Goal: Task Accomplishment & Management: Manage account settings

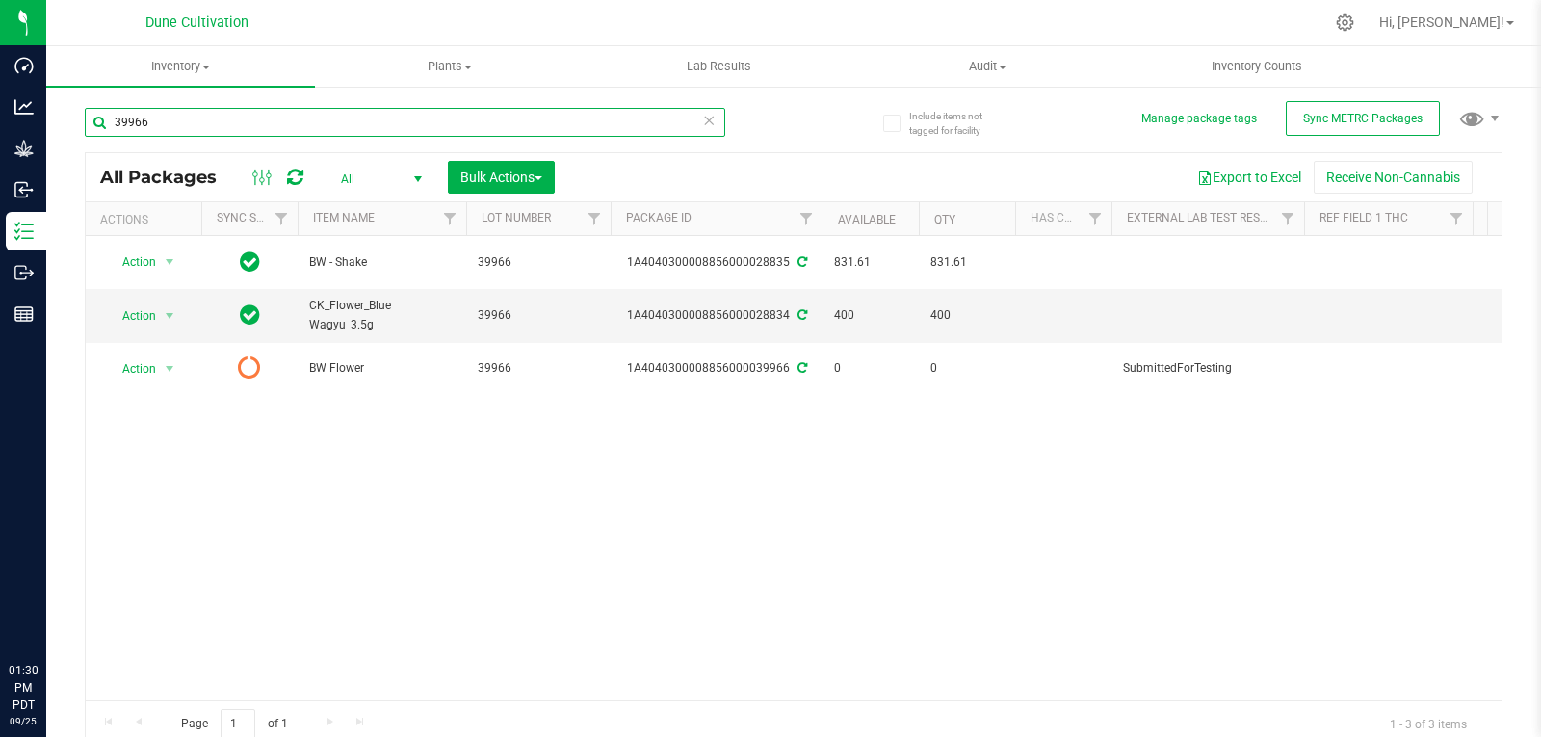
click at [212, 125] on input "39966" at bounding box center [405, 122] width 640 height 29
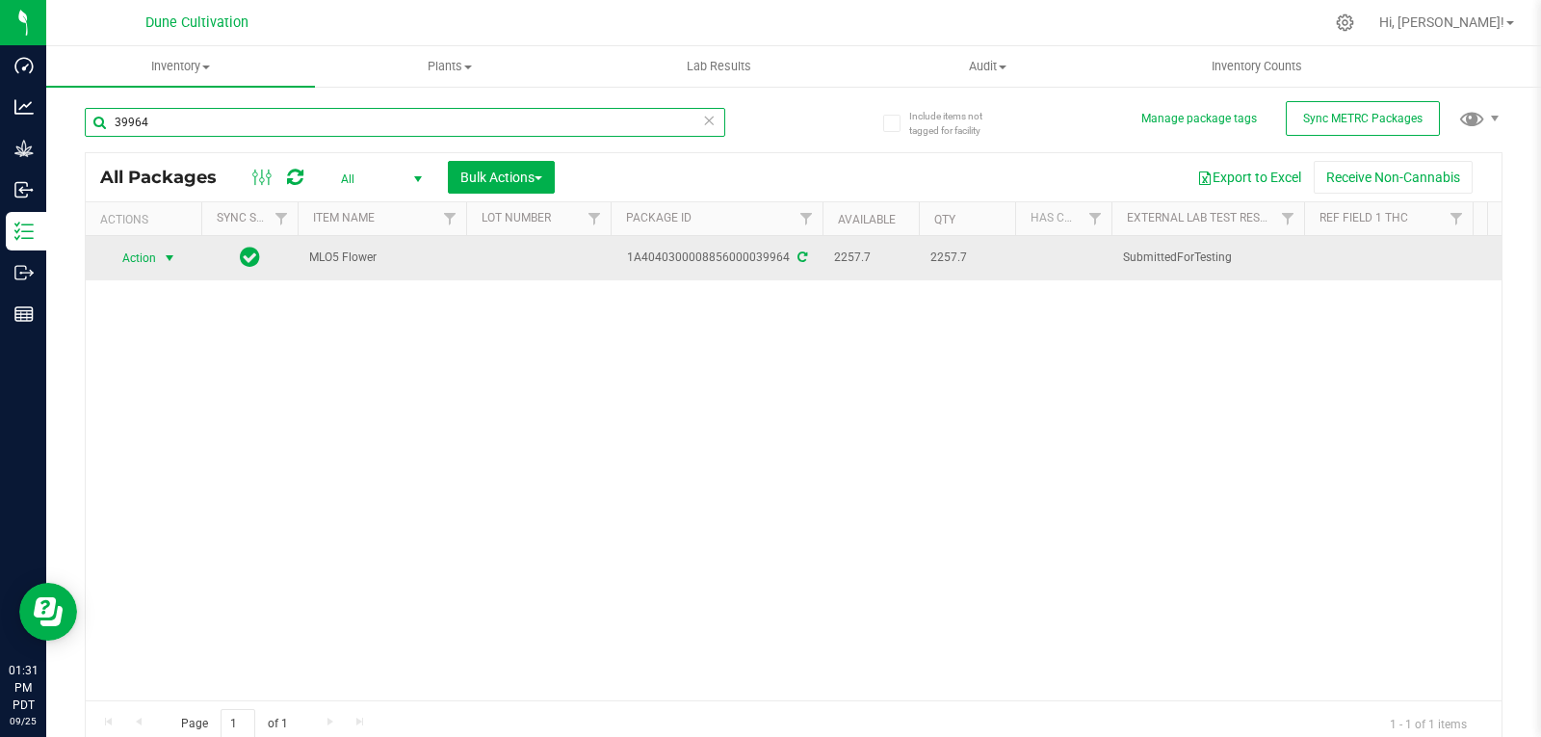
type input "39964"
click at [165, 263] on span "select" at bounding box center [169, 257] width 15 height 15
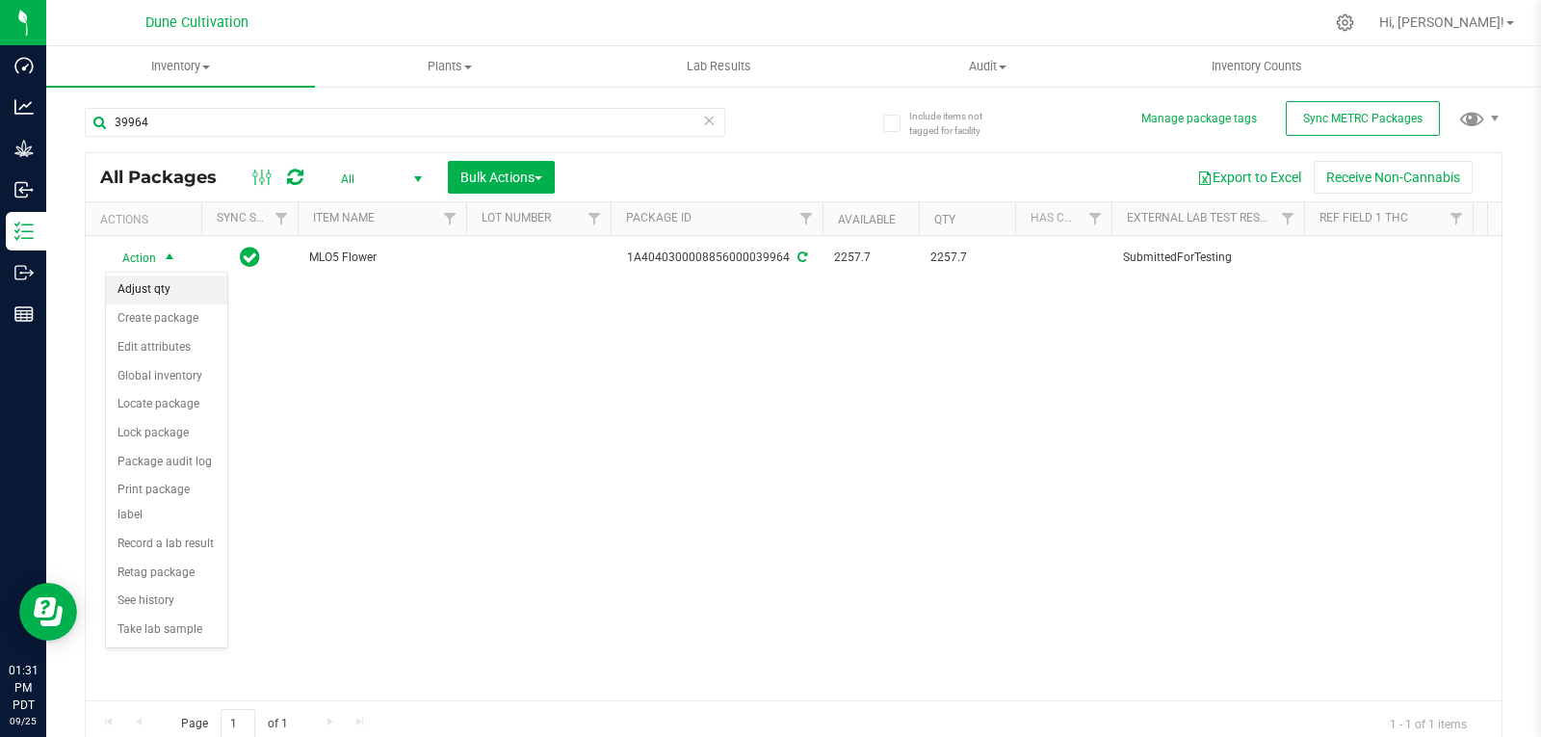
click at [169, 287] on li "Adjust qty" at bounding box center [166, 289] width 121 height 29
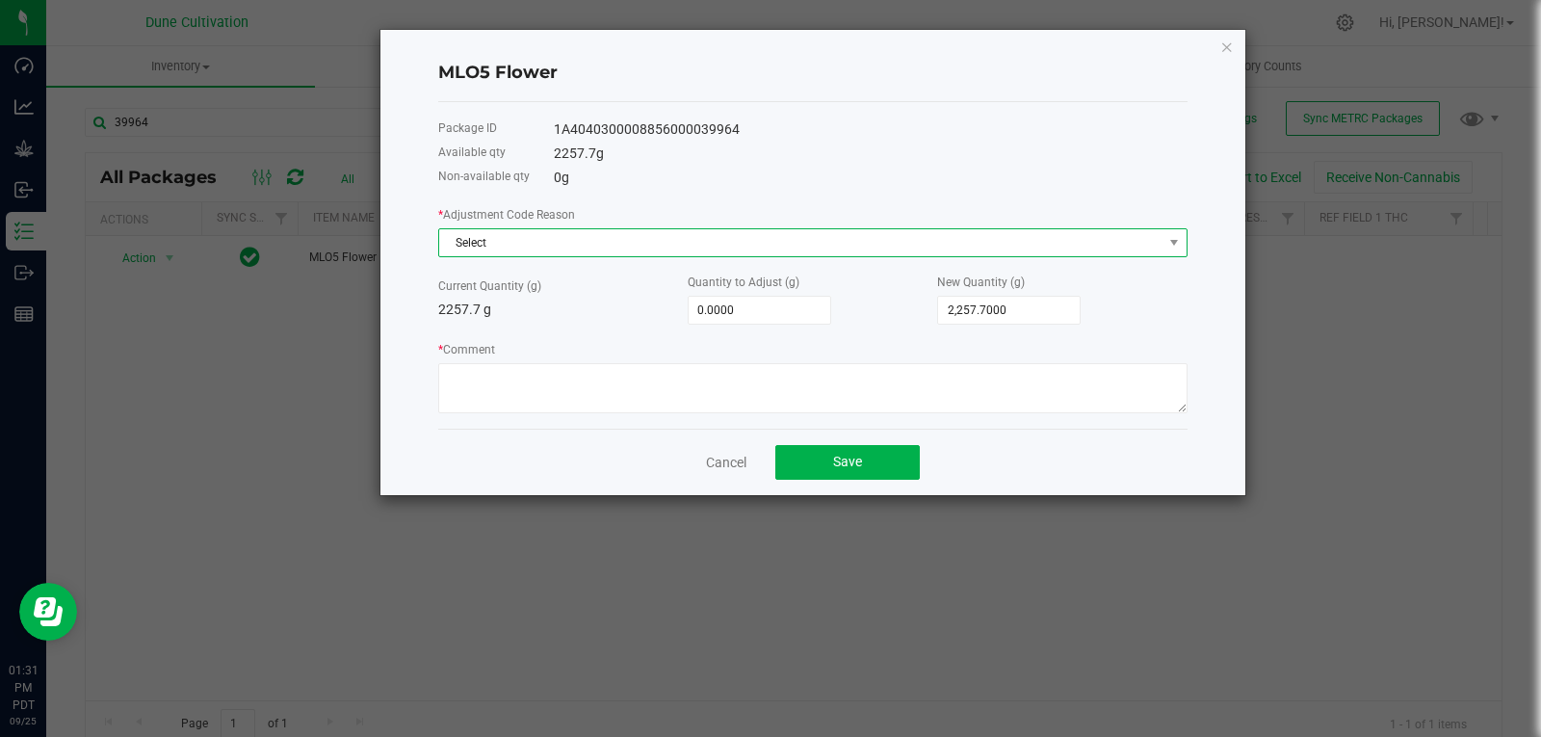
click at [514, 229] on span "Select" at bounding box center [800, 242] width 723 height 27
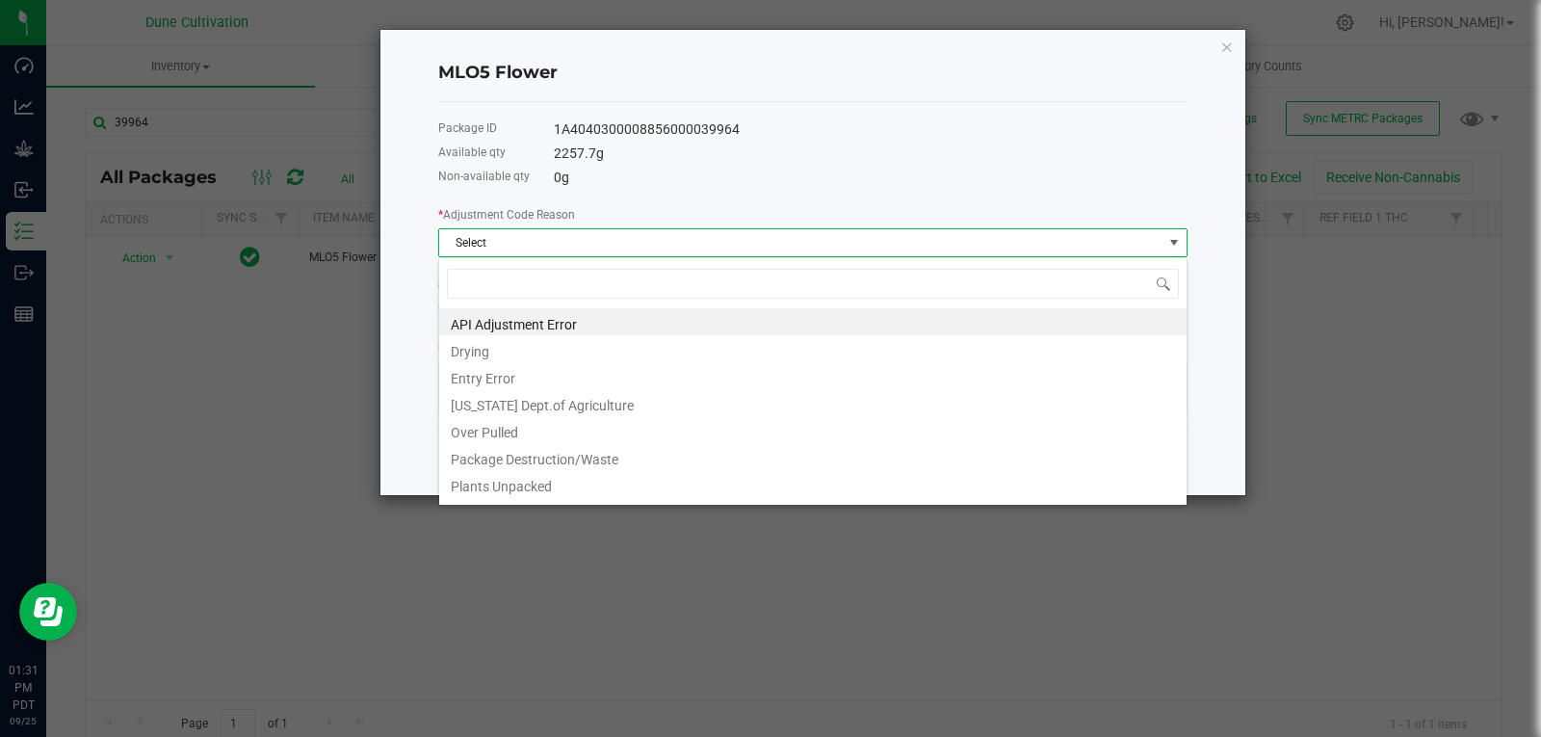
scroll to position [29, 749]
click at [543, 345] on li "Drying" at bounding box center [812, 348] width 747 height 27
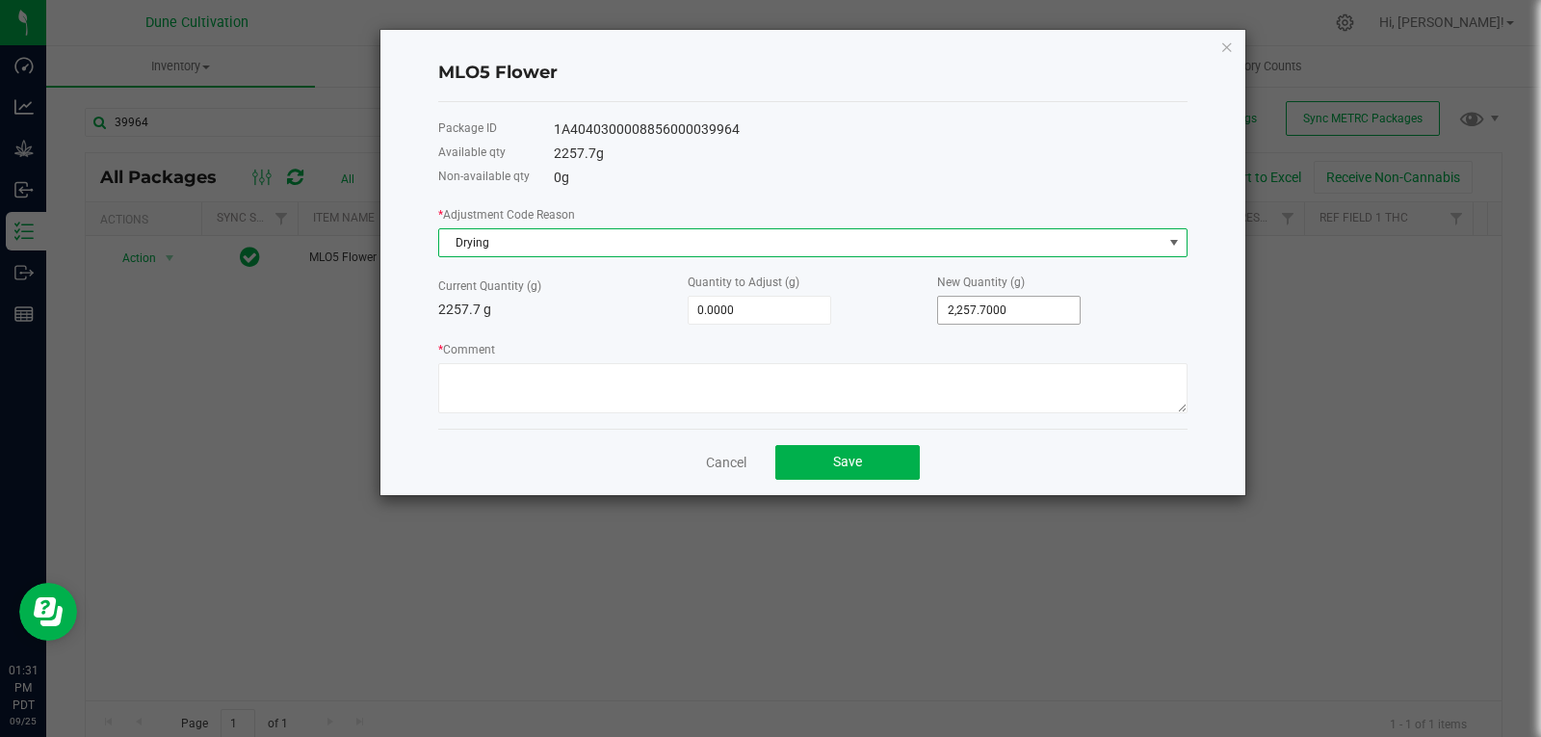
type input "2257.7"
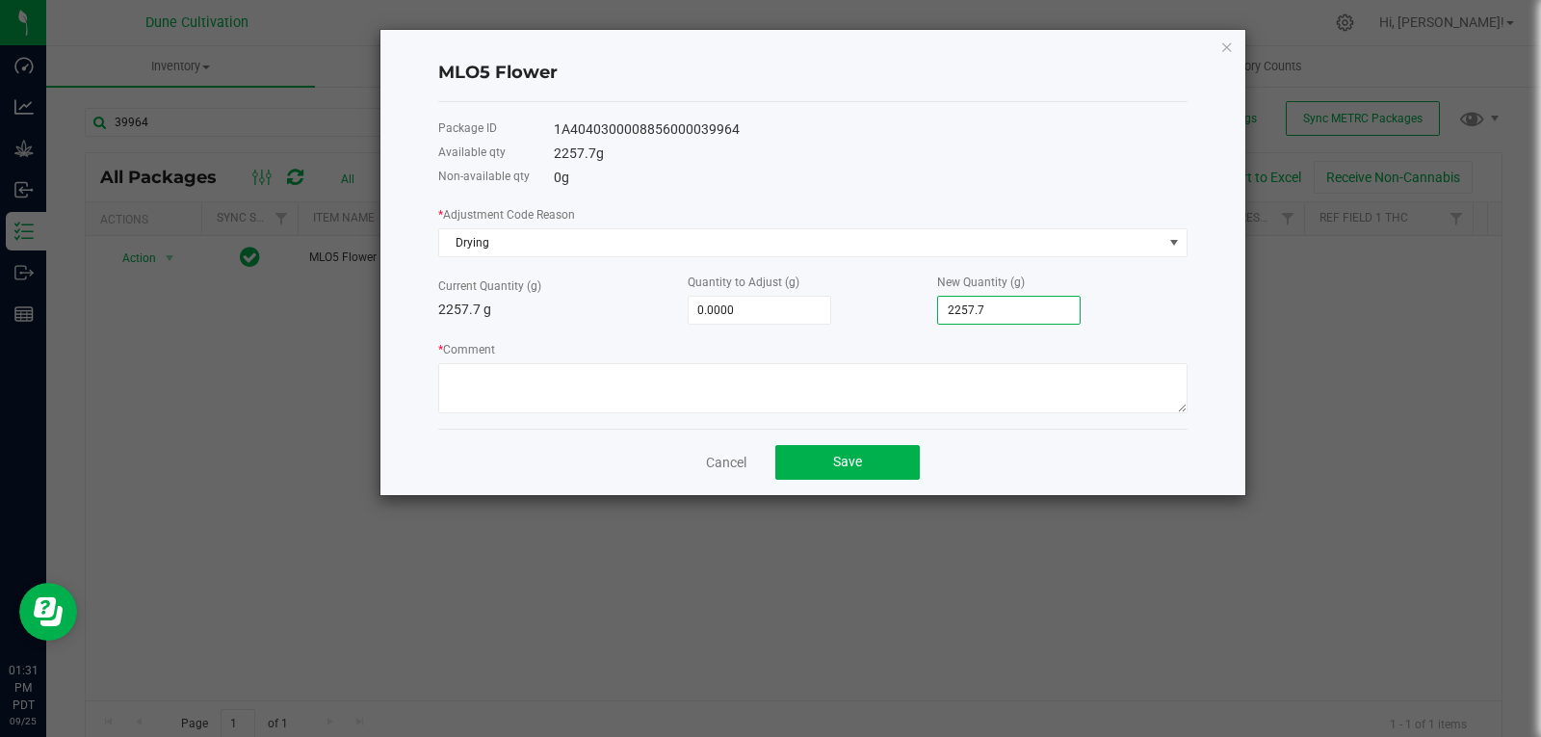
click at [1019, 300] on input "2257.7" at bounding box center [1009, 310] width 142 height 27
type input "-2,255.7000"
type input "2"
type input "-2,235.7000"
type input "22"
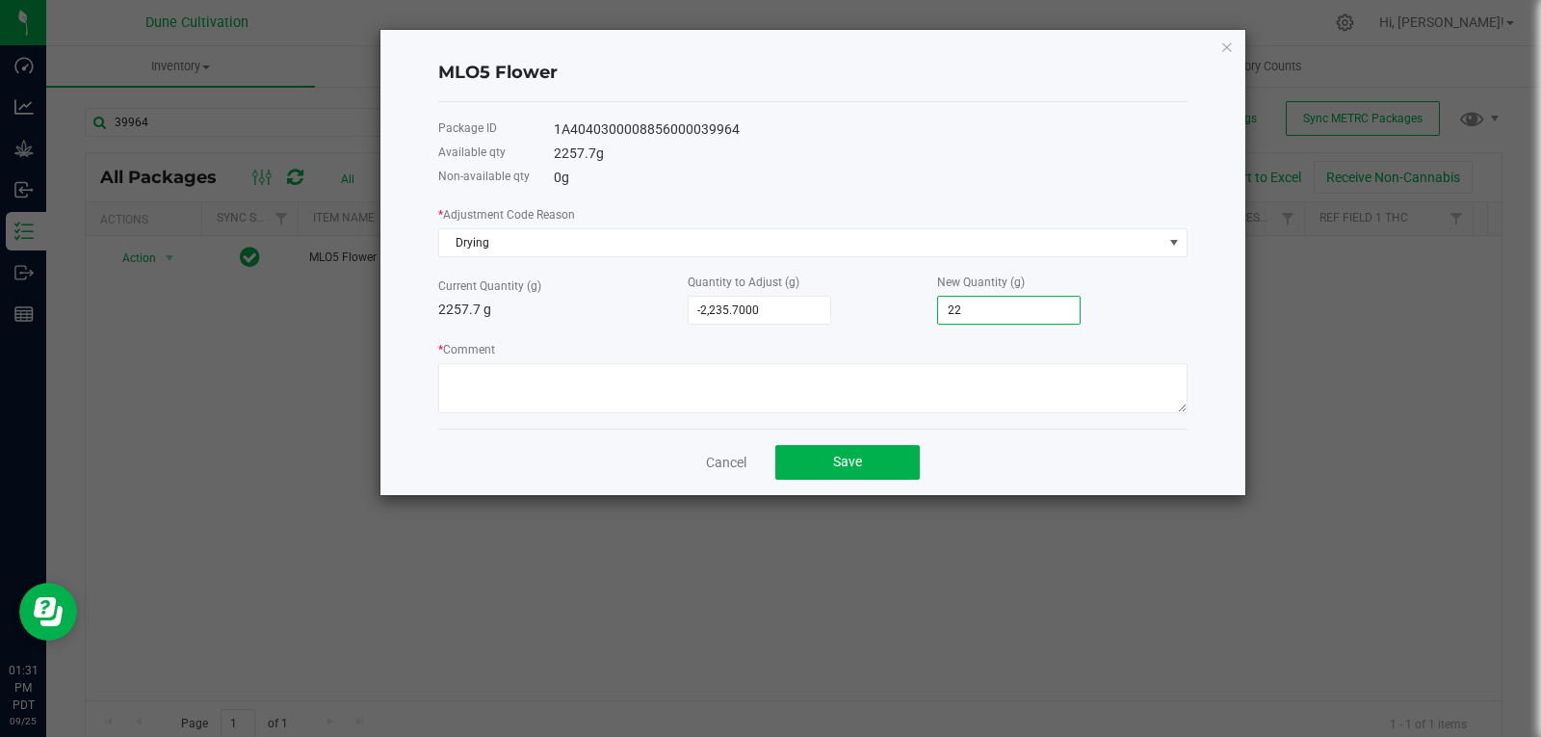
type input "-2,033.7000"
type input "224"
type input "-8.7000"
type input "2,249.0000"
click at [916, 432] on div "Cancel Save" at bounding box center [812, 462] width 749 height 66
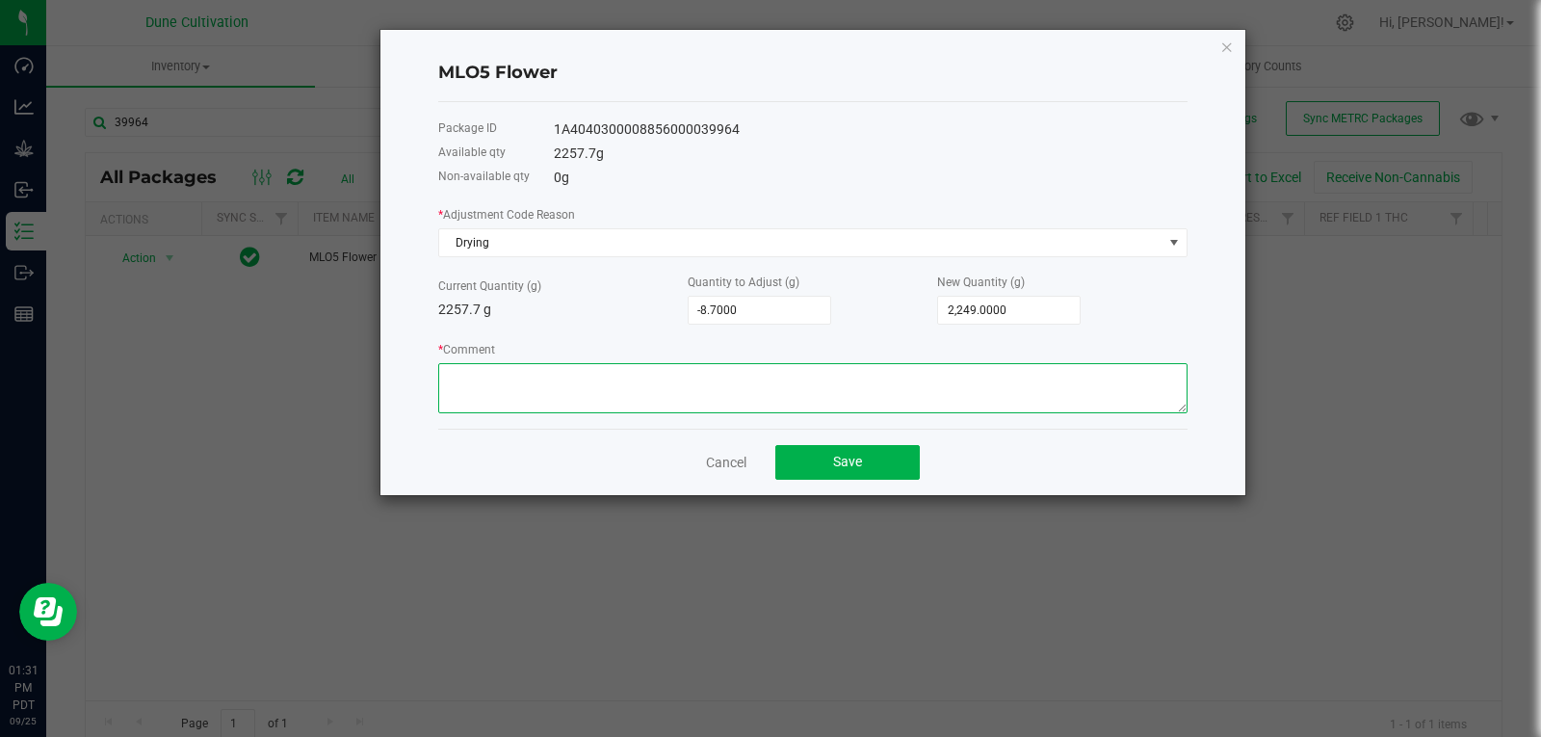
click at [930, 409] on textarea "* Comment" at bounding box center [812, 388] width 749 height 50
type textarea "Moisture Loss"
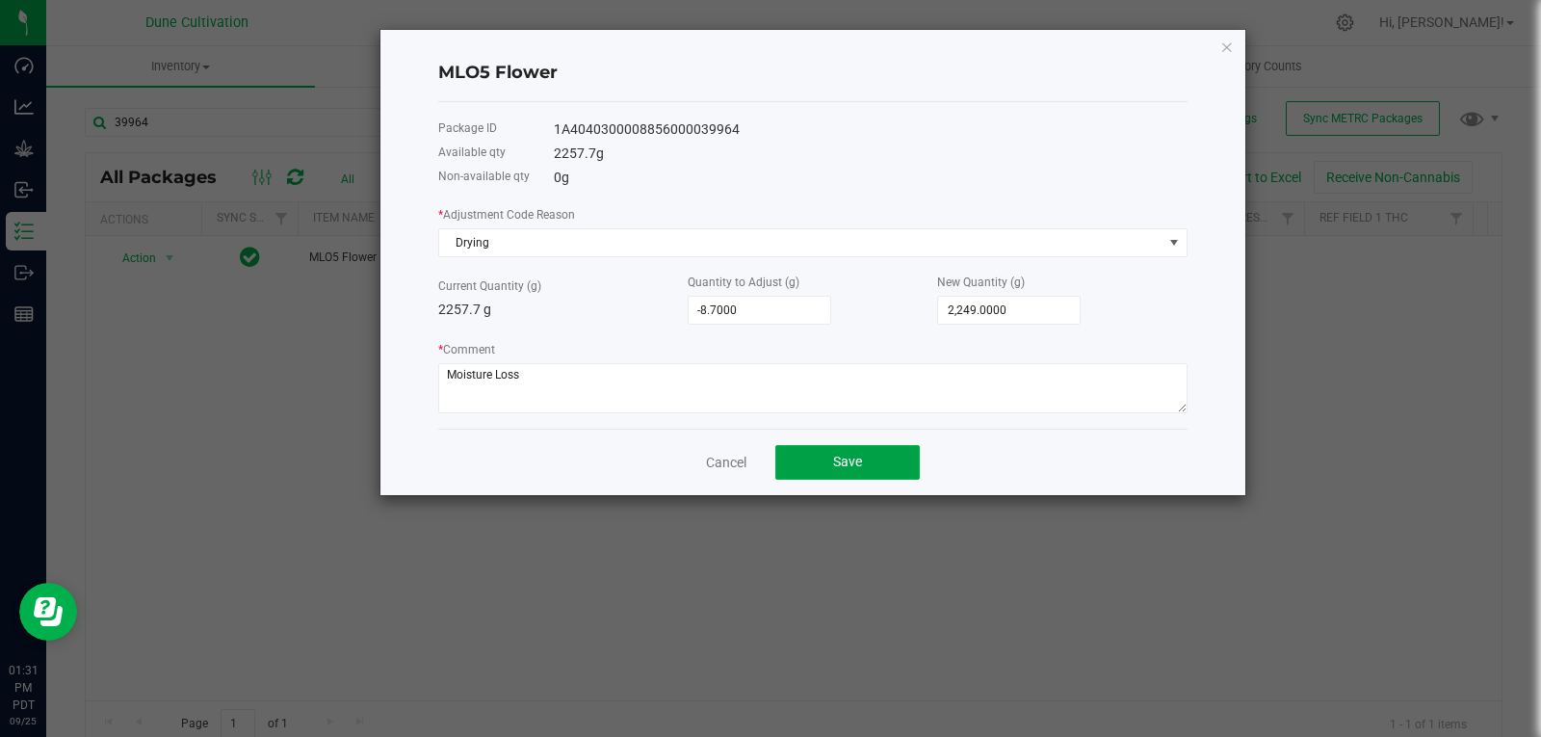
click at [873, 449] on button "Save" at bounding box center [847, 462] width 144 height 35
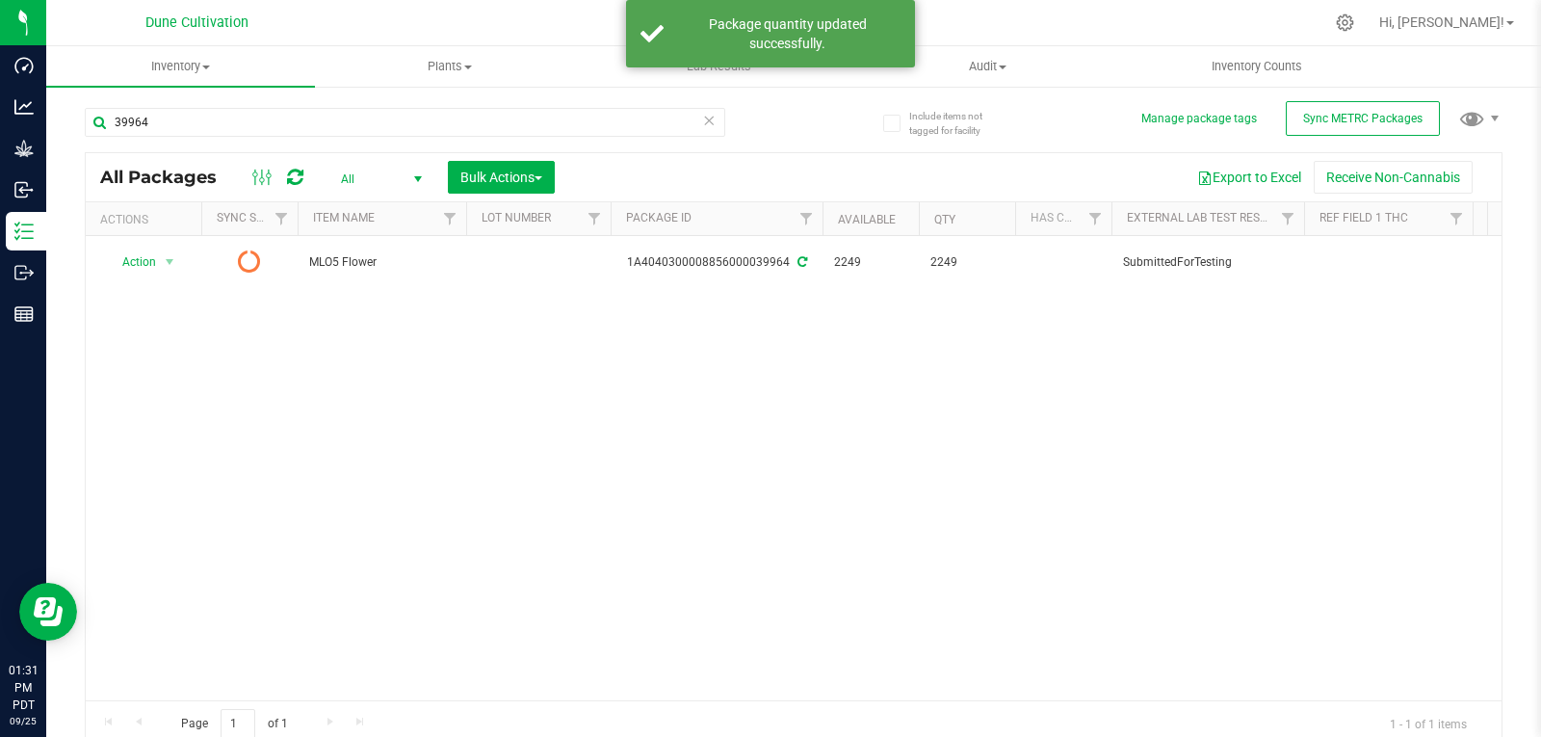
click at [381, 388] on div "Action Action Edit attributes Global inventory Lock package Package audit log P…" at bounding box center [794, 468] width 1416 height 464
click at [296, 179] on icon at bounding box center [295, 177] width 16 height 19
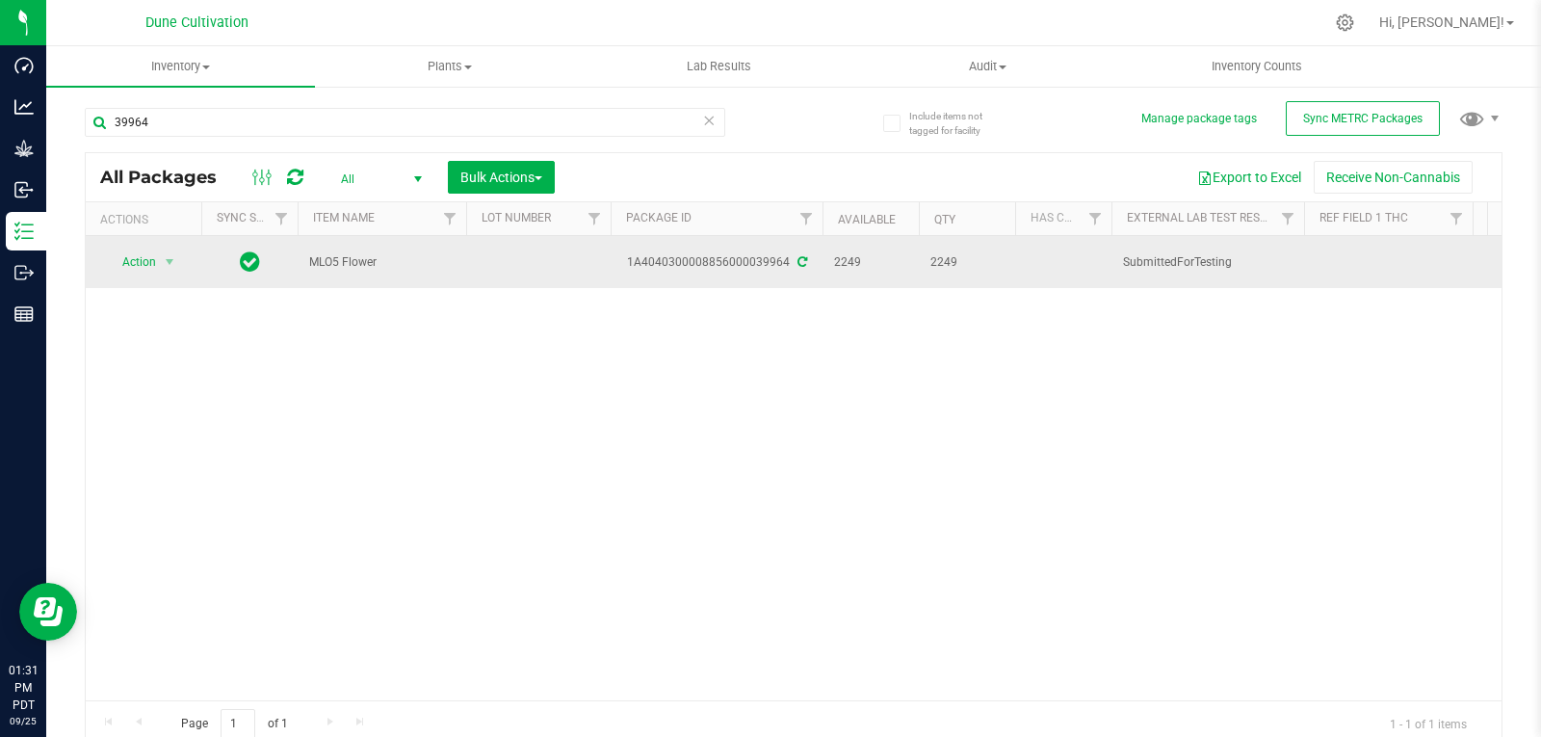
click at [512, 241] on td at bounding box center [538, 262] width 144 height 52
type input "39964"
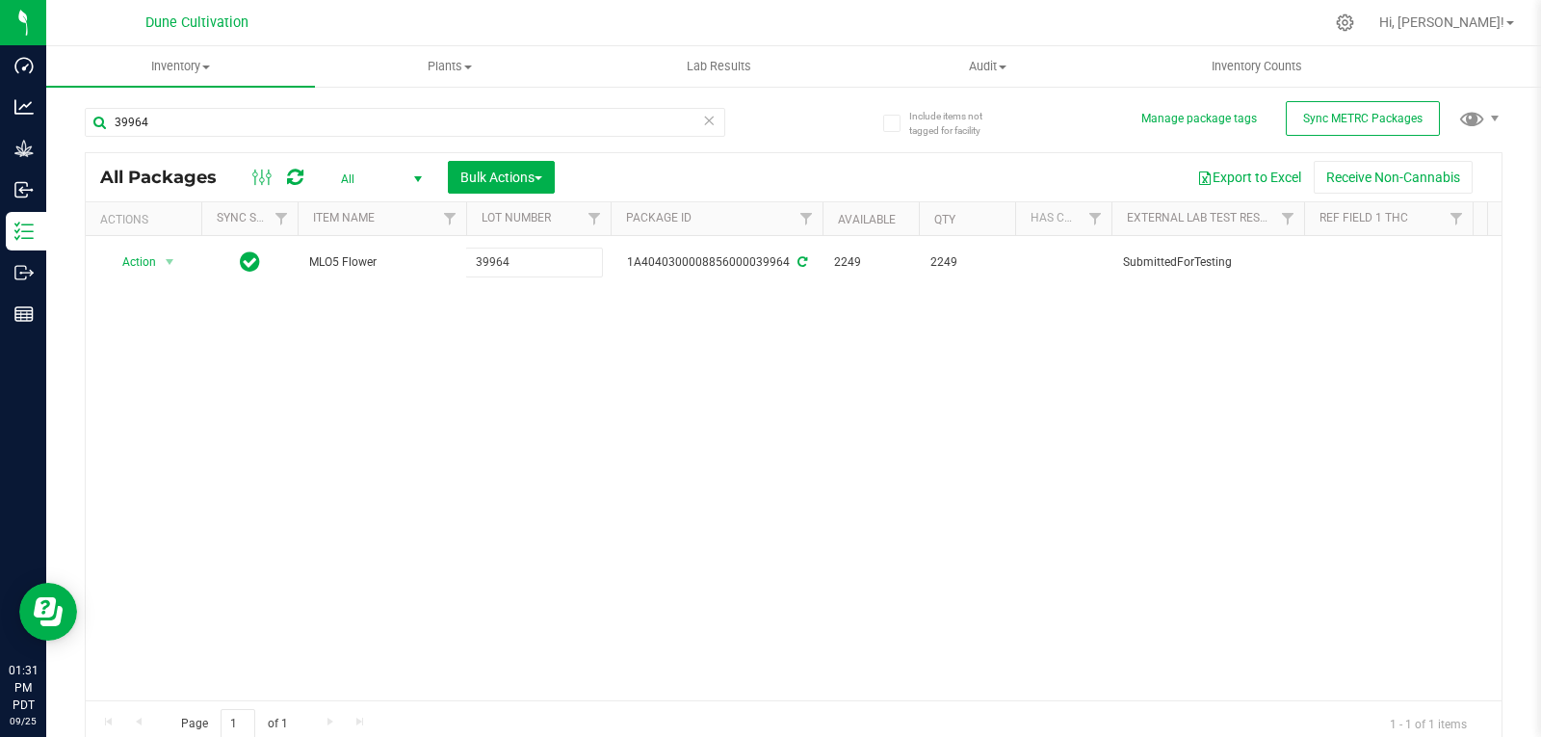
click at [475, 337] on div "All Packages All Active Only Lab Samples Locked All External Internal Bulk Acti…" at bounding box center [794, 449] width 1418 height 595
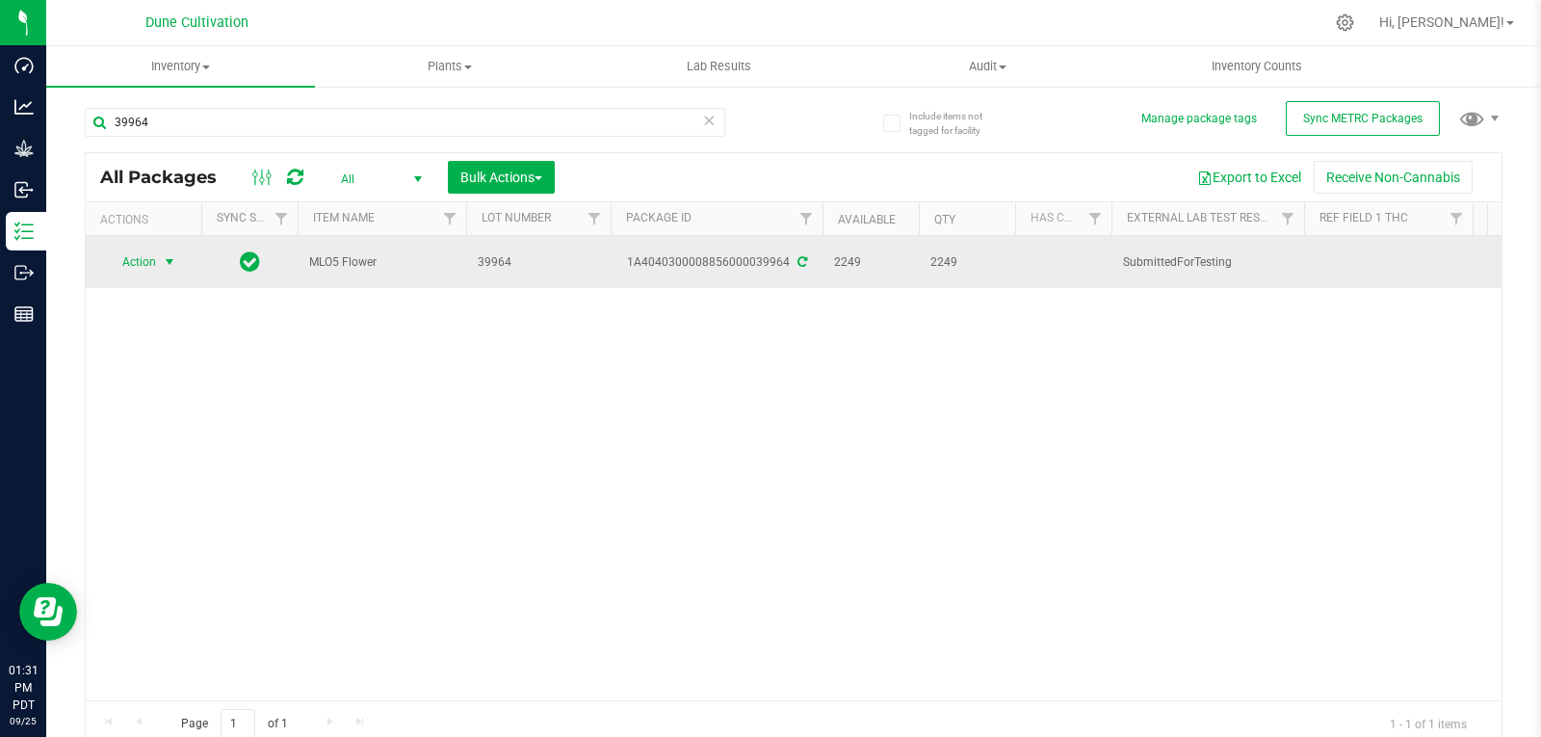
click at [153, 264] on span "Action" at bounding box center [131, 261] width 52 height 27
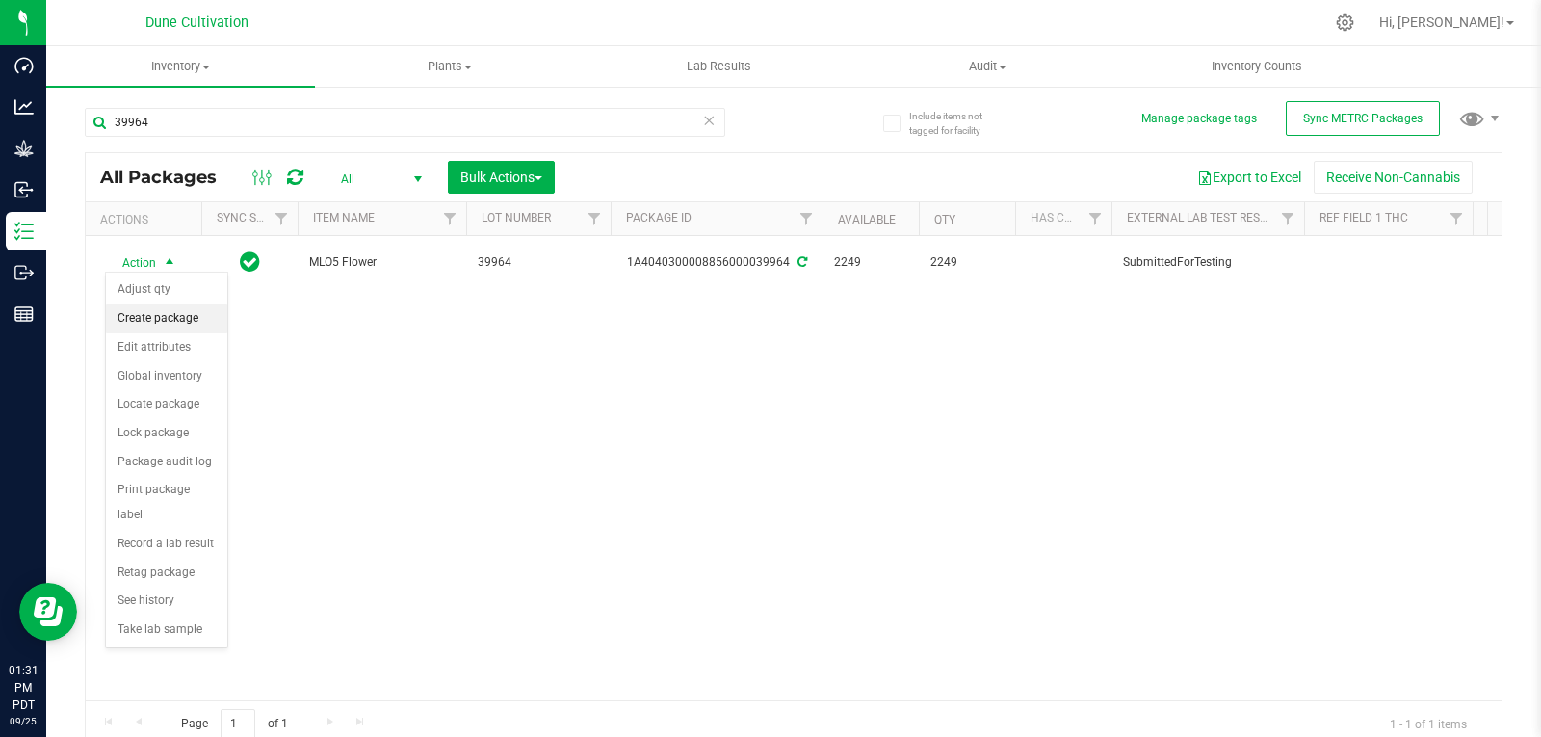
click at [155, 310] on li "Create package" at bounding box center [166, 318] width 121 height 29
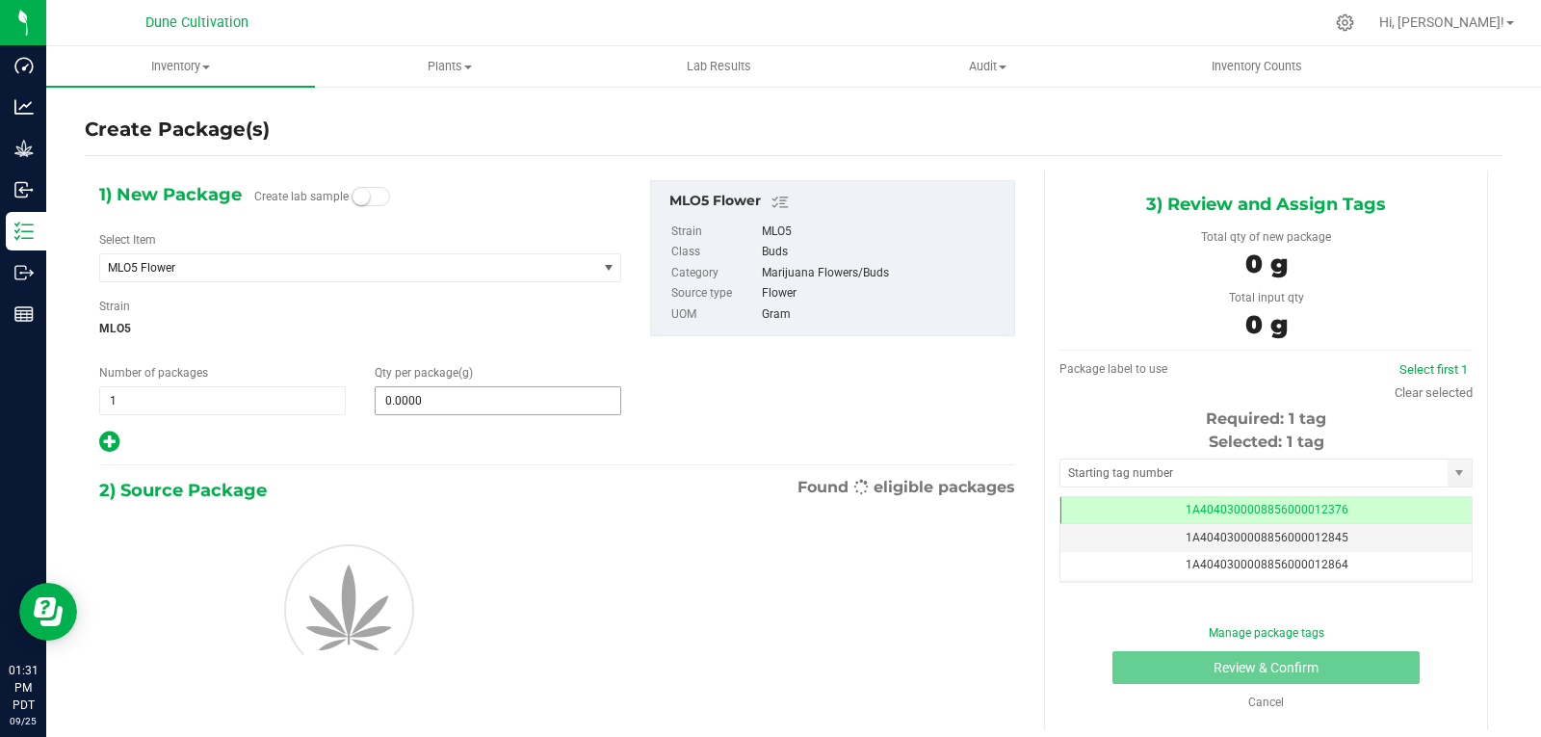
scroll to position [0, -1]
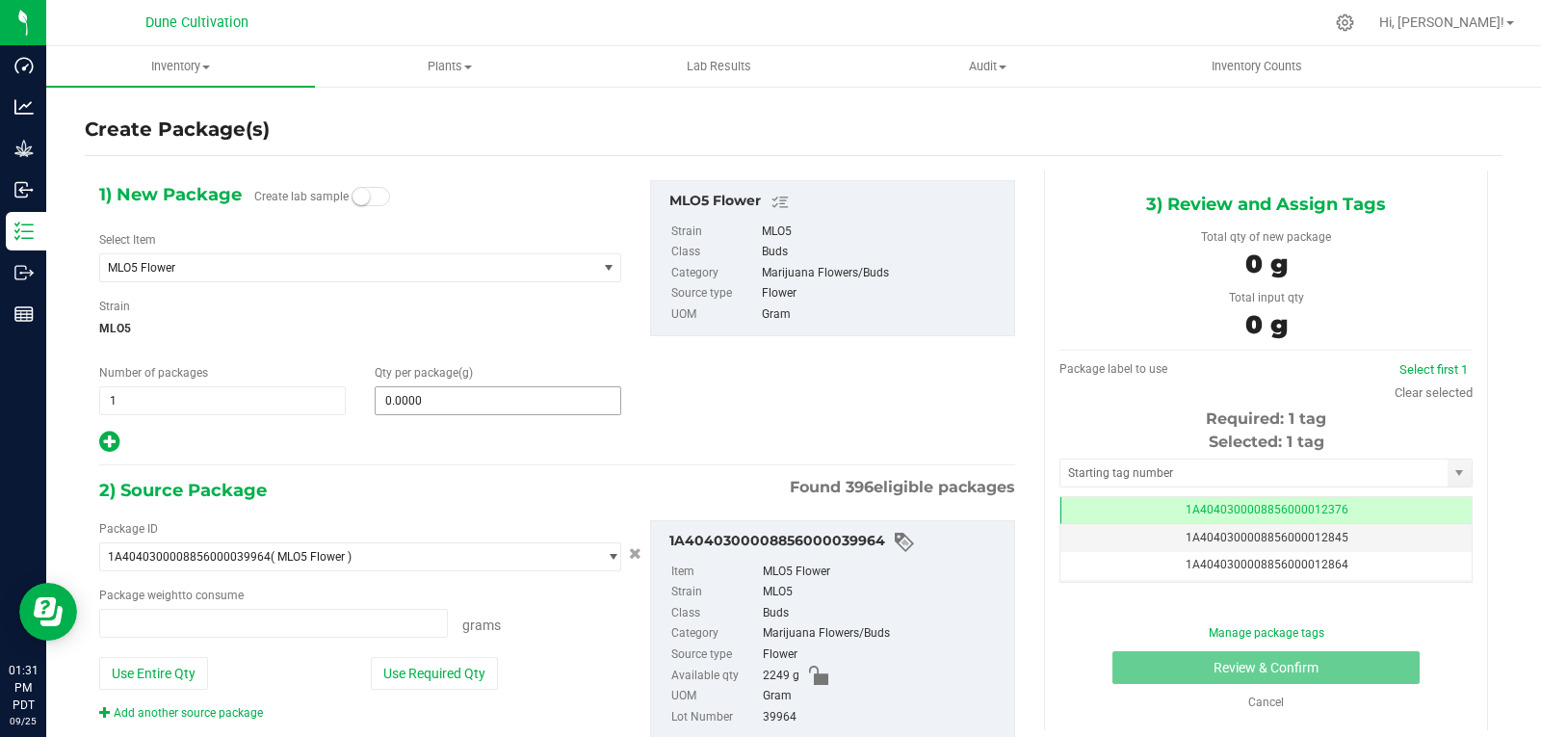
type input "0.0000 g"
click at [404, 266] on span "MLO5 Flower" at bounding box center [338, 267] width 461 height 13
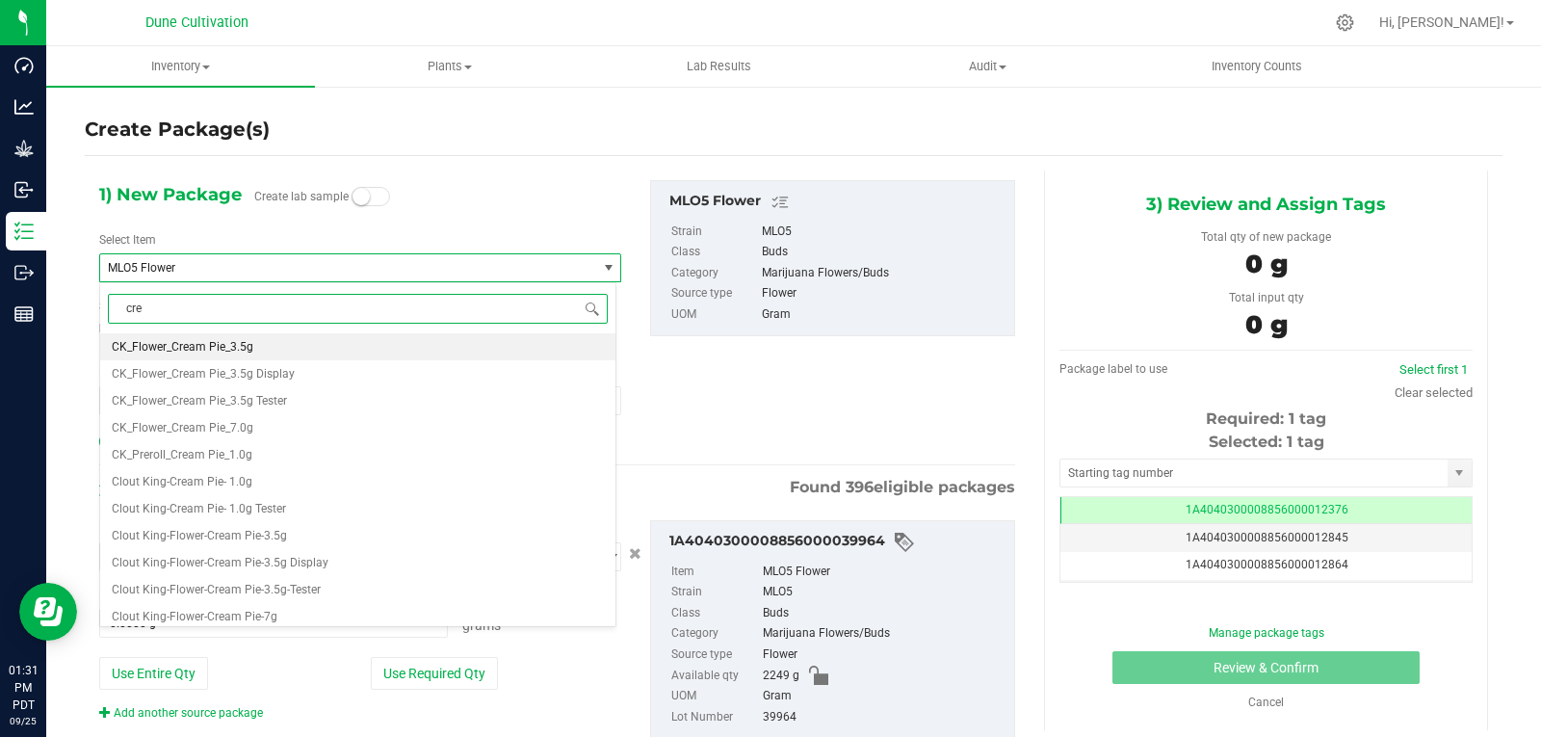
type input "crea"
click at [284, 348] on li "CK_Flower_Cream Pie_3.5g" at bounding box center [357, 346] width 515 height 27
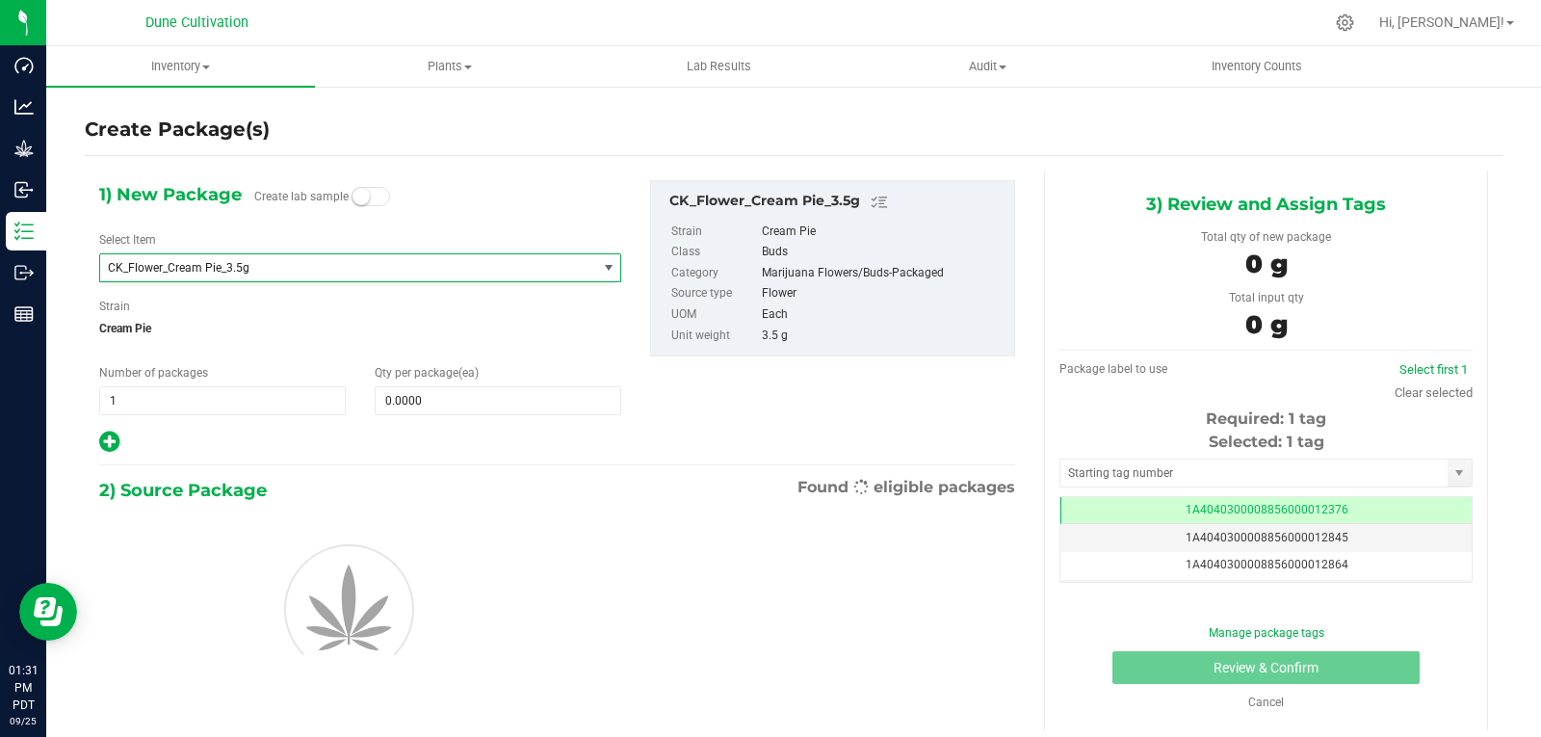
type input "0"
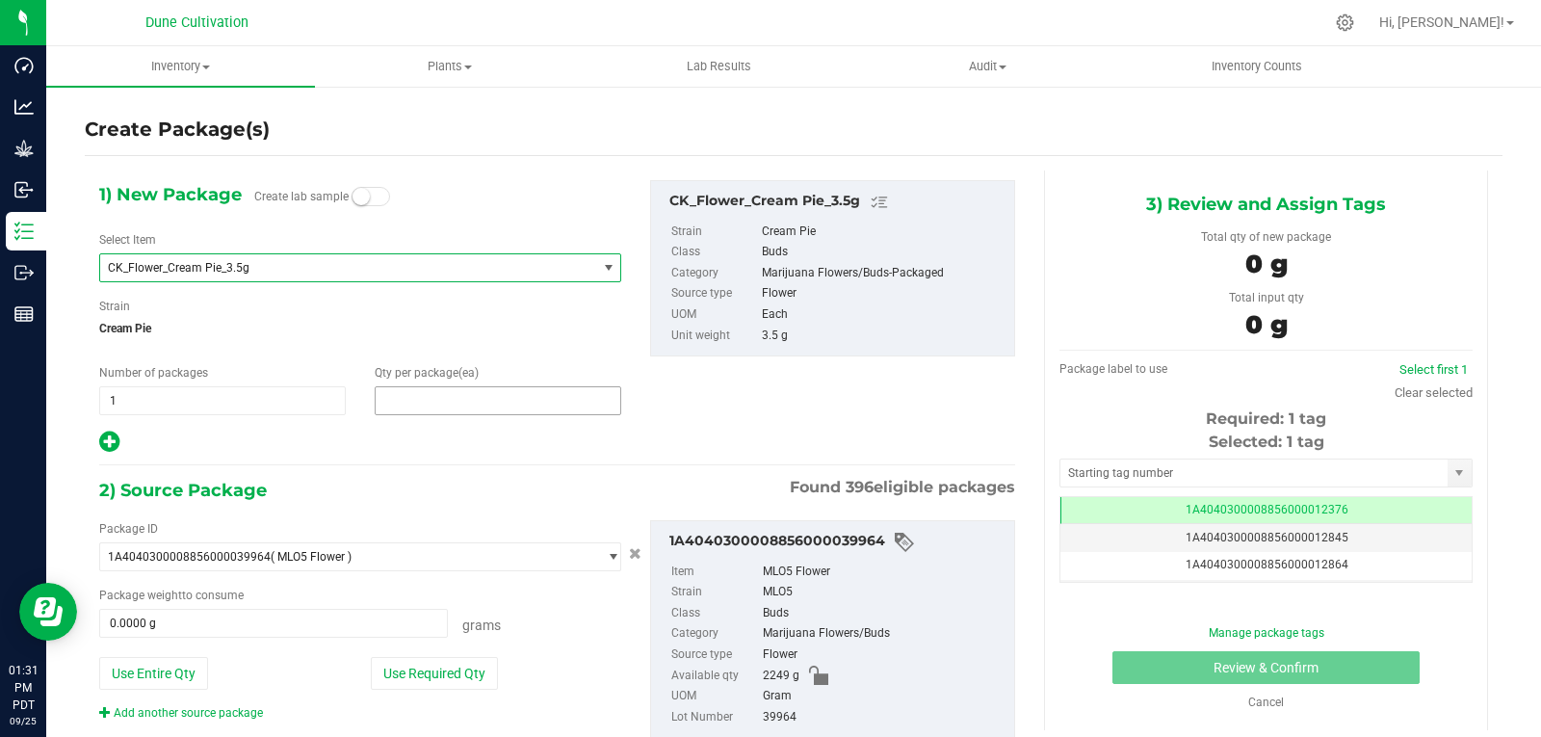
click at [430, 411] on span at bounding box center [498, 400] width 247 height 29
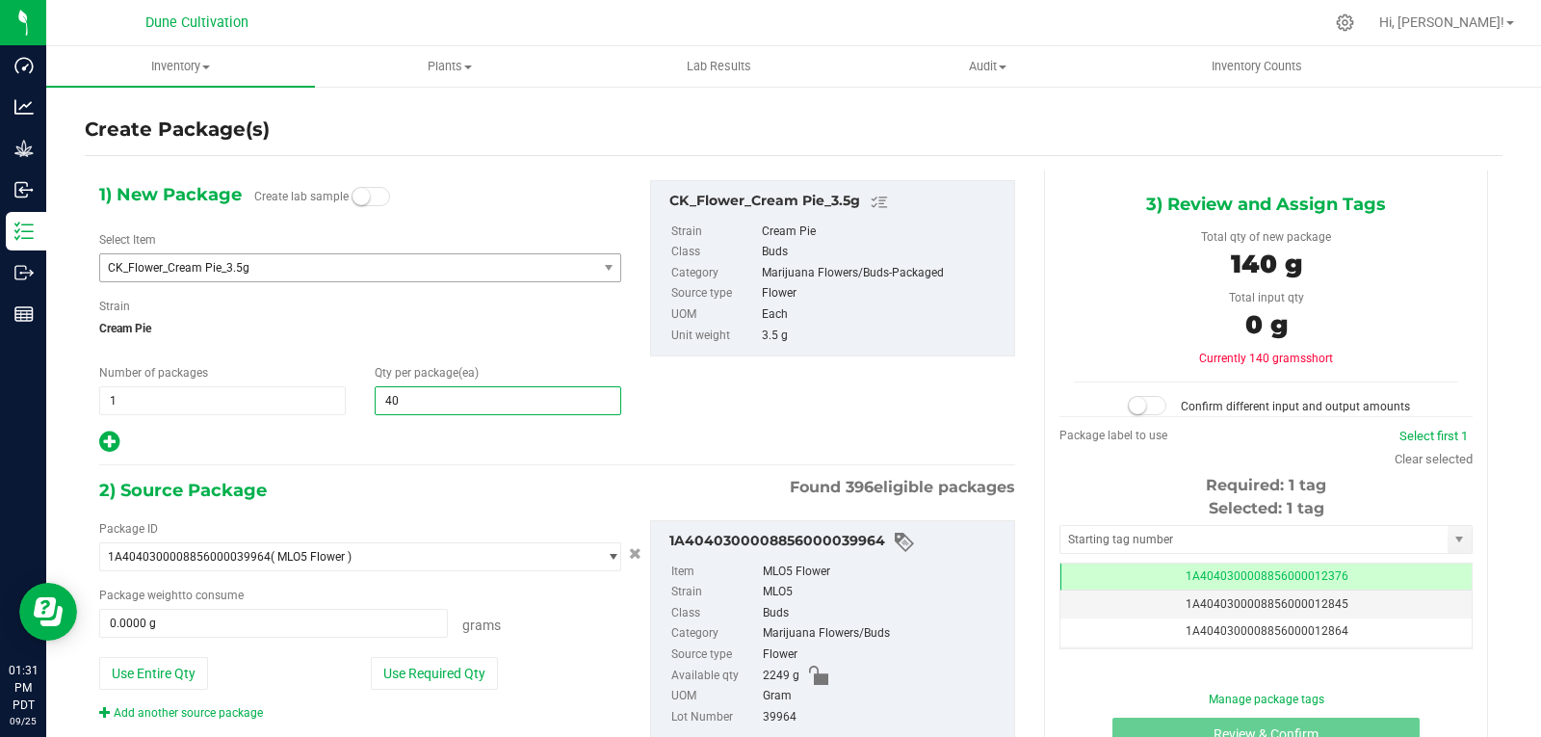
type input "400"
click at [434, 671] on button "Use Required Qty" at bounding box center [434, 673] width 127 height 33
type input "1400.0000 g"
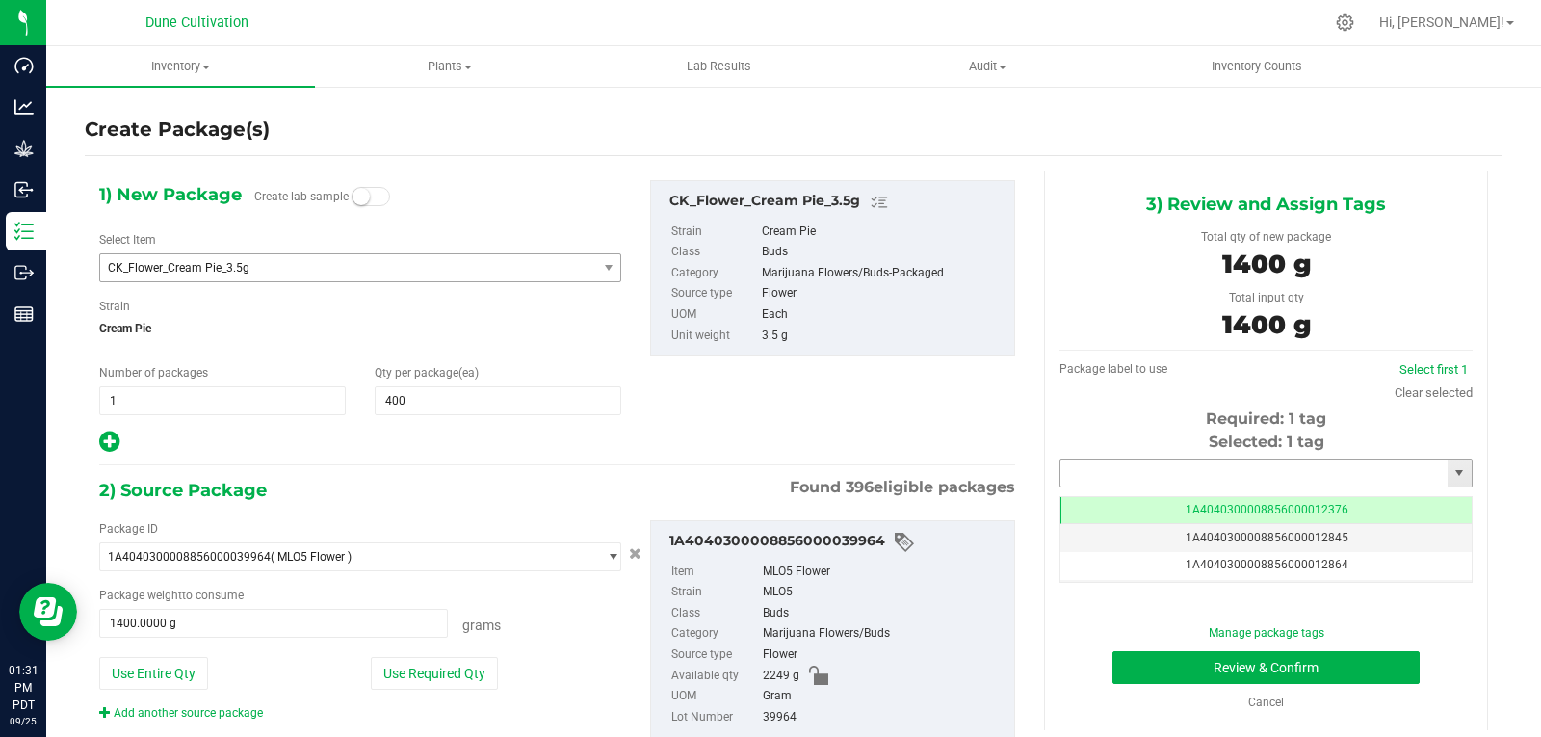
click at [1134, 482] on input "text" at bounding box center [1253, 472] width 387 height 27
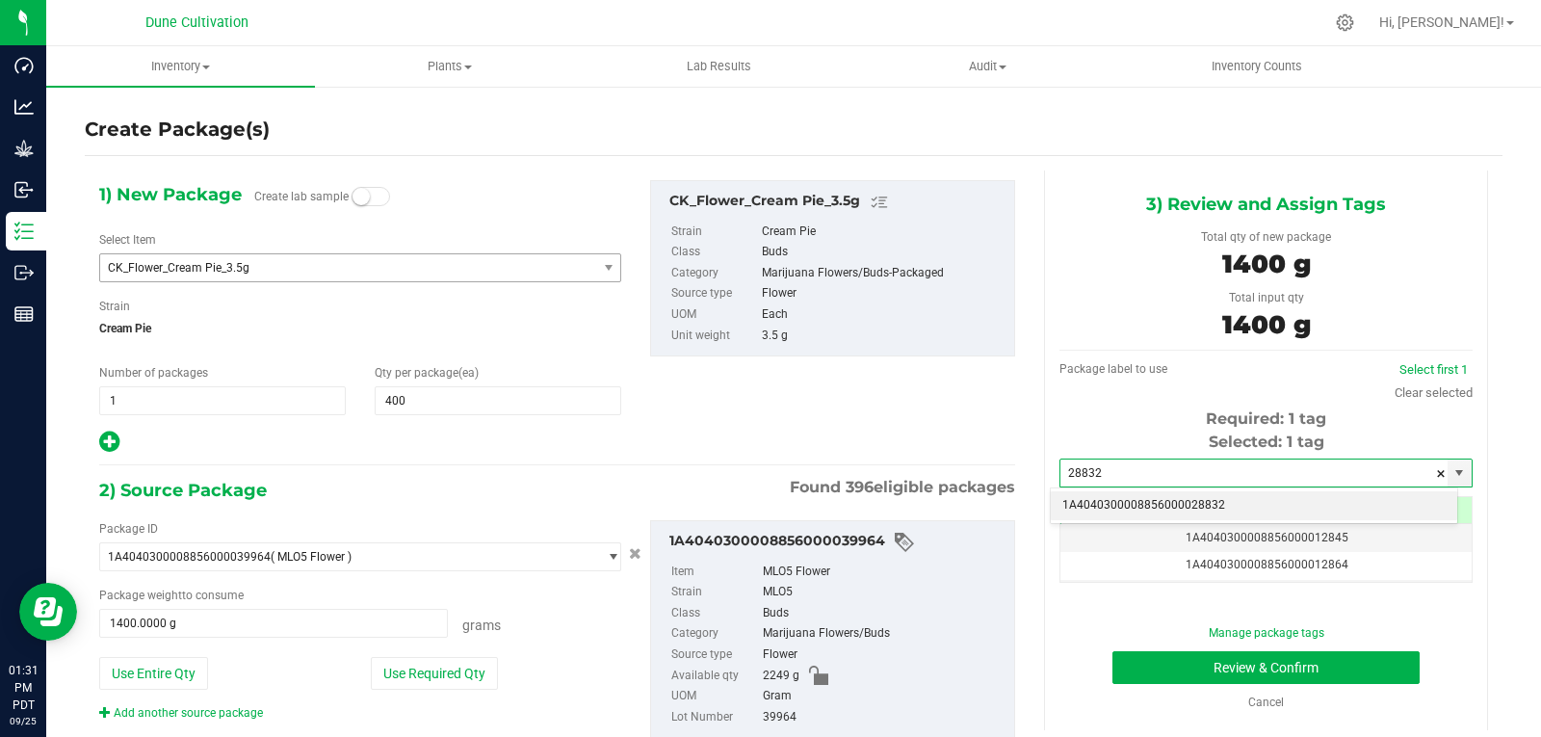
click at [1137, 504] on li "1A4040300008856000028832" at bounding box center [1254, 505] width 406 height 29
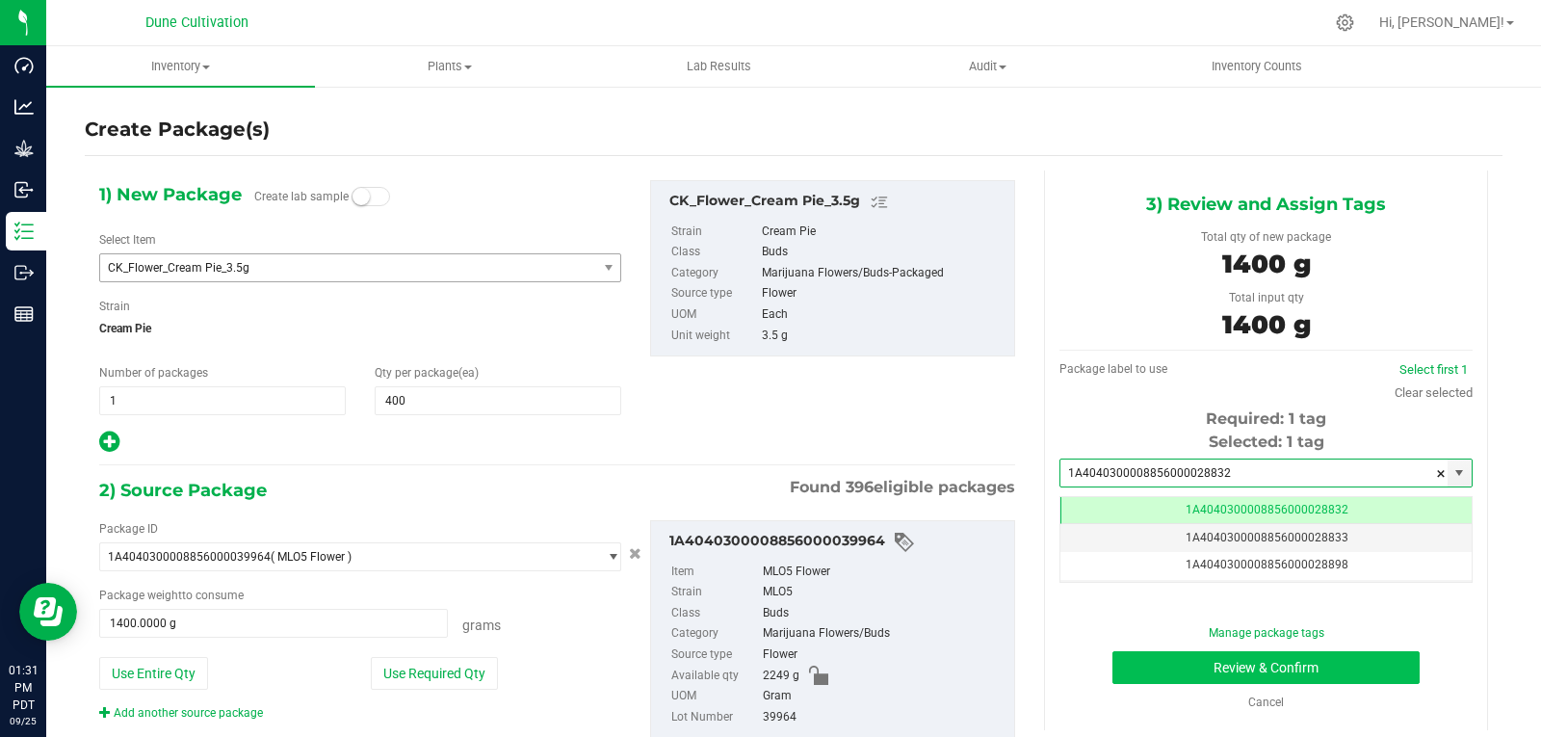
type input "1A4040300008856000028832"
click at [1137, 664] on button "Review & Confirm" at bounding box center [1265, 667] width 307 height 33
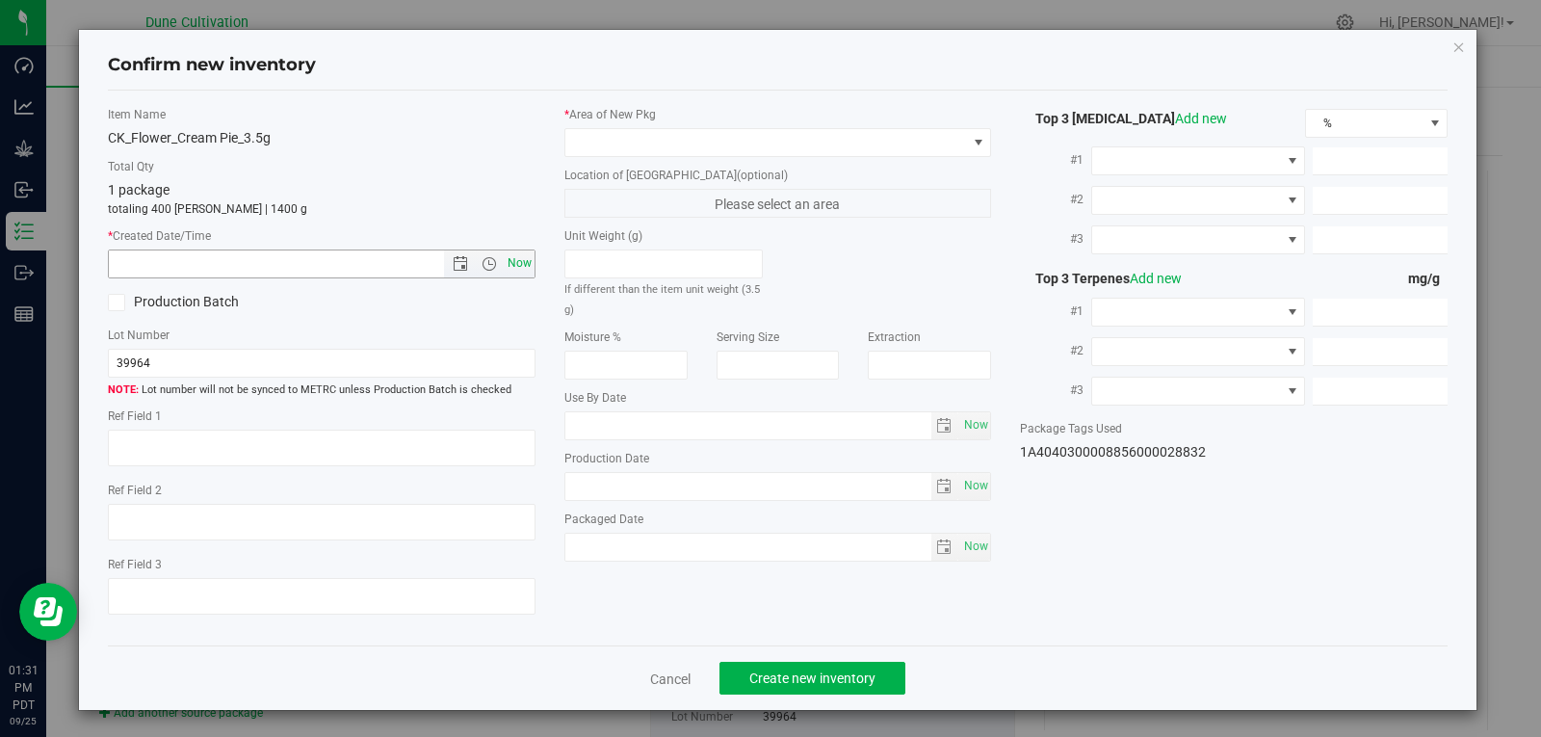
click at [522, 255] on span "Now" at bounding box center [519, 263] width 33 height 28
type input "[DATE] 1:31 PM"
click at [754, 152] on span at bounding box center [766, 142] width 402 height 27
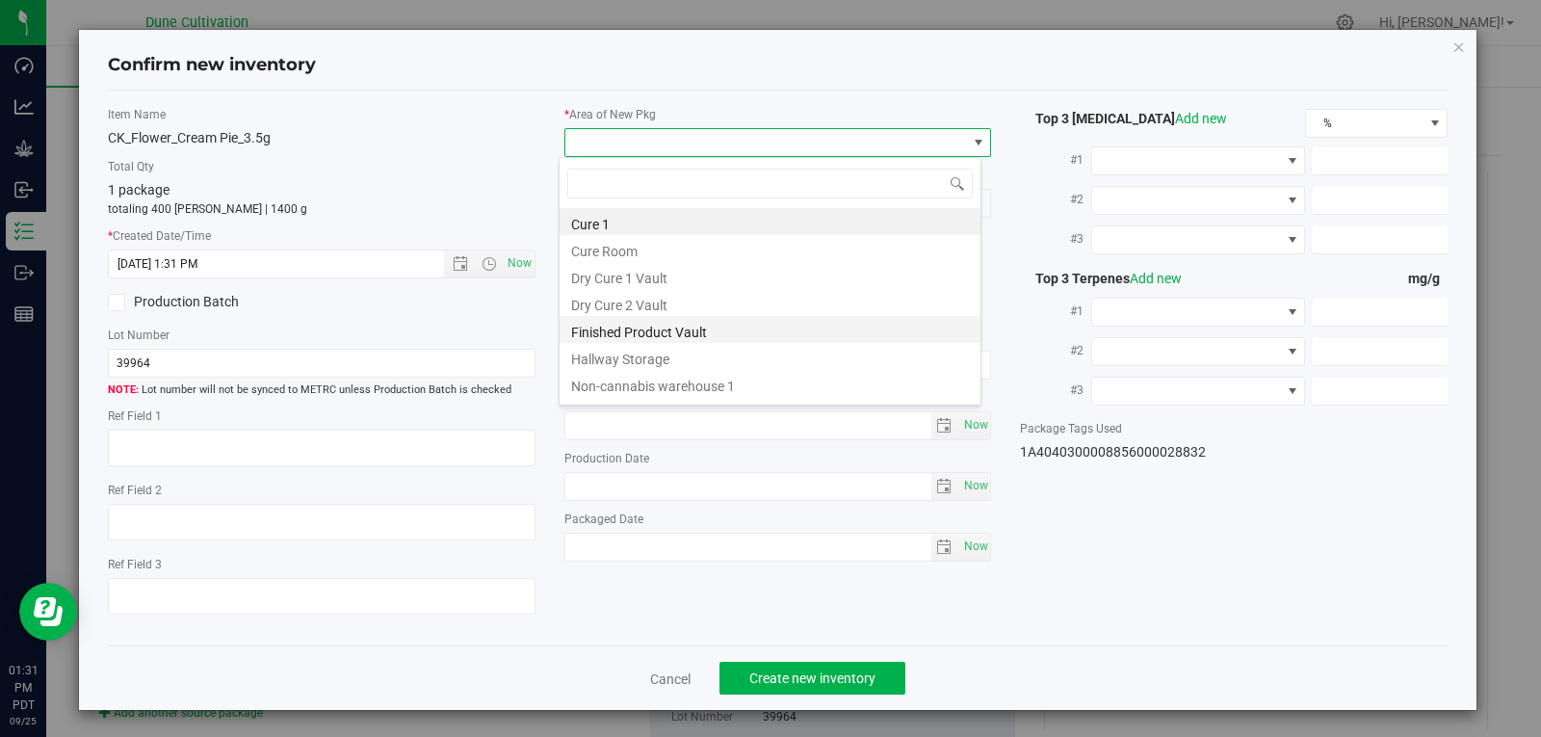
click at [708, 322] on li "Finished Product Vault" at bounding box center [770, 329] width 421 height 27
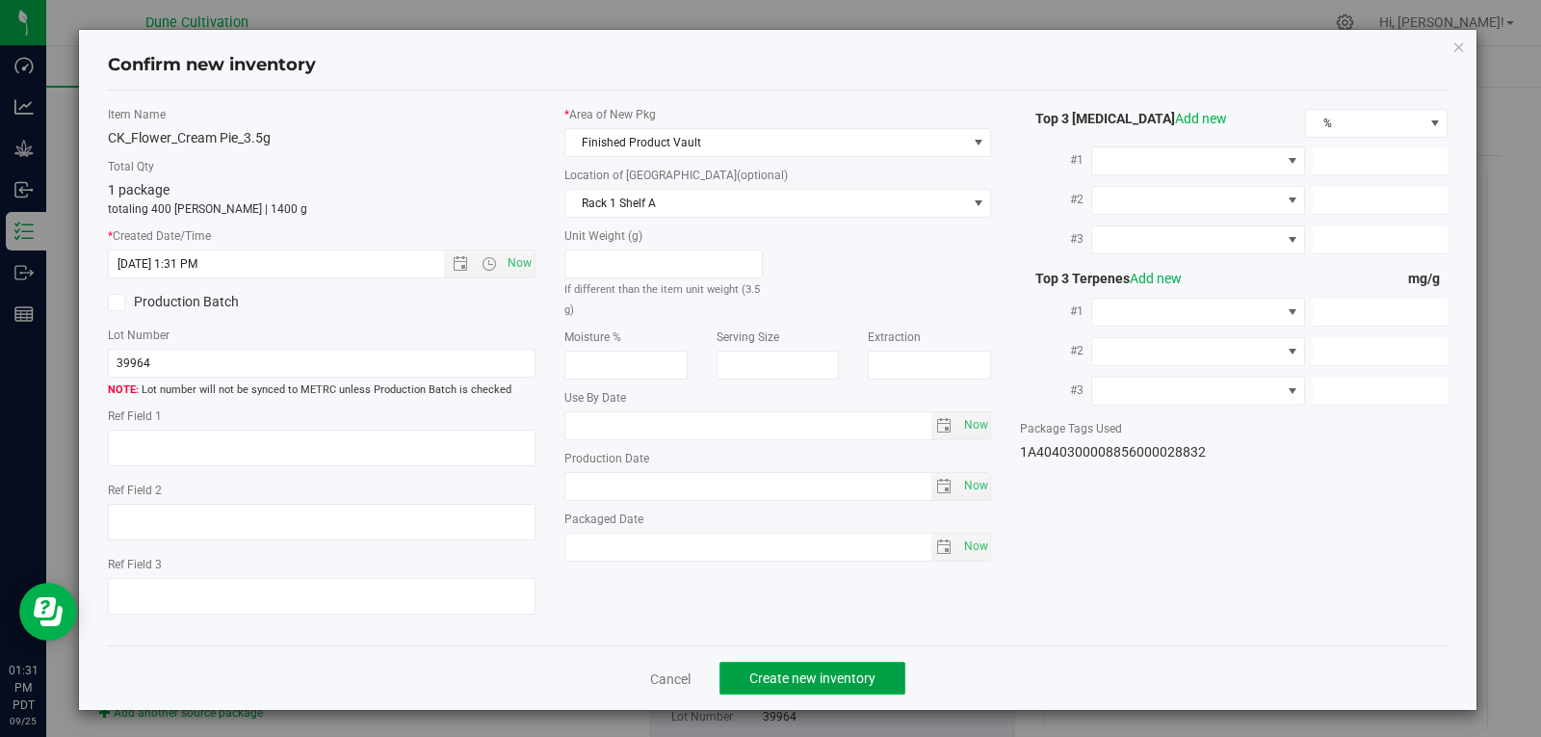
click at [770, 671] on span "Create new inventory" at bounding box center [812, 677] width 126 height 15
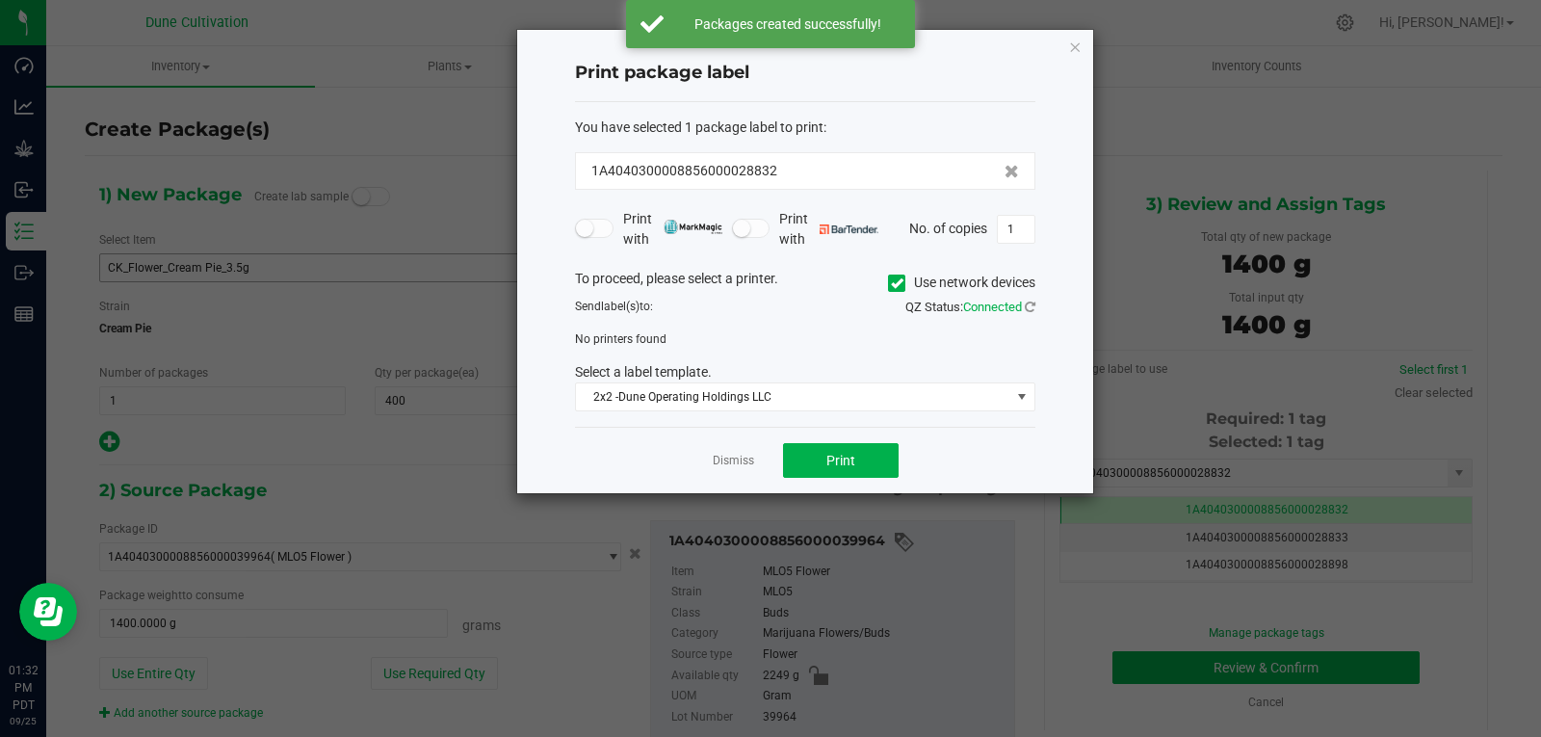
click at [731, 449] on div "Dismiss Print" at bounding box center [805, 460] width 460 height 66
click at [735, 466] on link "Dismiss" at bounding box center [733, 461] width 41 height 16
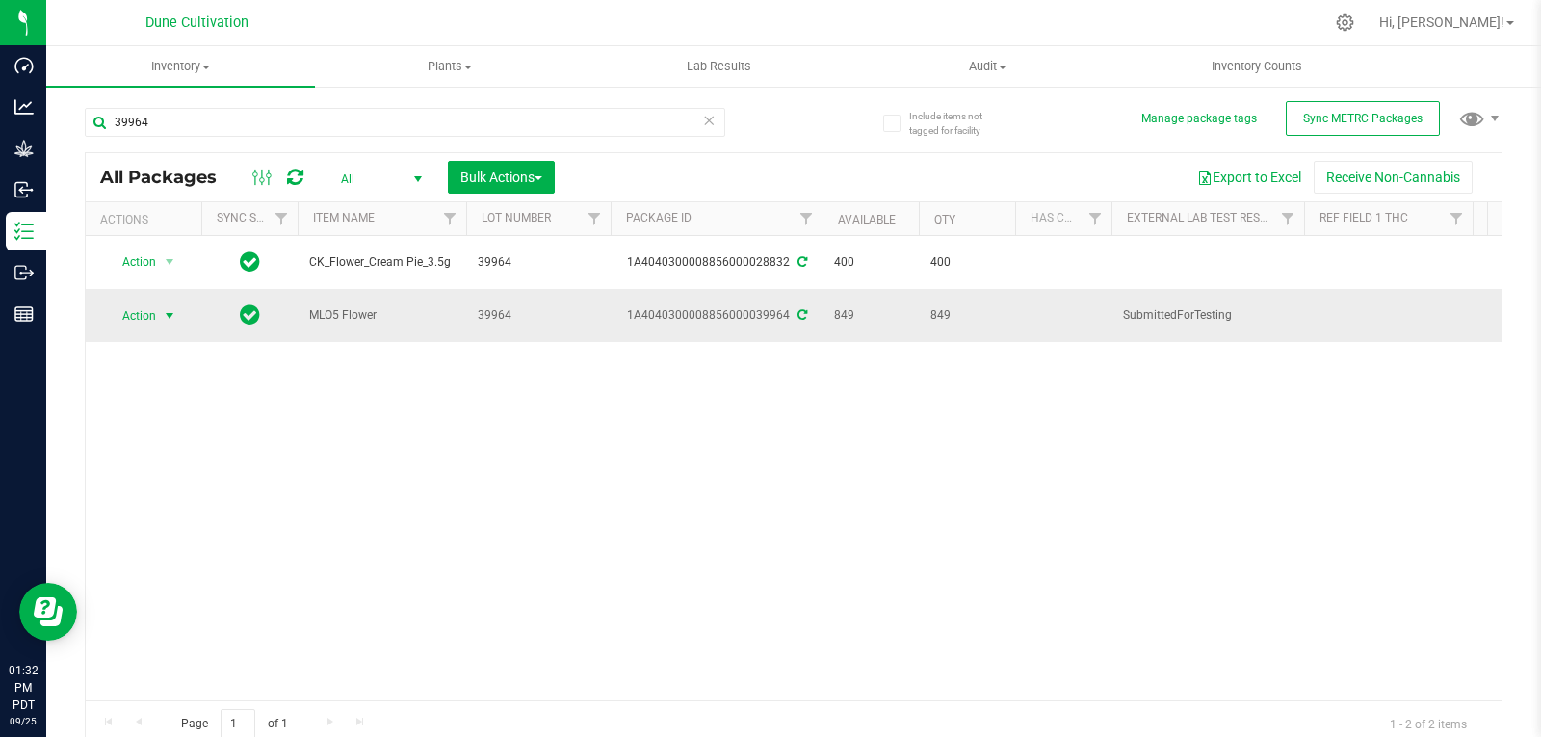
click at [169, 311] on span "select" at bounding box center [169, 315] width 15 height 15
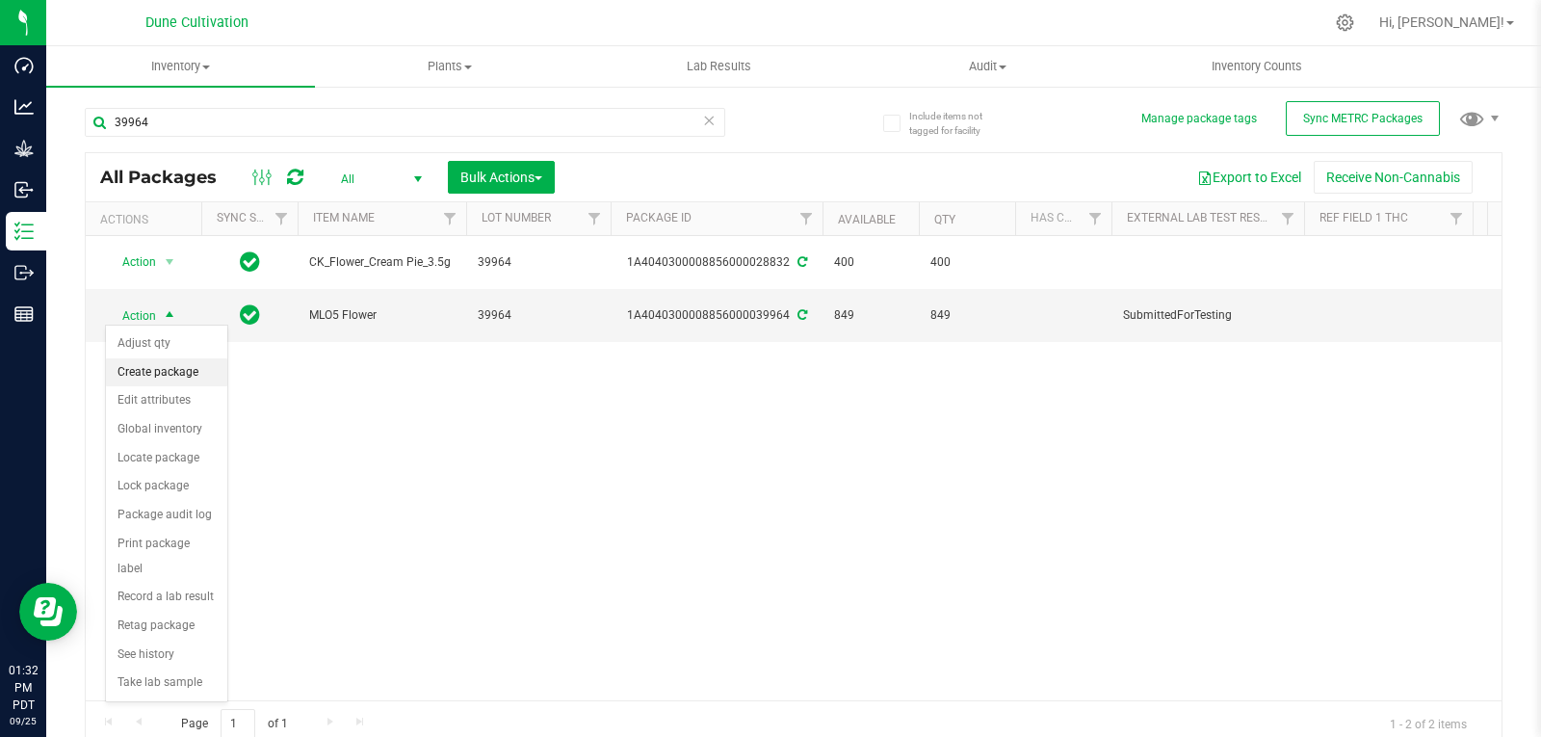
click at [168, 376] on li "Create package" at bounding box center [166, 372] width 121 height 29
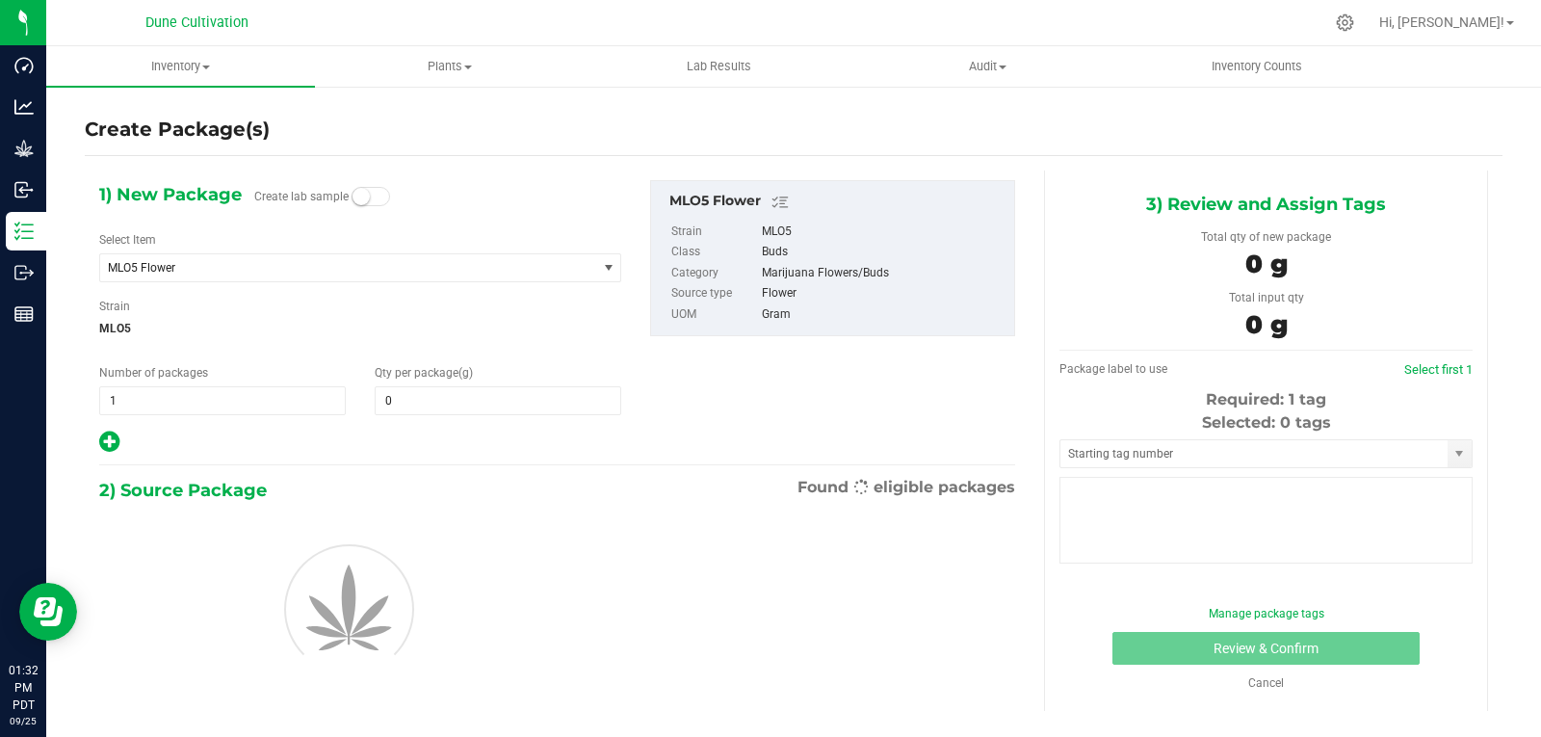
type input "0.0000"
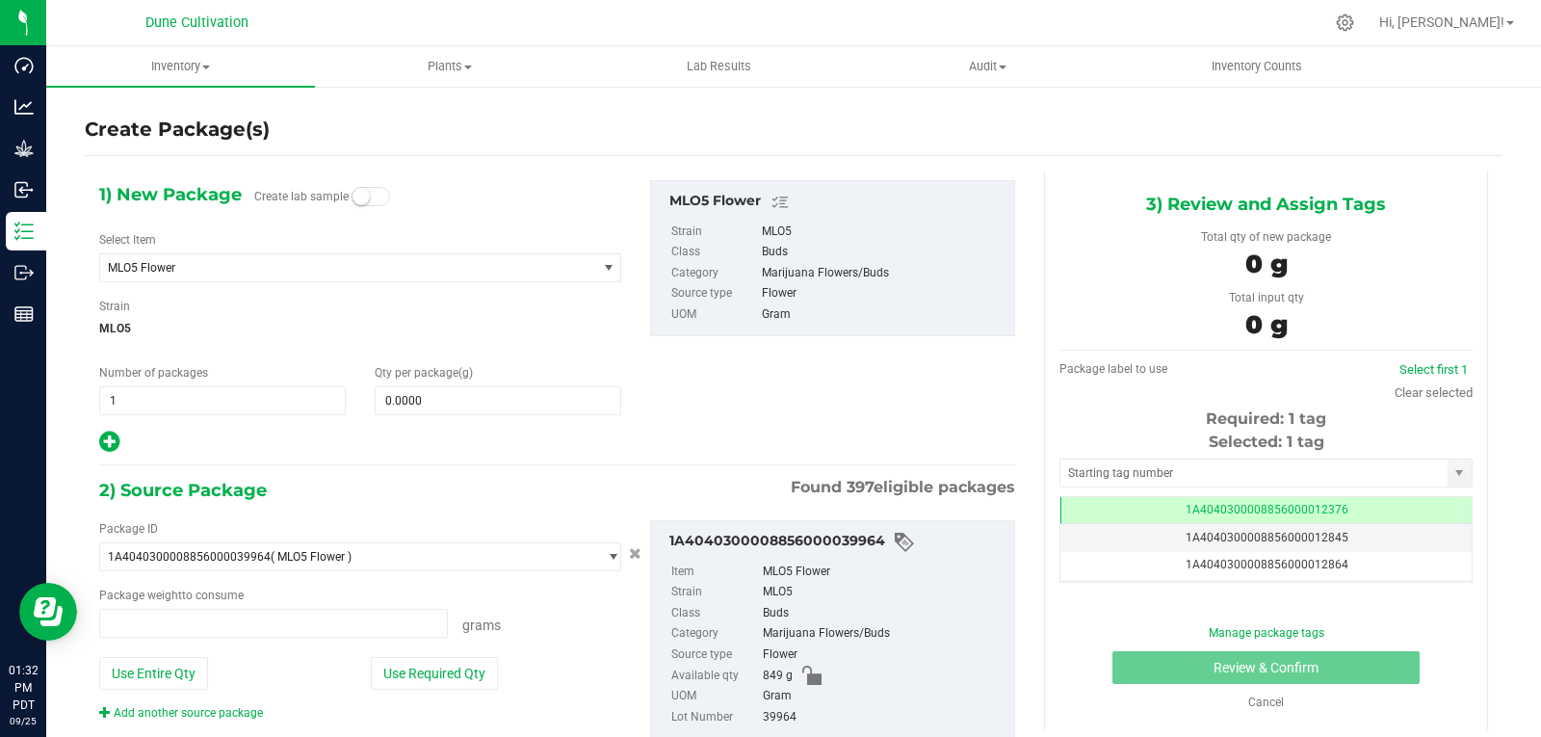
type input "0.0000 g"
click at [261, 264] on span "MLO5 Flower" at bounding box center [338, 267] width 461 height 13
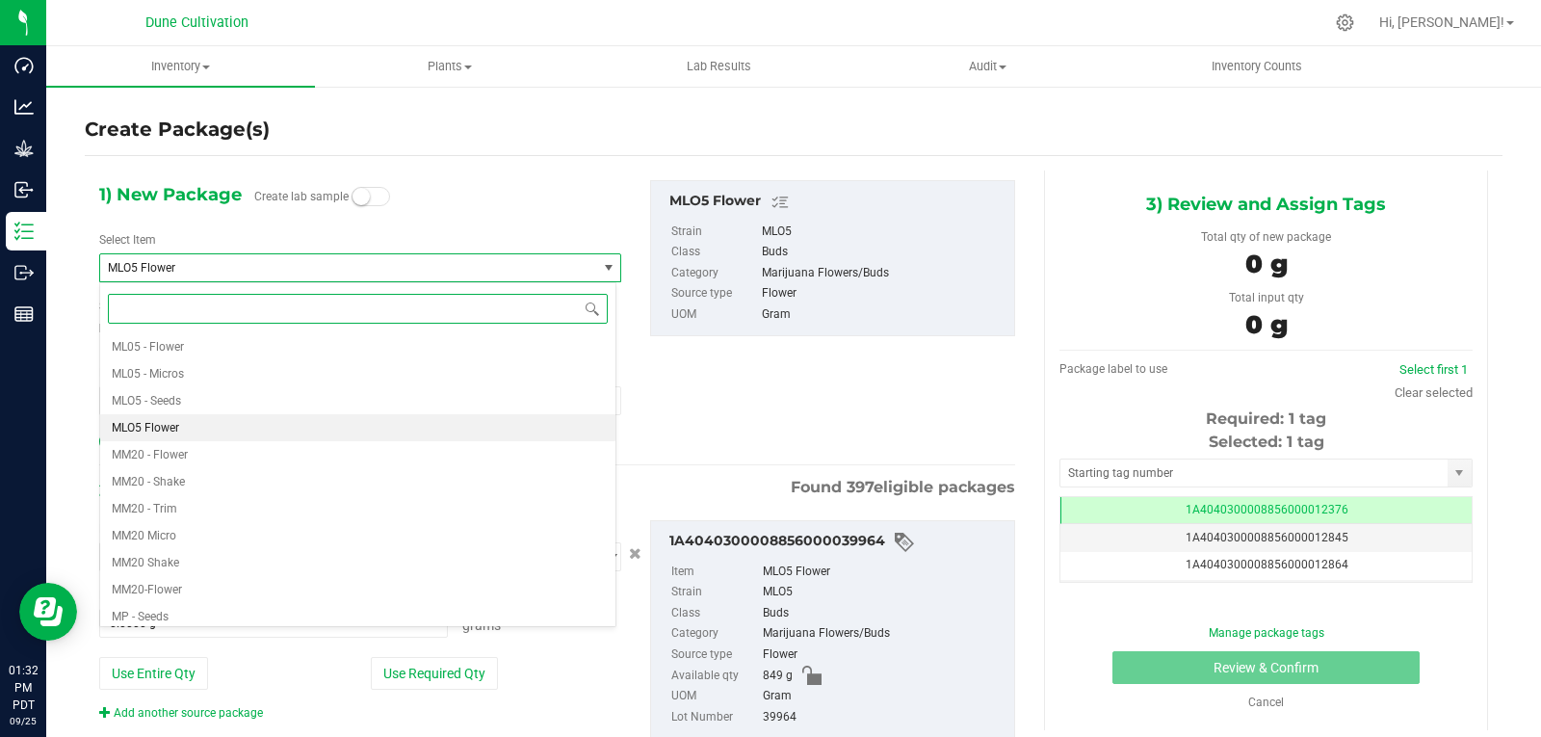
click at [193, 304] on input at bounding box center [358, 309] width 500 height 30
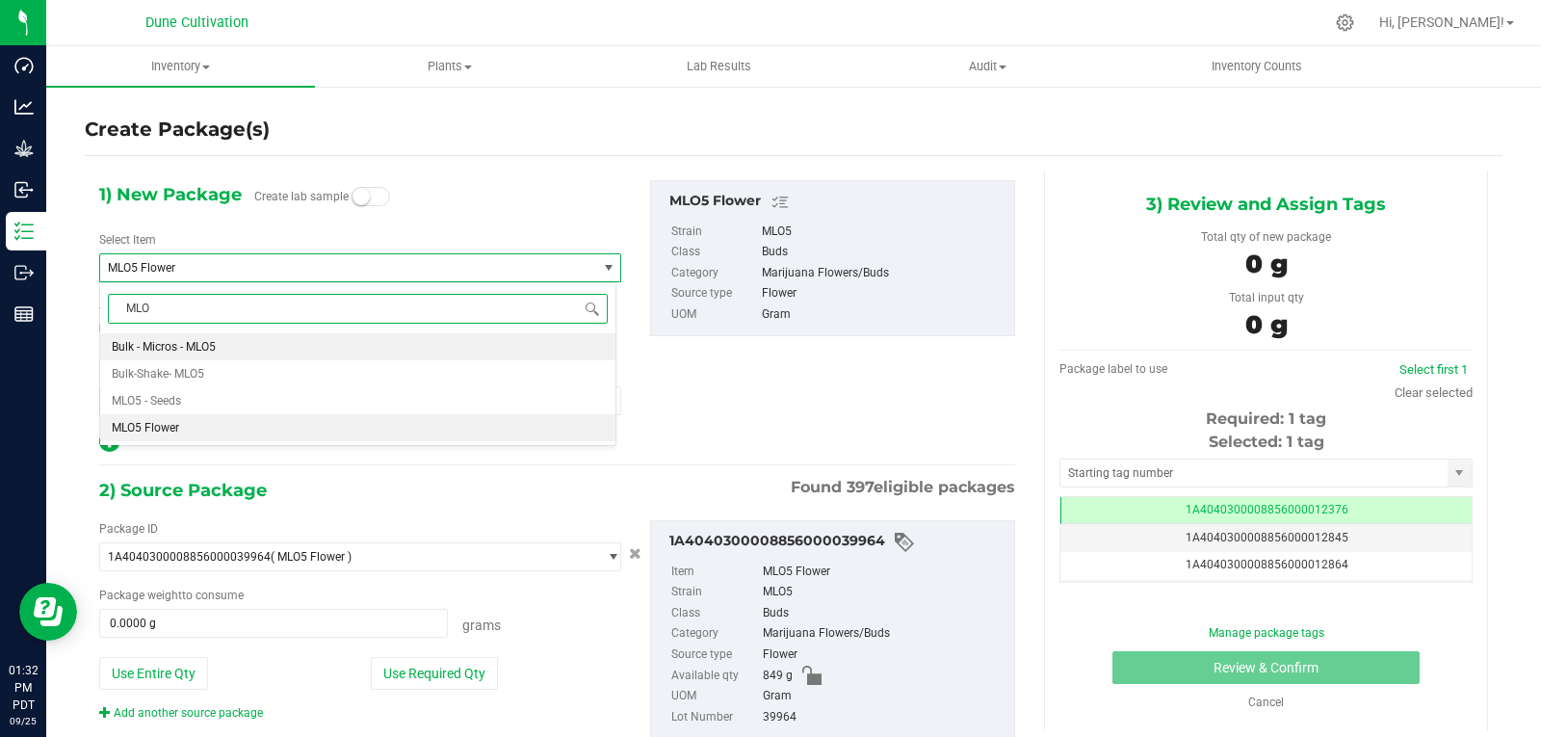
type input "MLO5"
click at [193, 368] on span "Bulk-Shake- MLO5" at bounding box center [158, 373] width 92 height 13
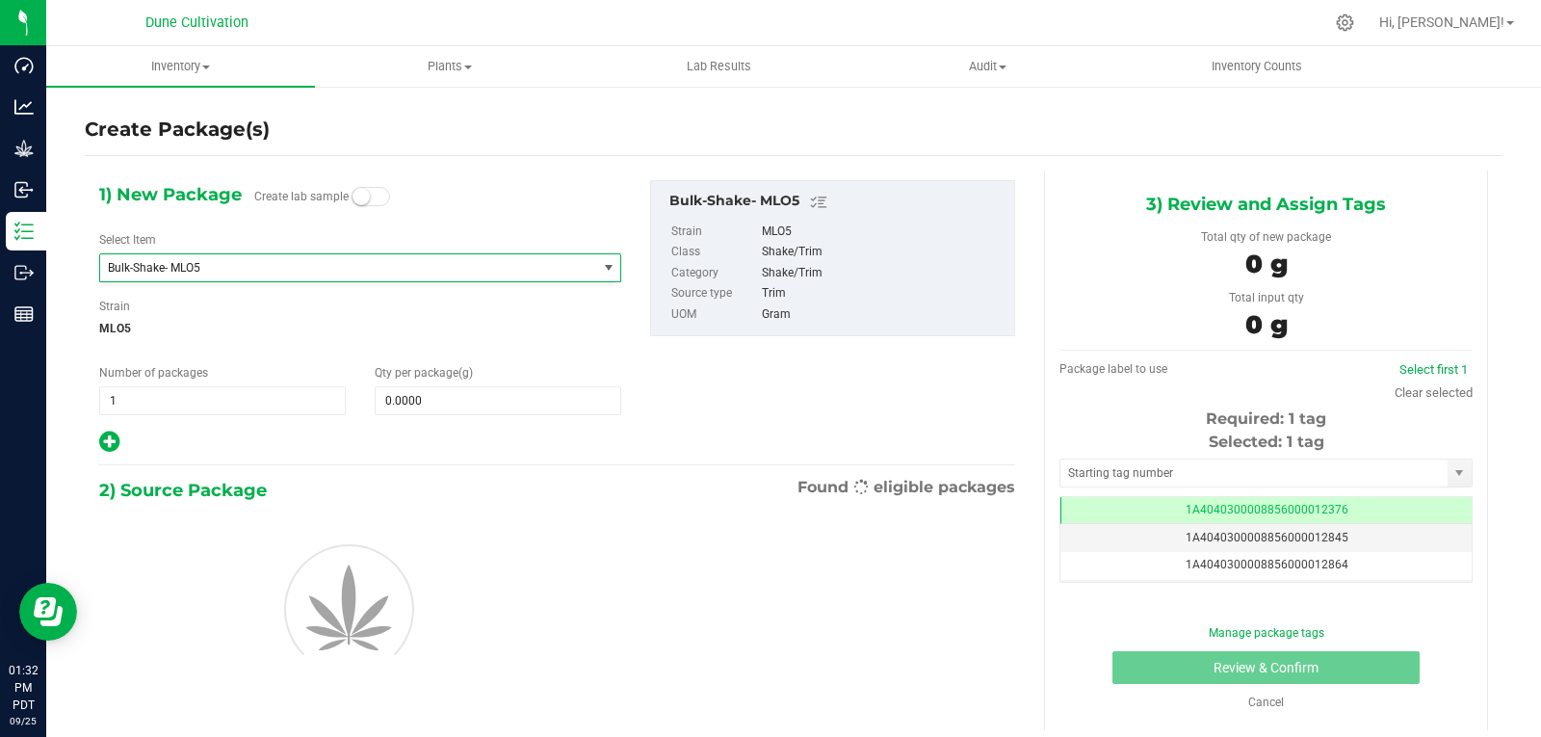
type input "0.0000"
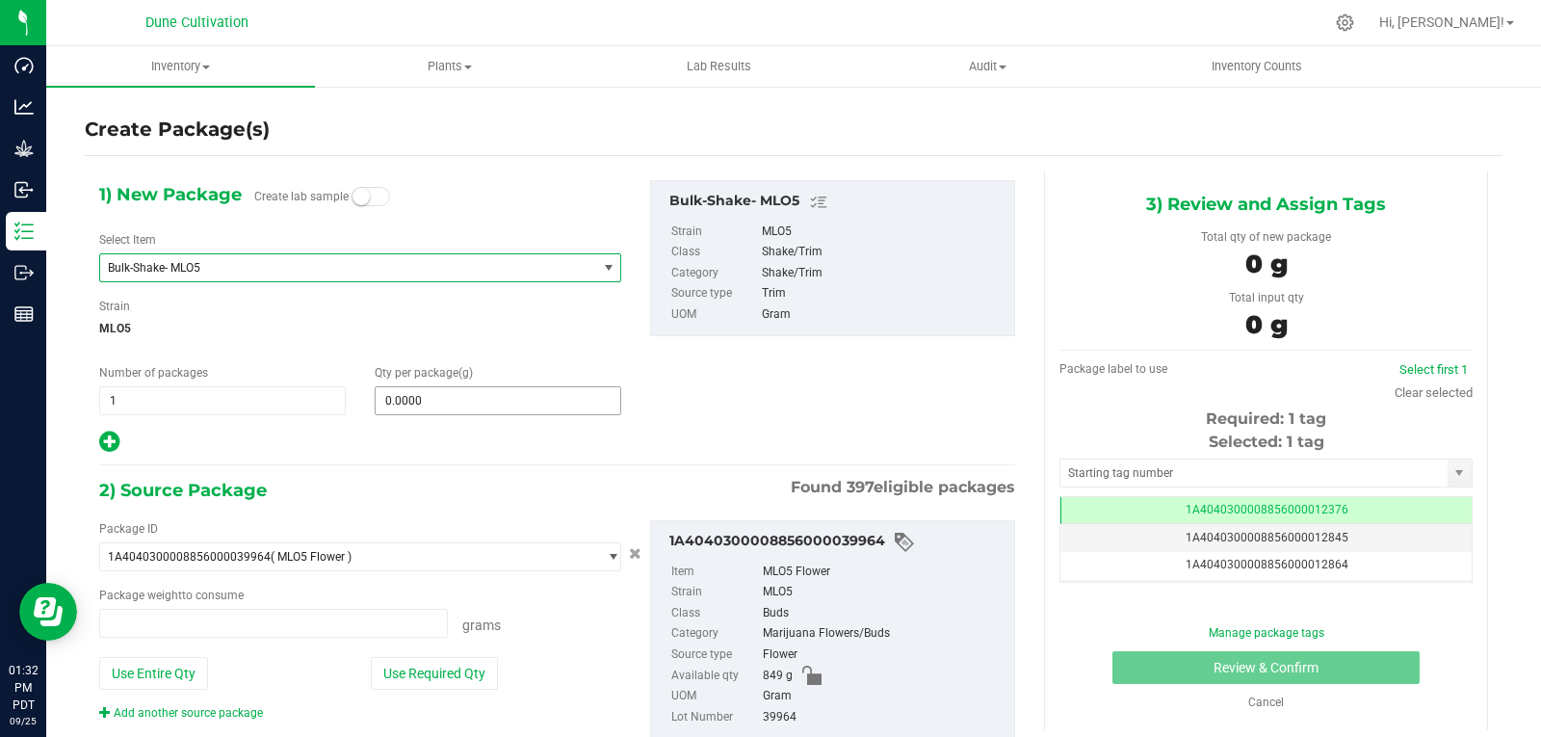
type input "0.0000 g"
click at [429, 395] on span "0.0000 0" at bounding box center [498, 400] width 247 height 29
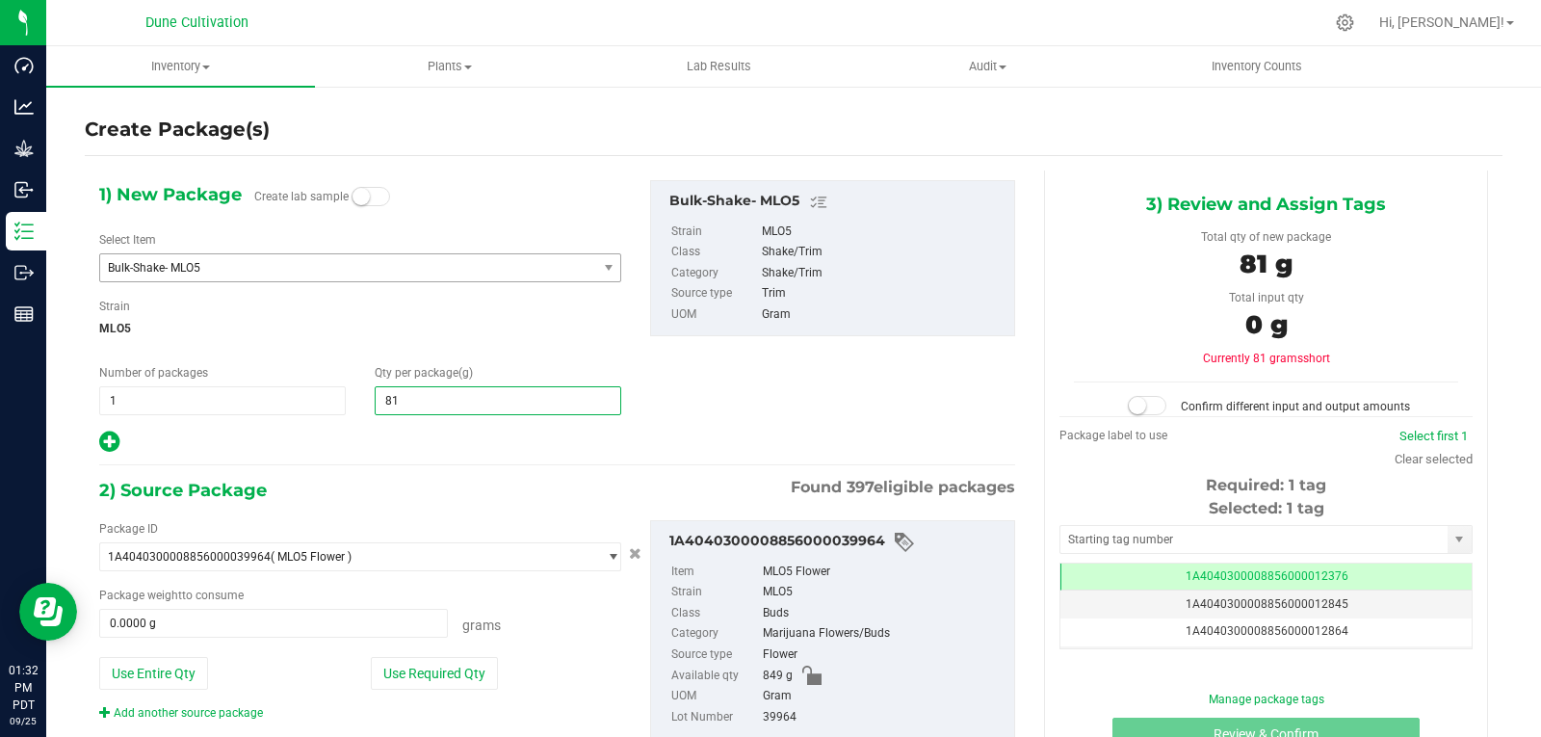
type input "816"
type input "816.0000"
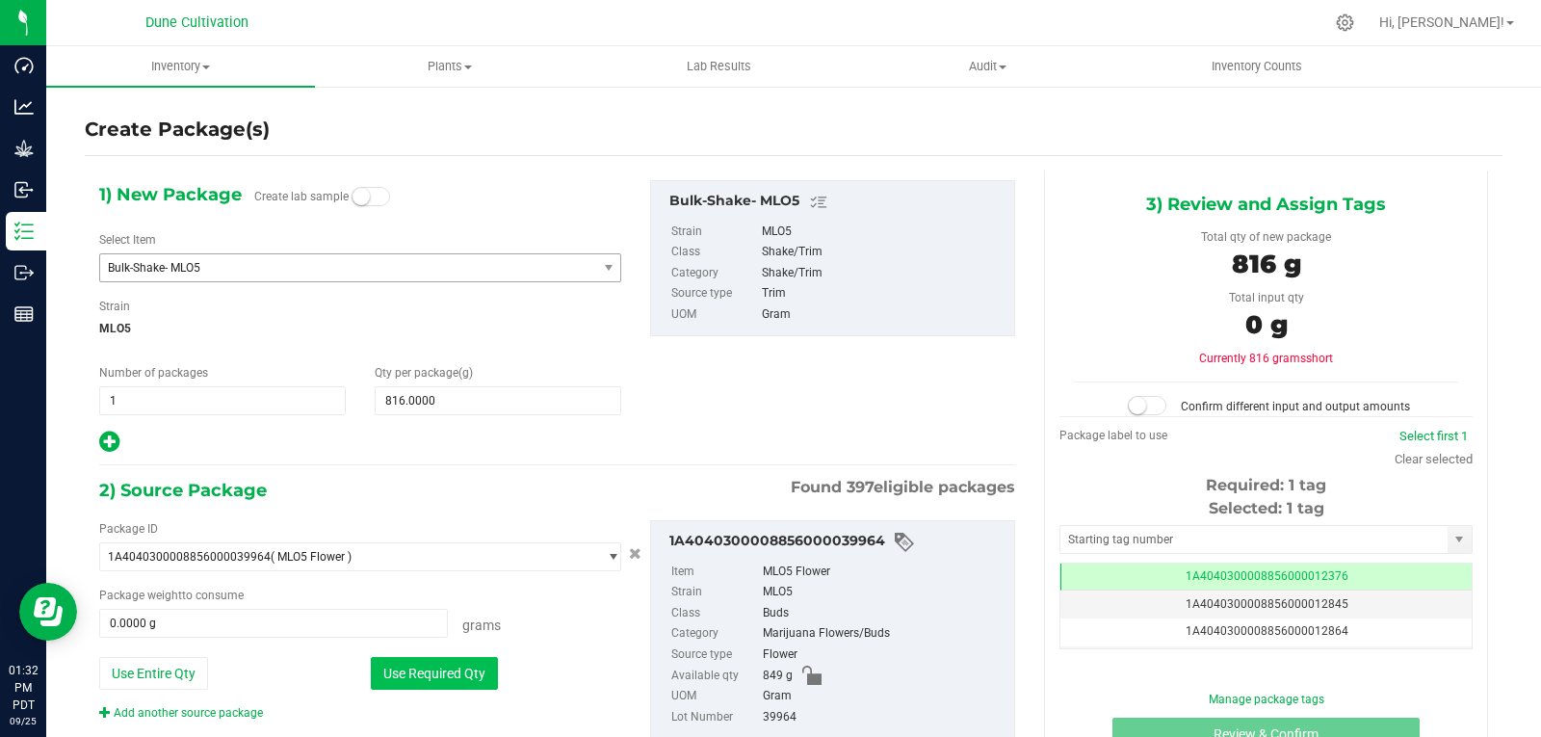
click at [443, 667] on button "Use Required Qty" at bounding box center [434, 673] width 127 height 33
type input "816.0000 g"
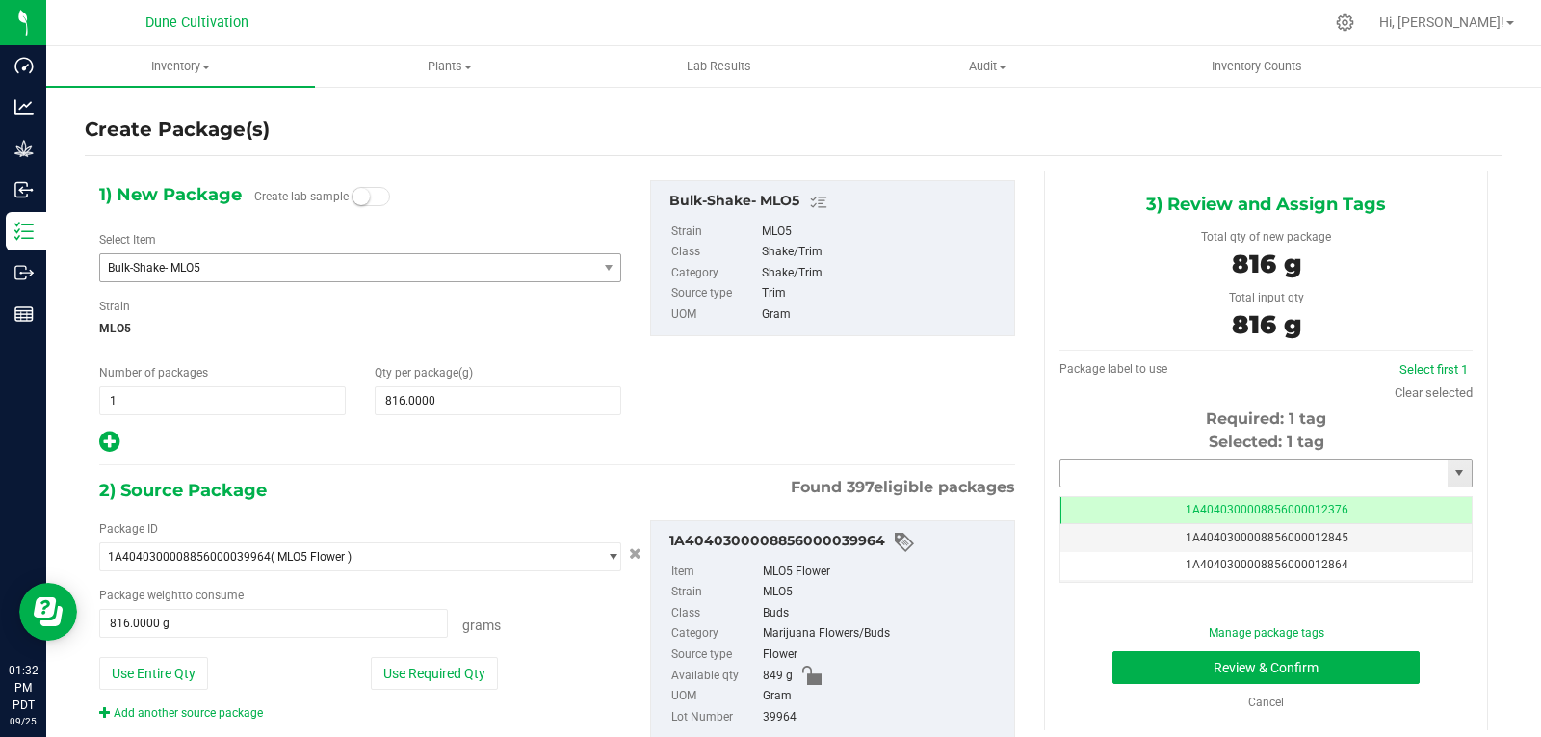
click at [1119, 478] on input "text" at bounding box center [1253, 472] width 387 height 27
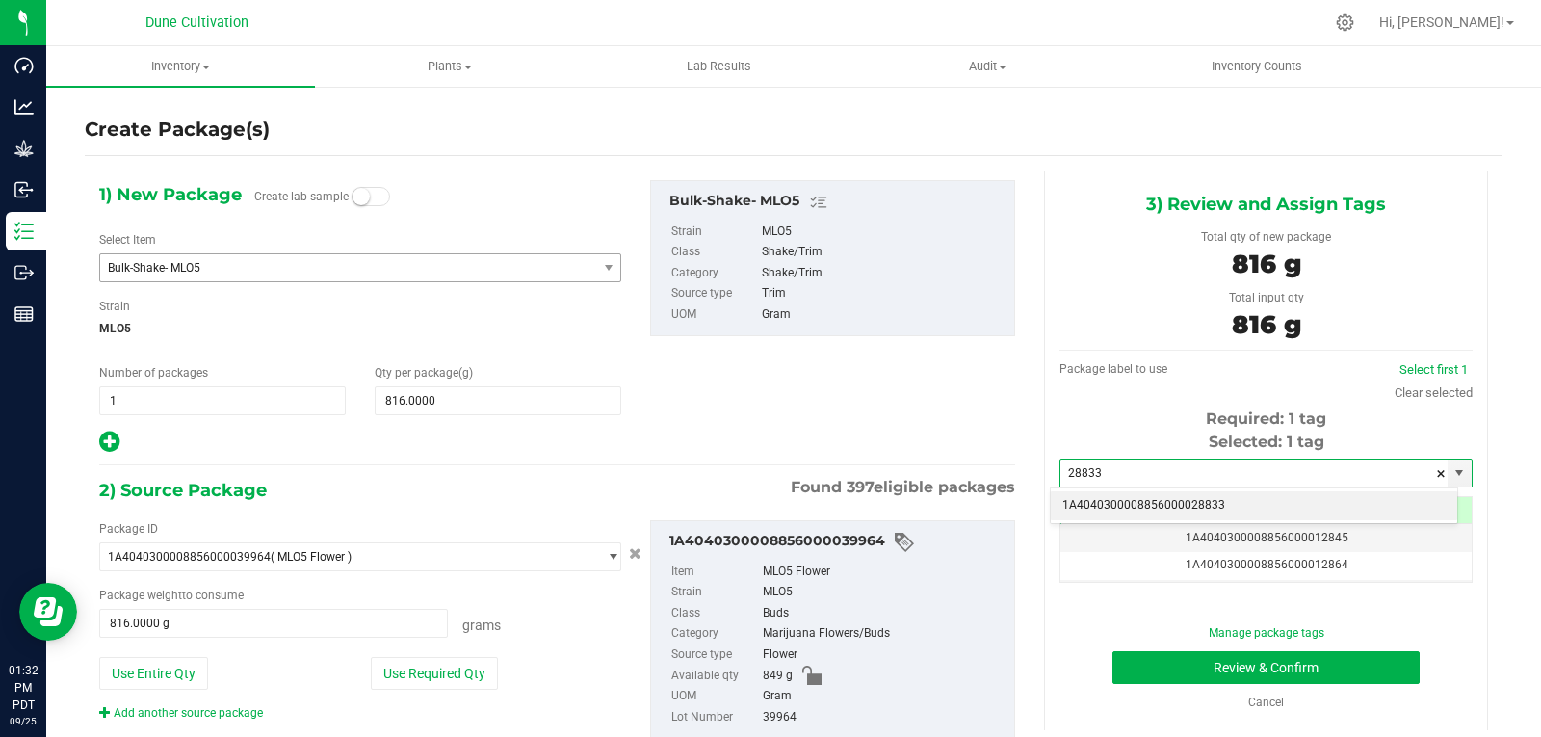
click at [1112, 505] on li "1A4040300008856000028833" at bounding box center [1254, 505] width 406 height 29
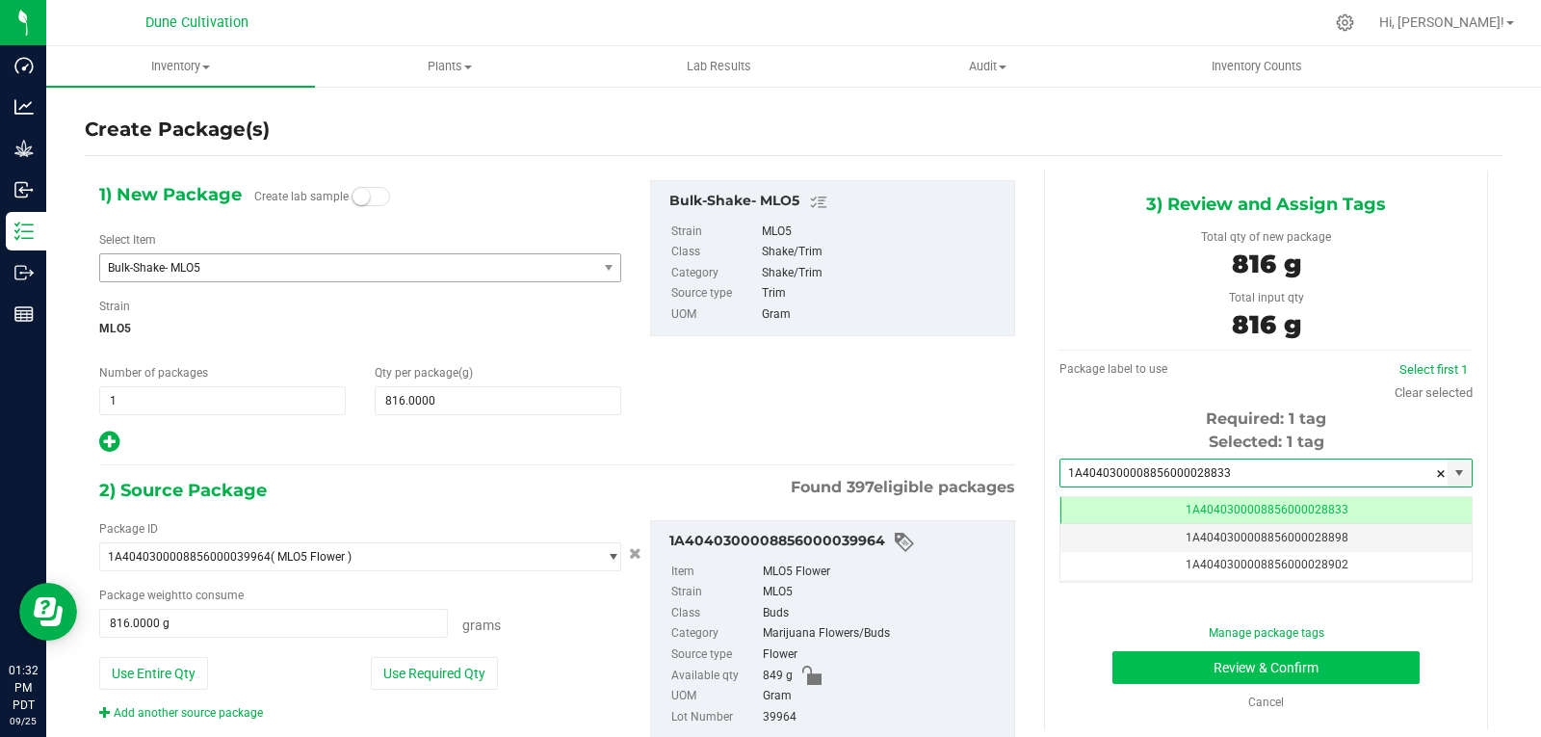
type input "1A4040300008856000028833"
click at [1123, 666] on button "Review & Confirm" at bounding box center [1265, 667] width 307 height 33
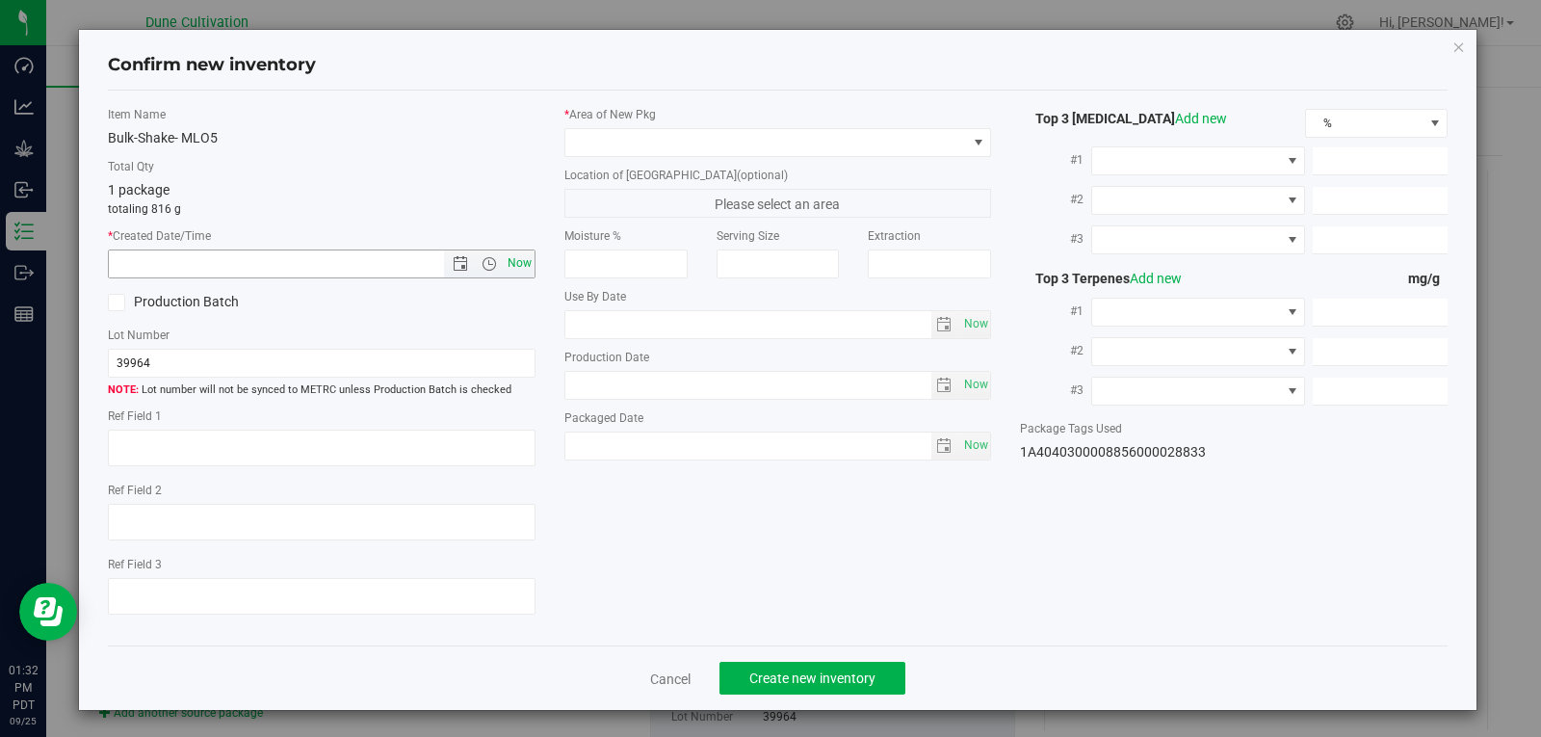
click at [509, 266] on span "Now" at bounding box center [519, 263] width 33 height 28
type input "[DATE] 1:32 PM"
click at [627, 169] on label "Location of [GEOGRAPHIC_DATA] (optional)" at bounding box center [778, 175] width 428 height 17
click at [643, 147] on span at bounding box center [766, 142] width 402 height 27
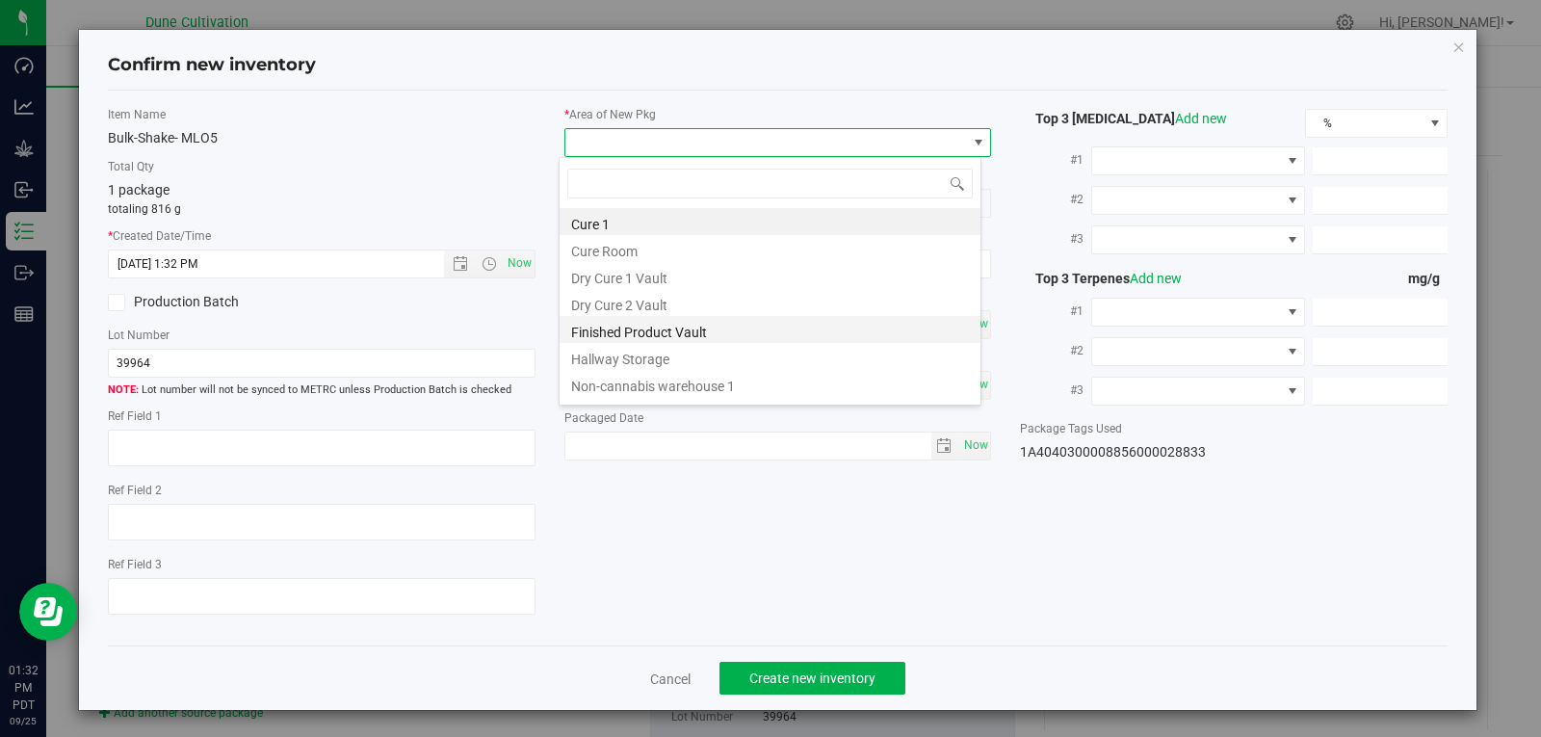
click at [636, 335] on li "Finished Product Vault" at bounding box center [770, 329] width 421 height 27
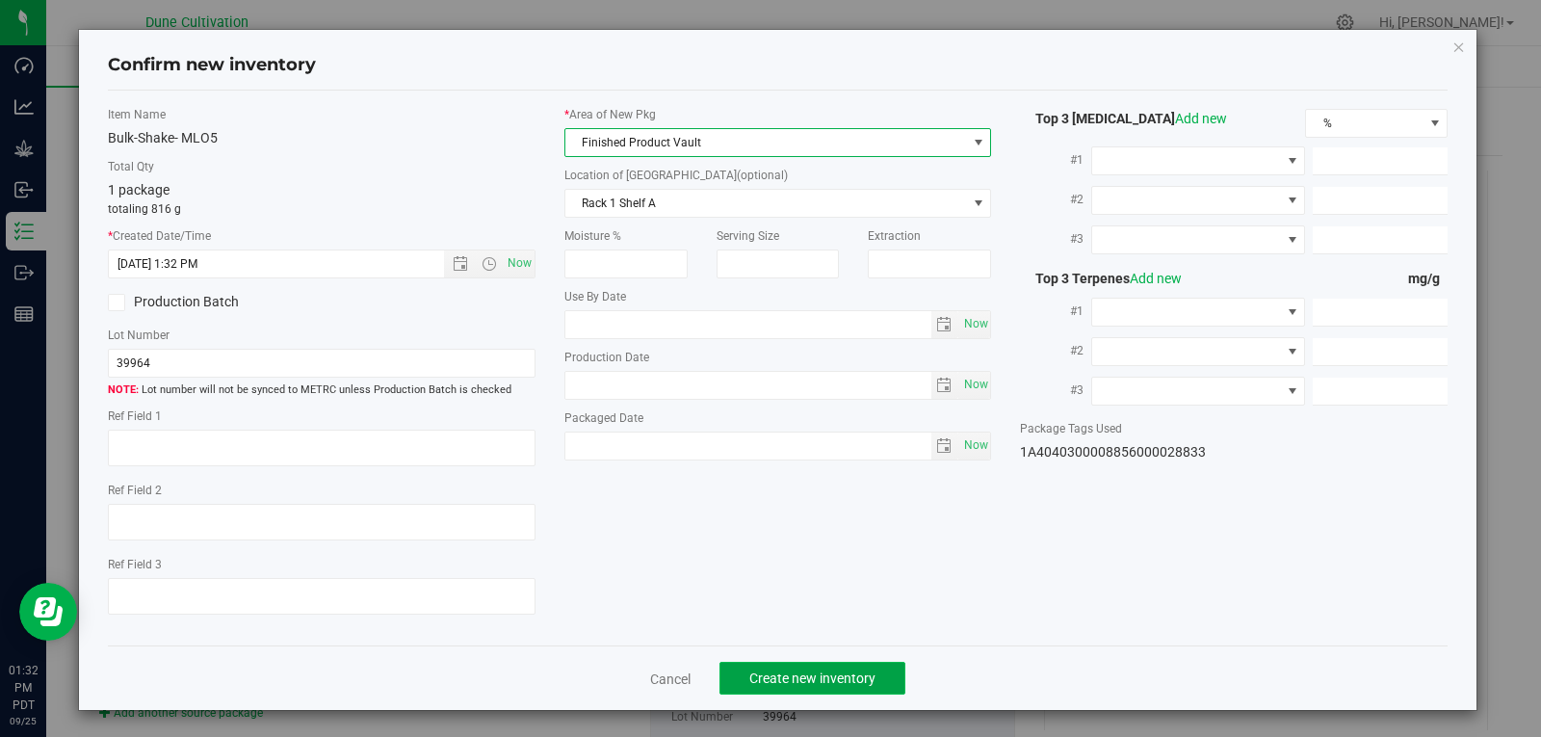
click at [826, 668] on button "Create new inventory" at bounding box center [812, 678] width 186 height 33
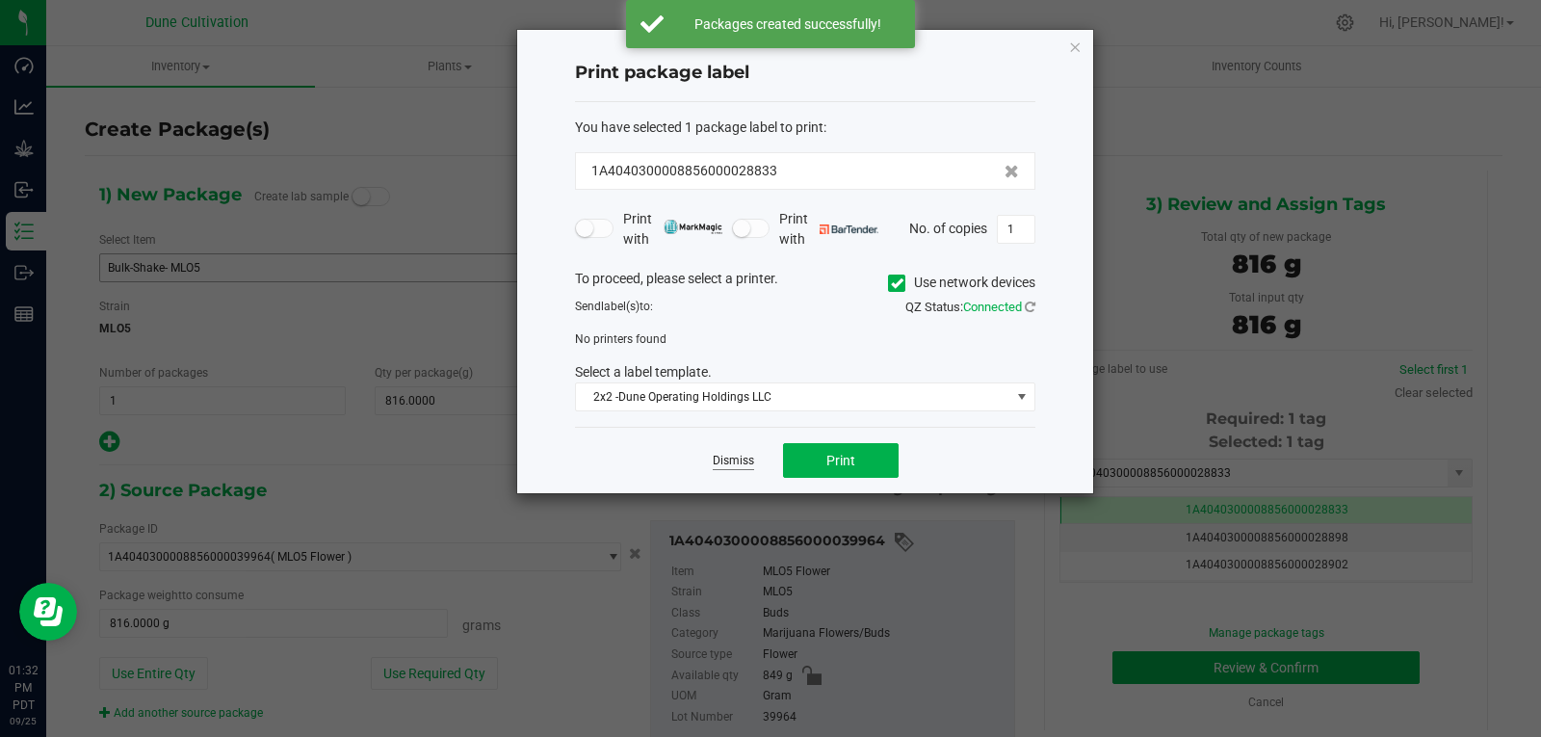
click at [743, 466] on link "Dismiss" at bounding box center [733, 461] width 41 height 16
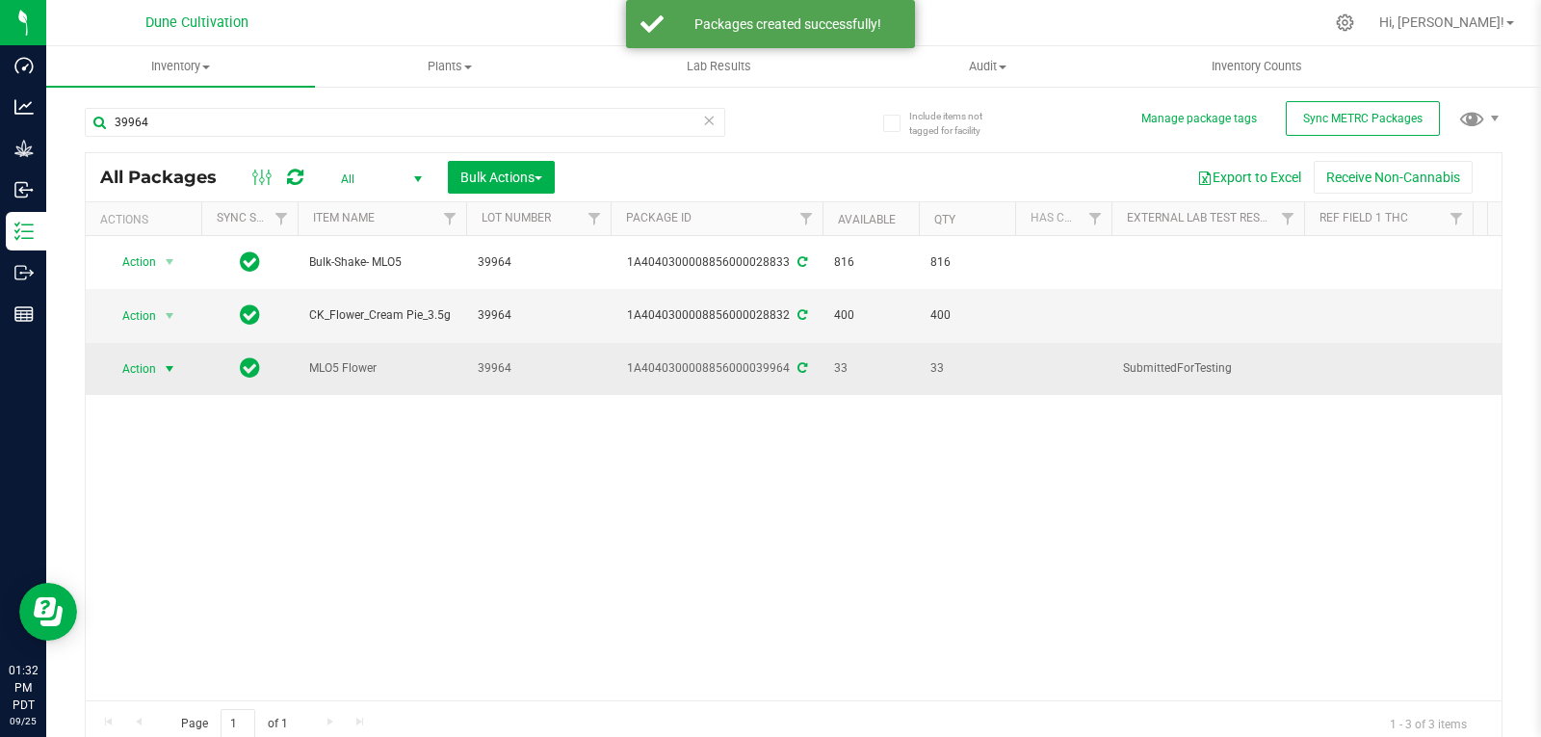
click at [158, 355] on span "select" at bounding box center [170, 368] width 24 height 27
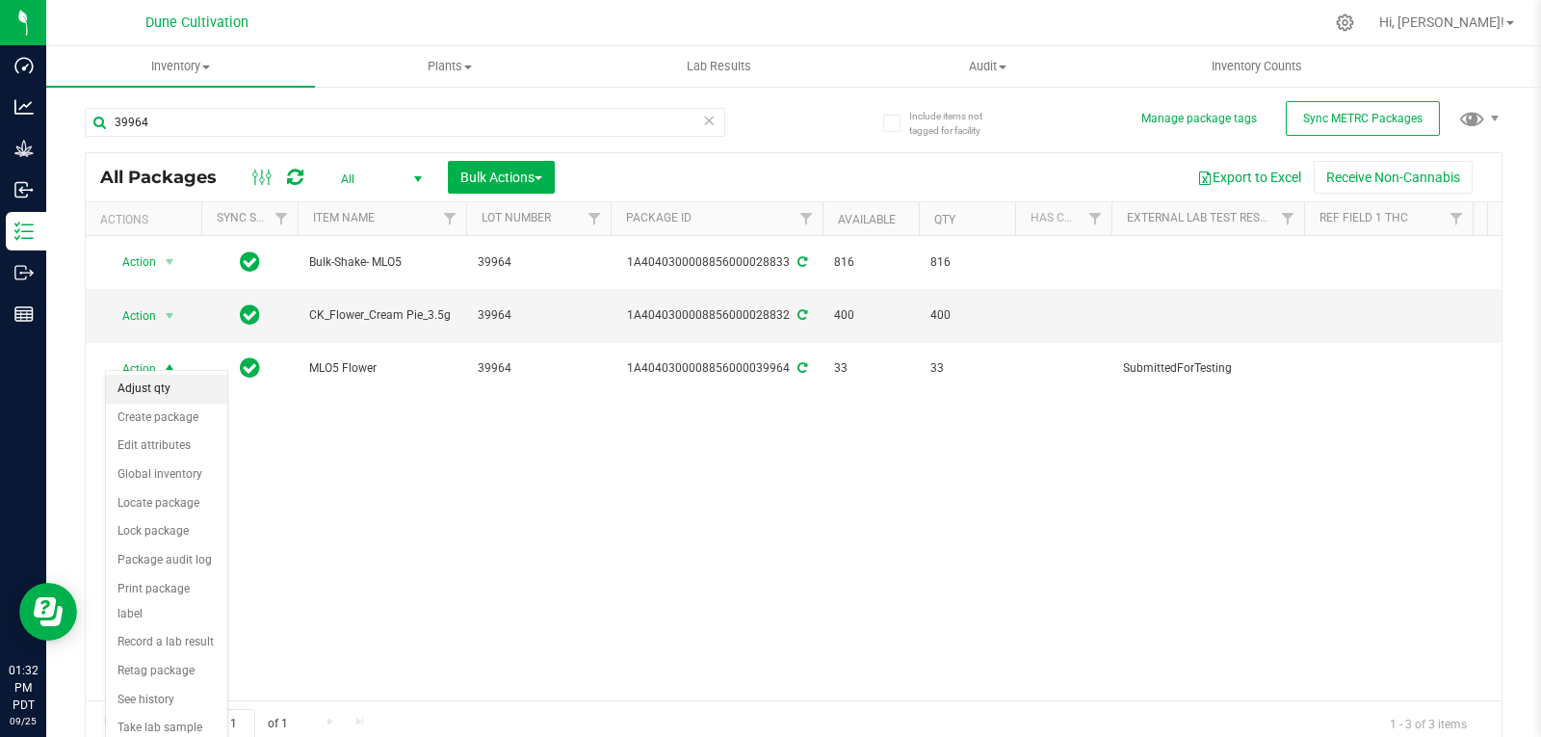
click at [158, 378] on li "Adjust qty" at bounding box center [166, 389] width 121 height 29
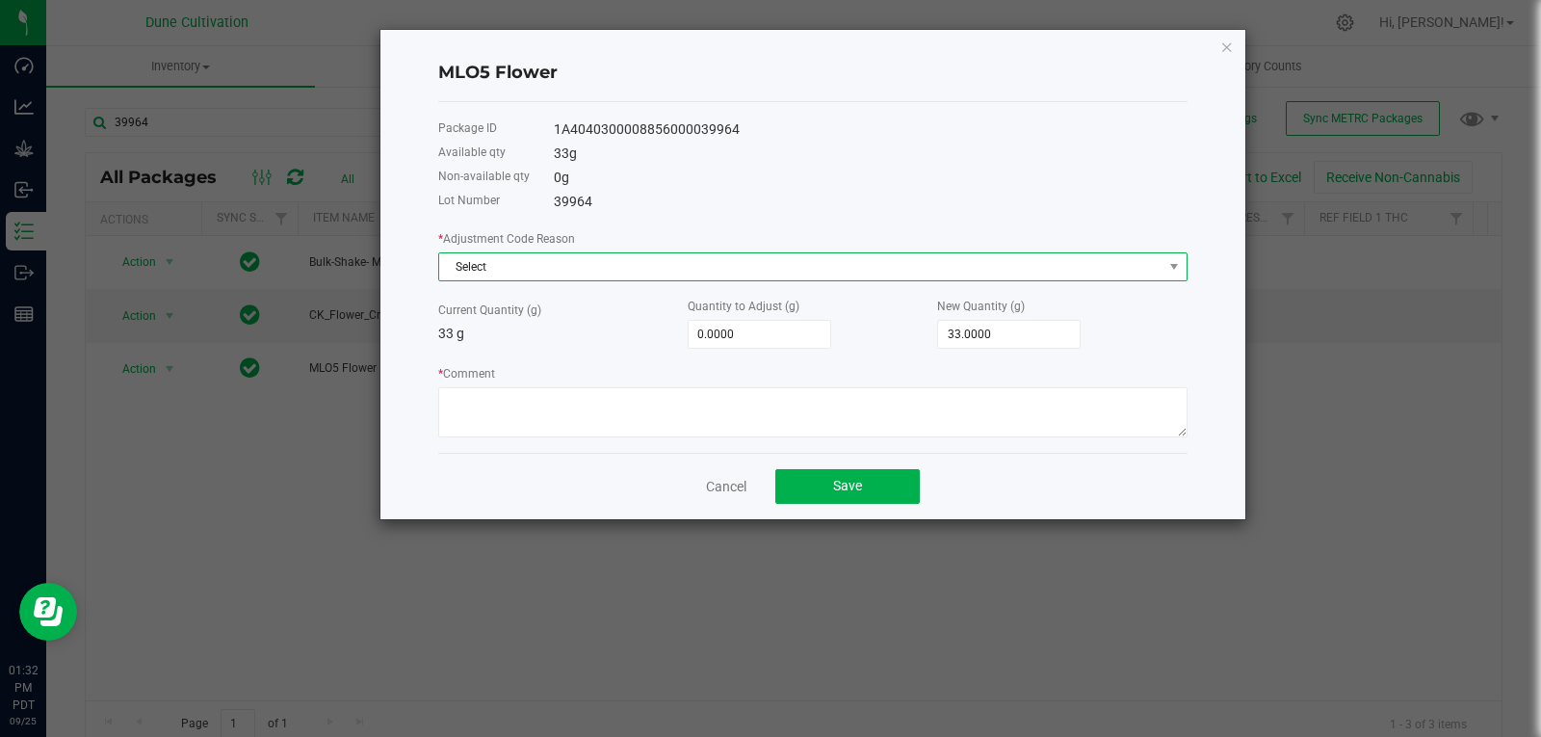
click at [540, 254] on span "Select" at bounding box center [800, 266] width 723 height 27
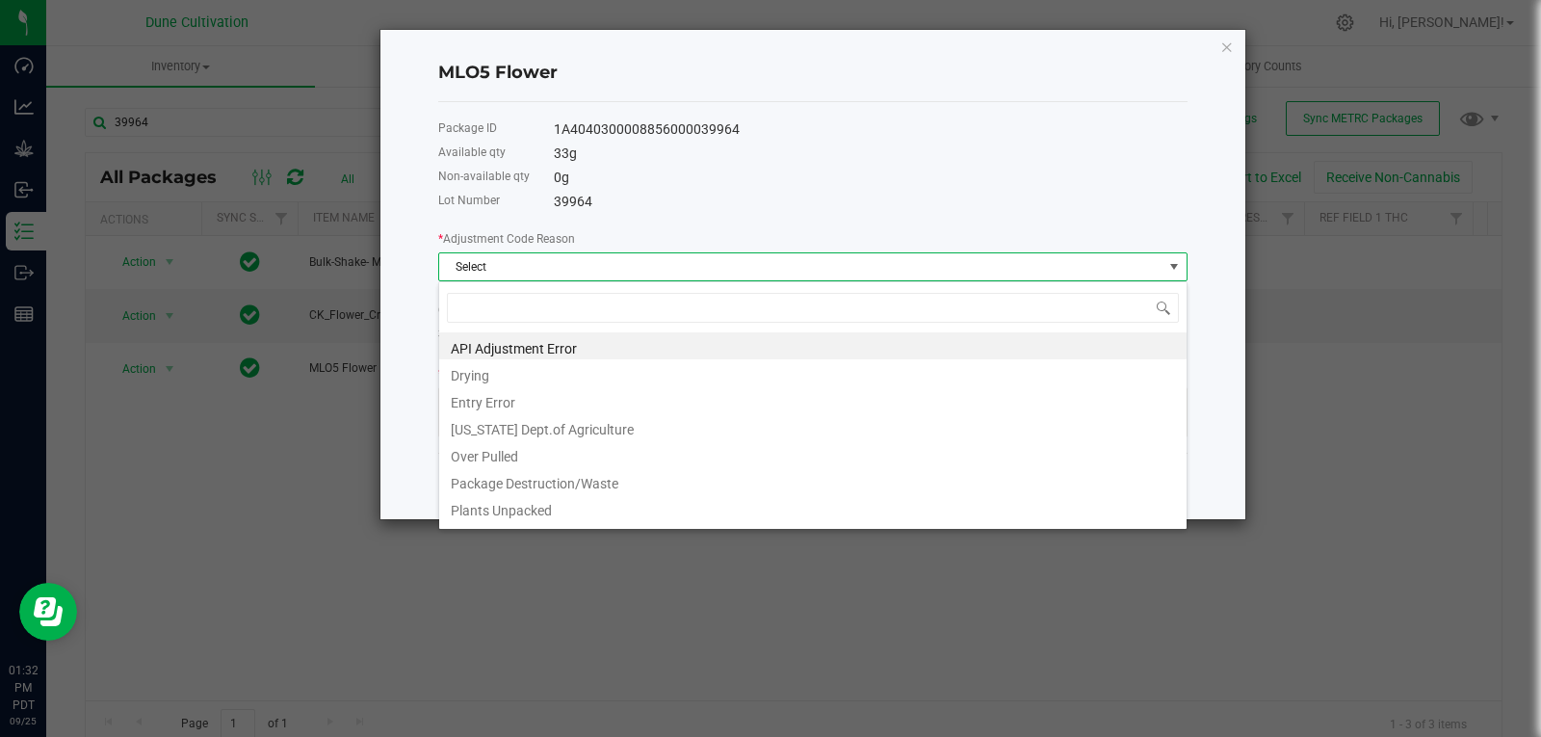
type input "w"
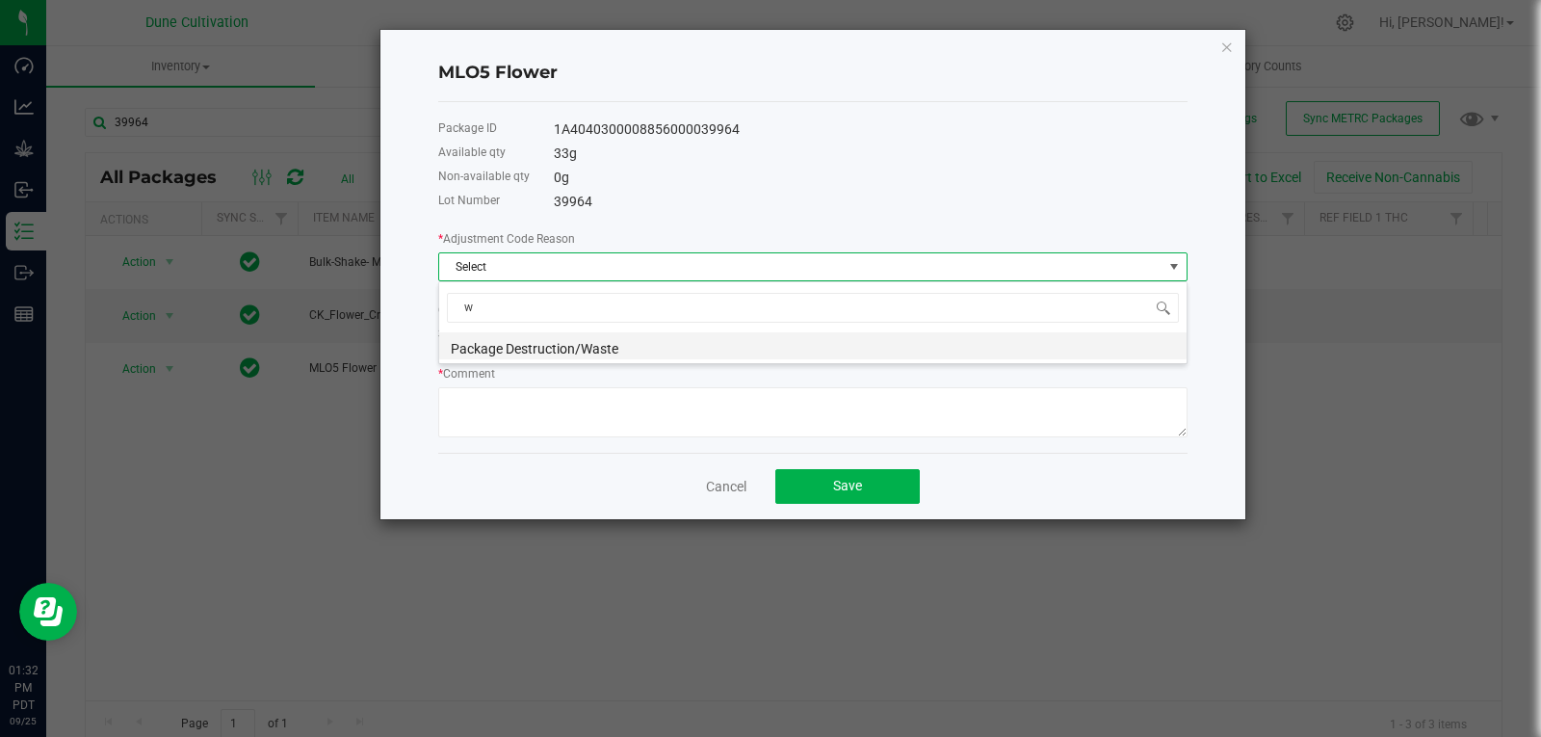
click at [505, 352] on li "Package Destruction/Waste" at bounding box center [812, 345] width 747 height 27
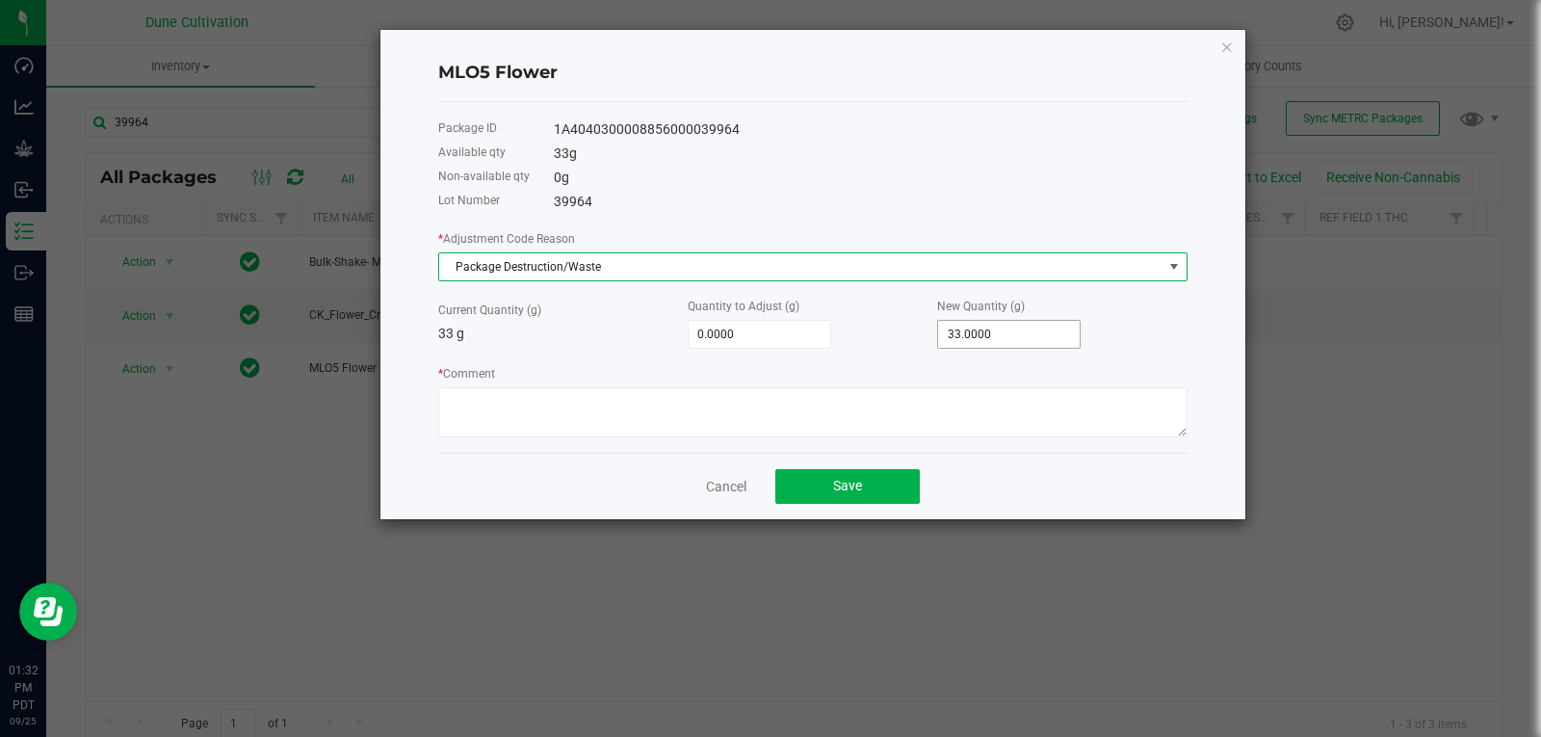
type input "33"
click at [950, 335] on input "33" at bounding box center [1009, 334] width 142 height 27
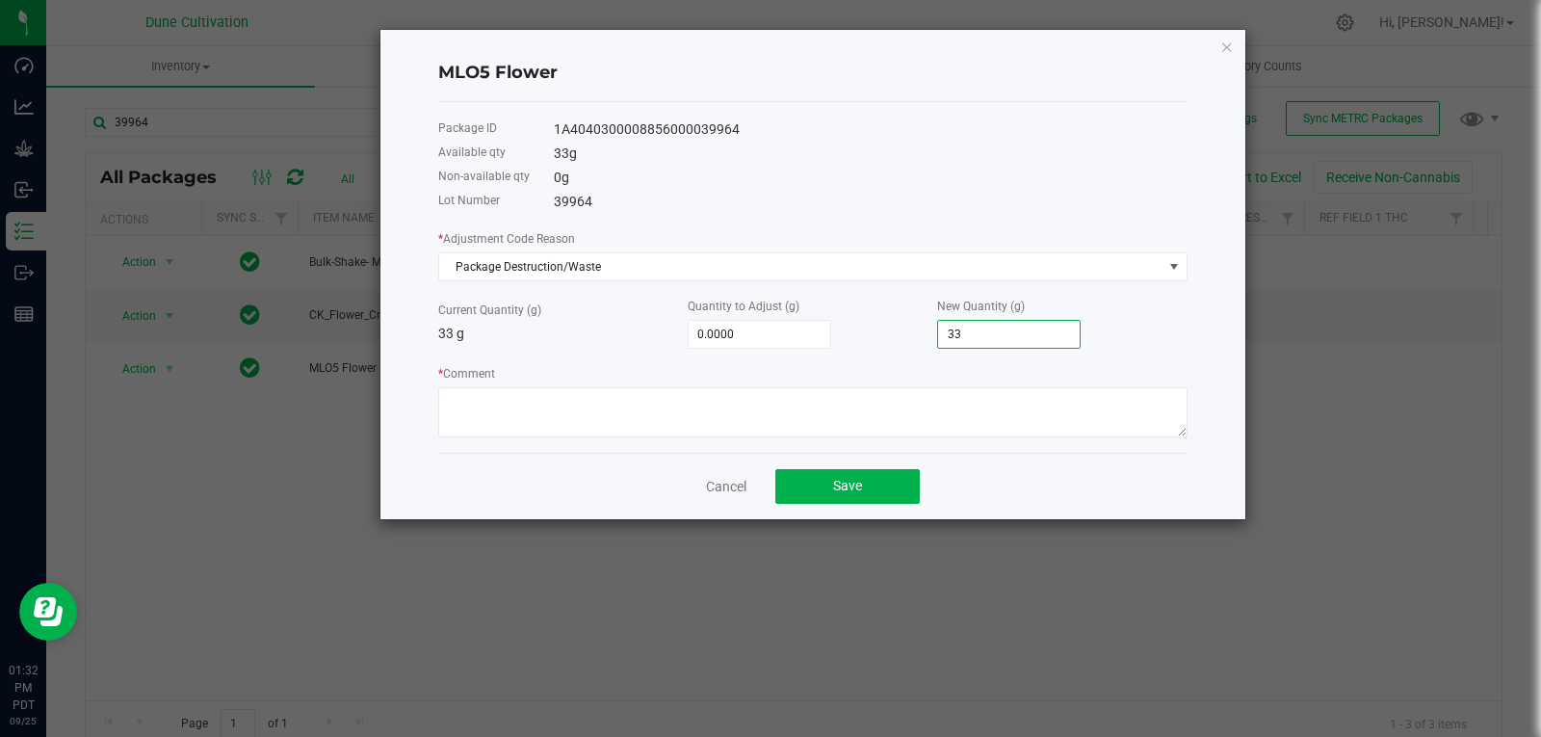
type input "-31.0000"
type input "2."
type input "-30.3000"
type input "2.7"
type input "-30.2600"
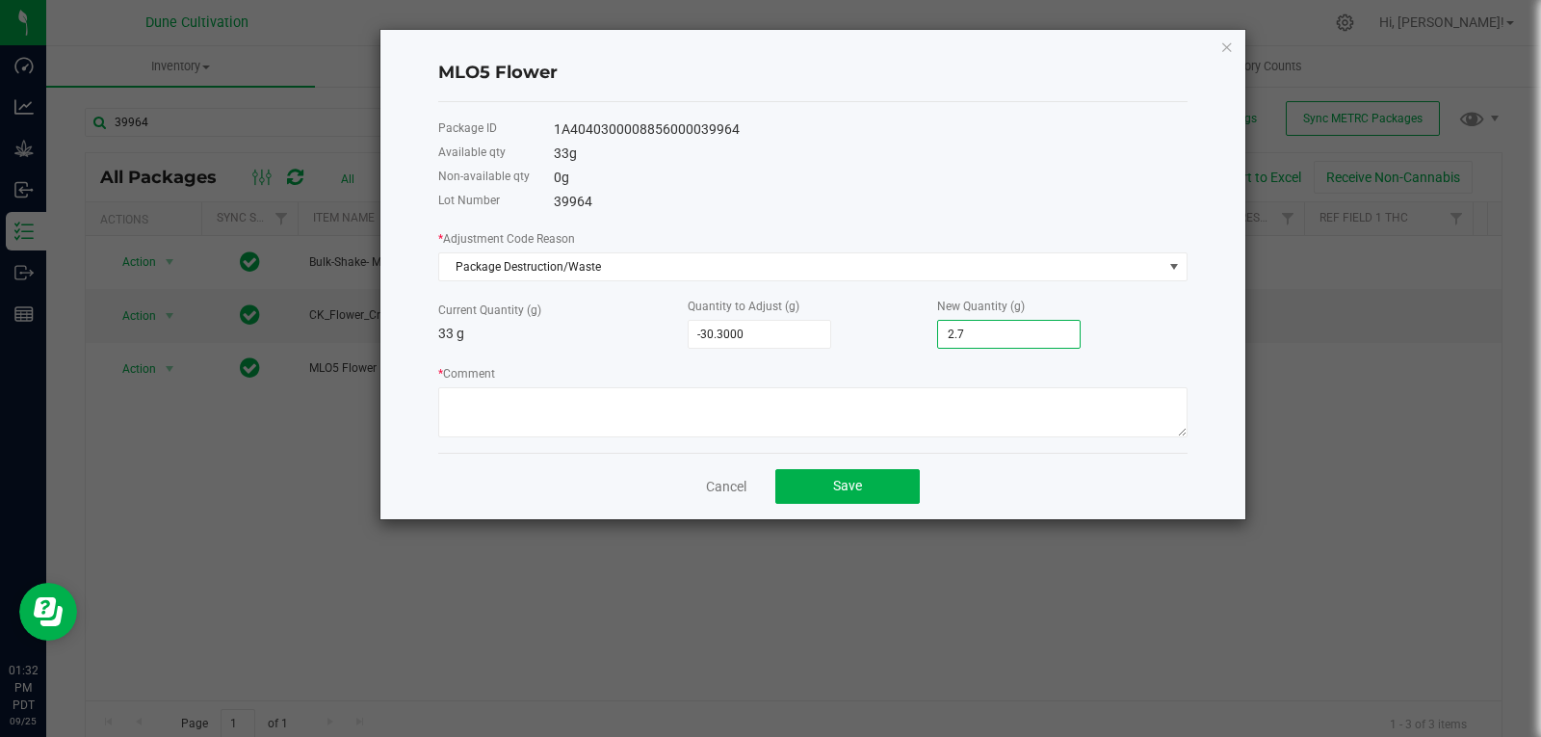
type input "2.74"
type input "-30.3000"
type input "2.7"
type input "-30.2500"
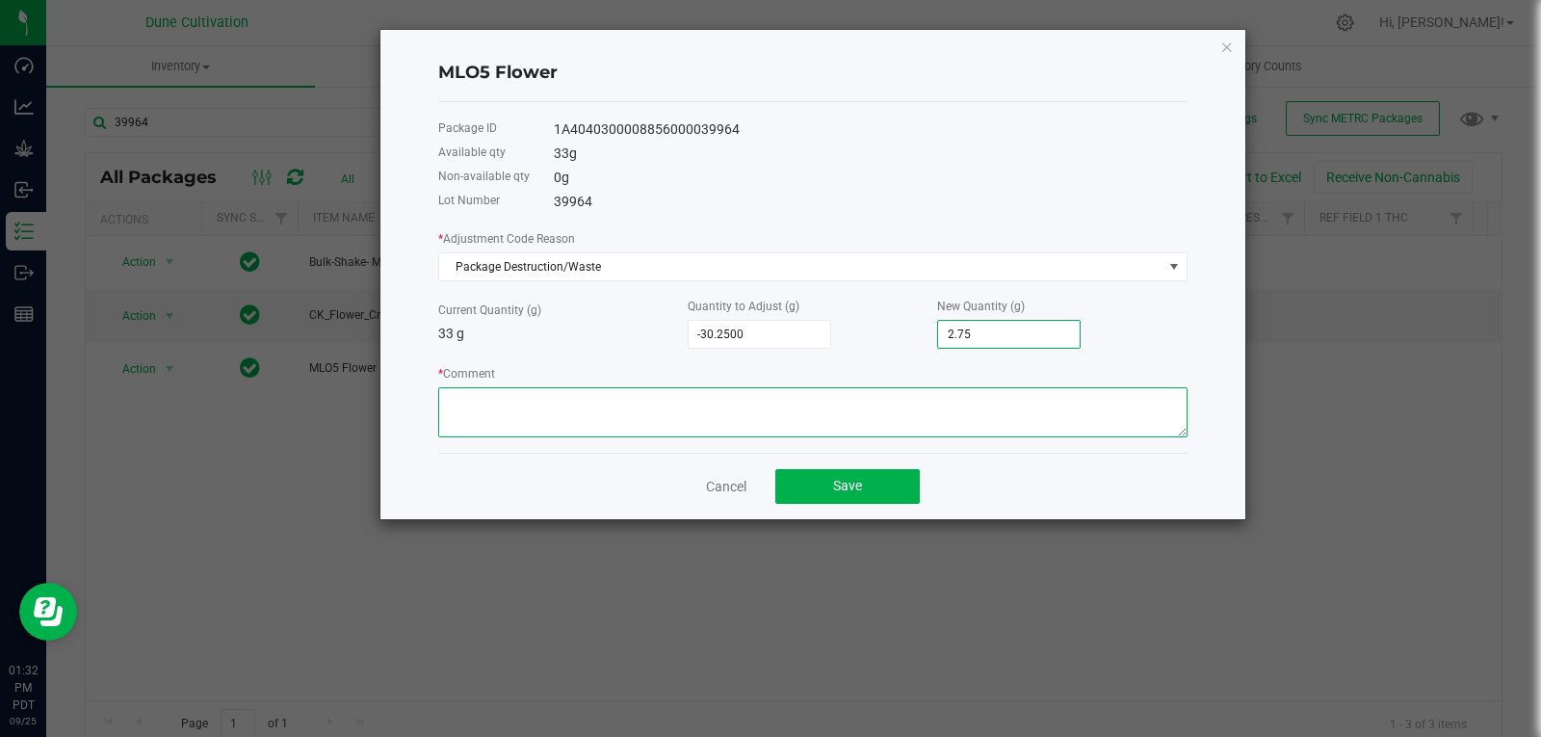
type input "2.7500"
click at [925, 404] on textarea "* Comment" at bounding box center [812, 412] width 749 height 50
type textarea "Stem Waste"
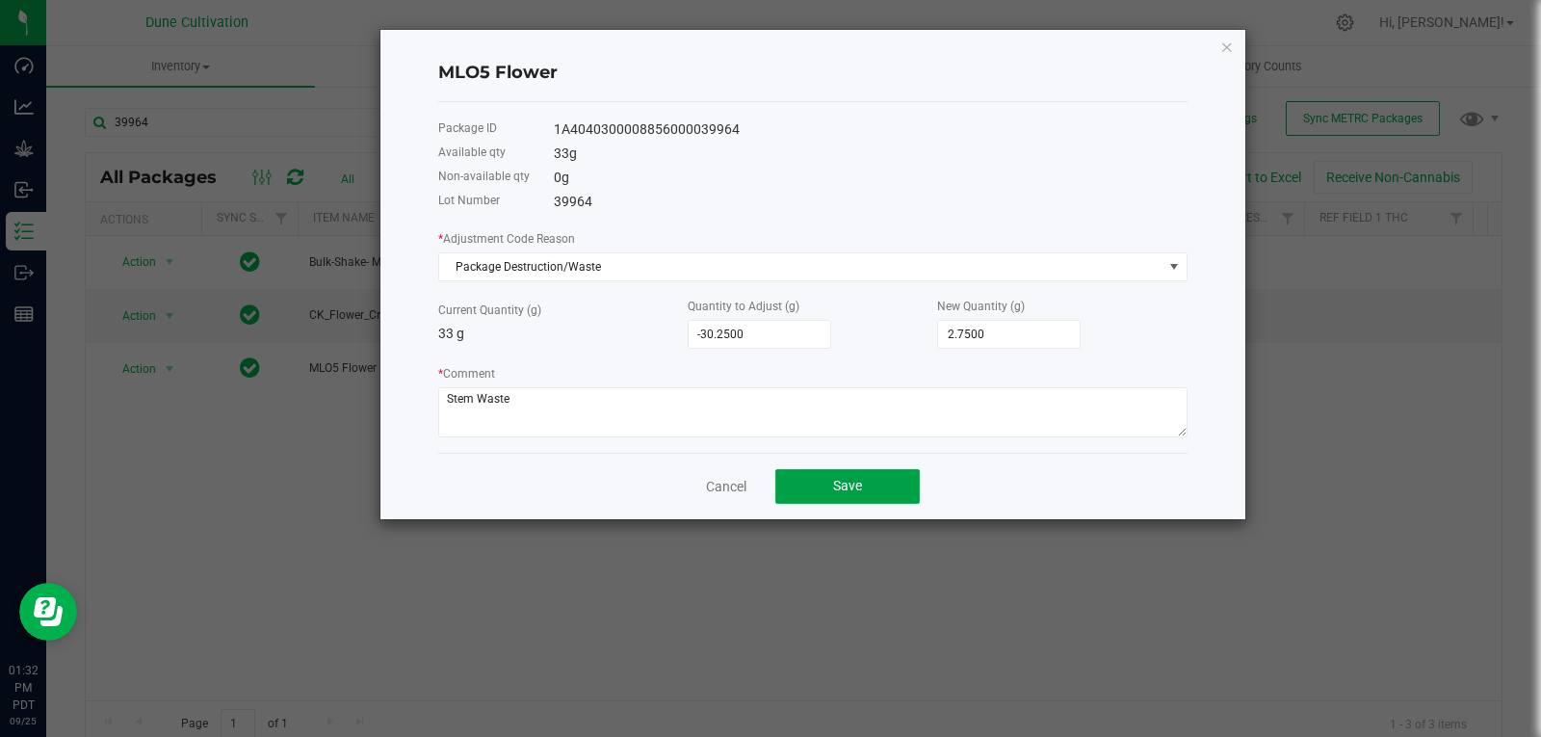
click at [857, 495] on button "Save" at bounding box center [847, 486] width 144 height 35
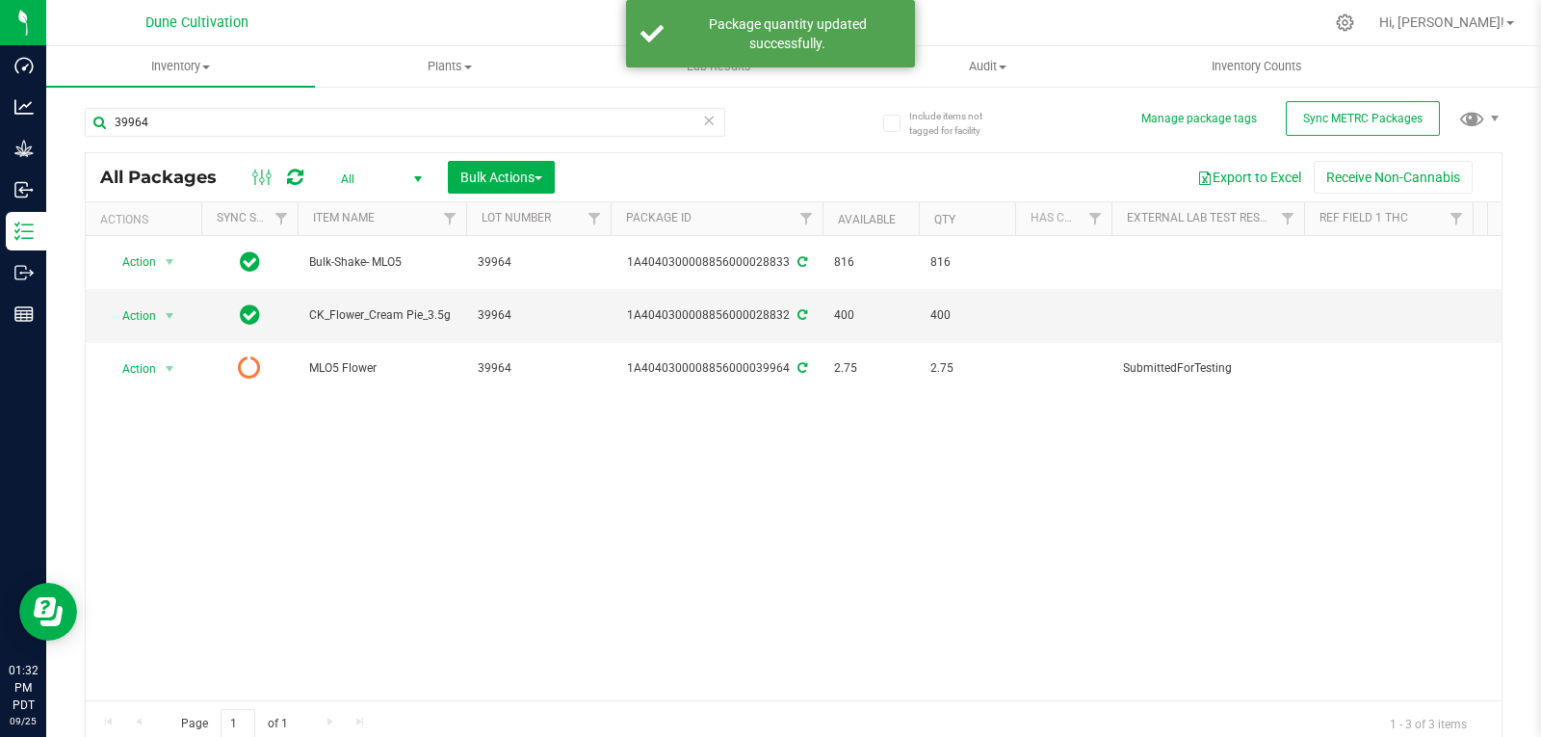
drag, startPoint x: 567, startPoint y: 457, endPoint x: 285, endPoint y: 187, distance: 391.0
click at [285, 187] on div at bounding box center [278, 177] width 65 height 23
click at [293, 174] on icon at bounding box center [295, 177] width 16 height 19
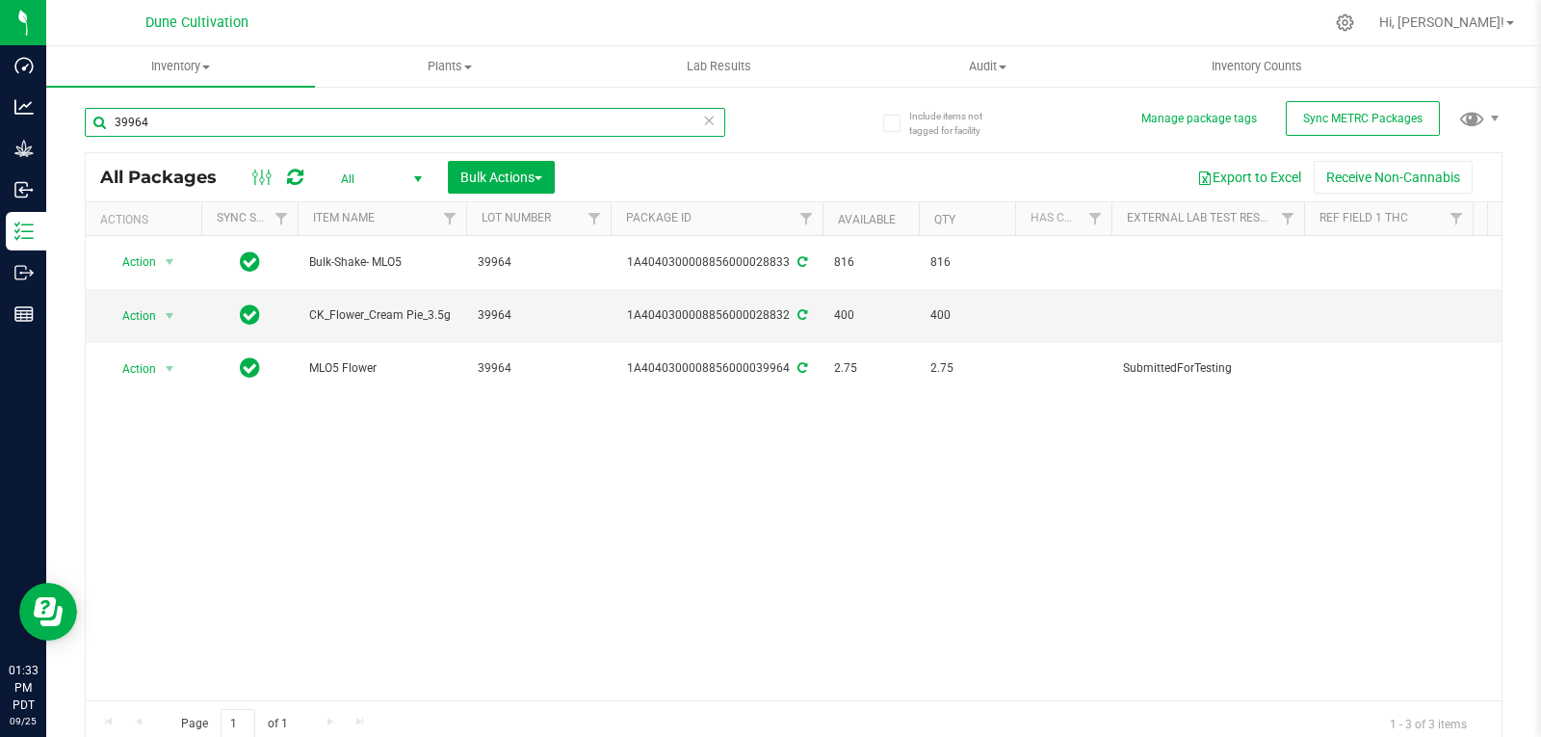
click at [220, 126] on input "39964" at bounding box center [405, 122] width 640 height 29
click at [220, 125] on input "39964" at bounding box center [405, 122] width 640 height 29
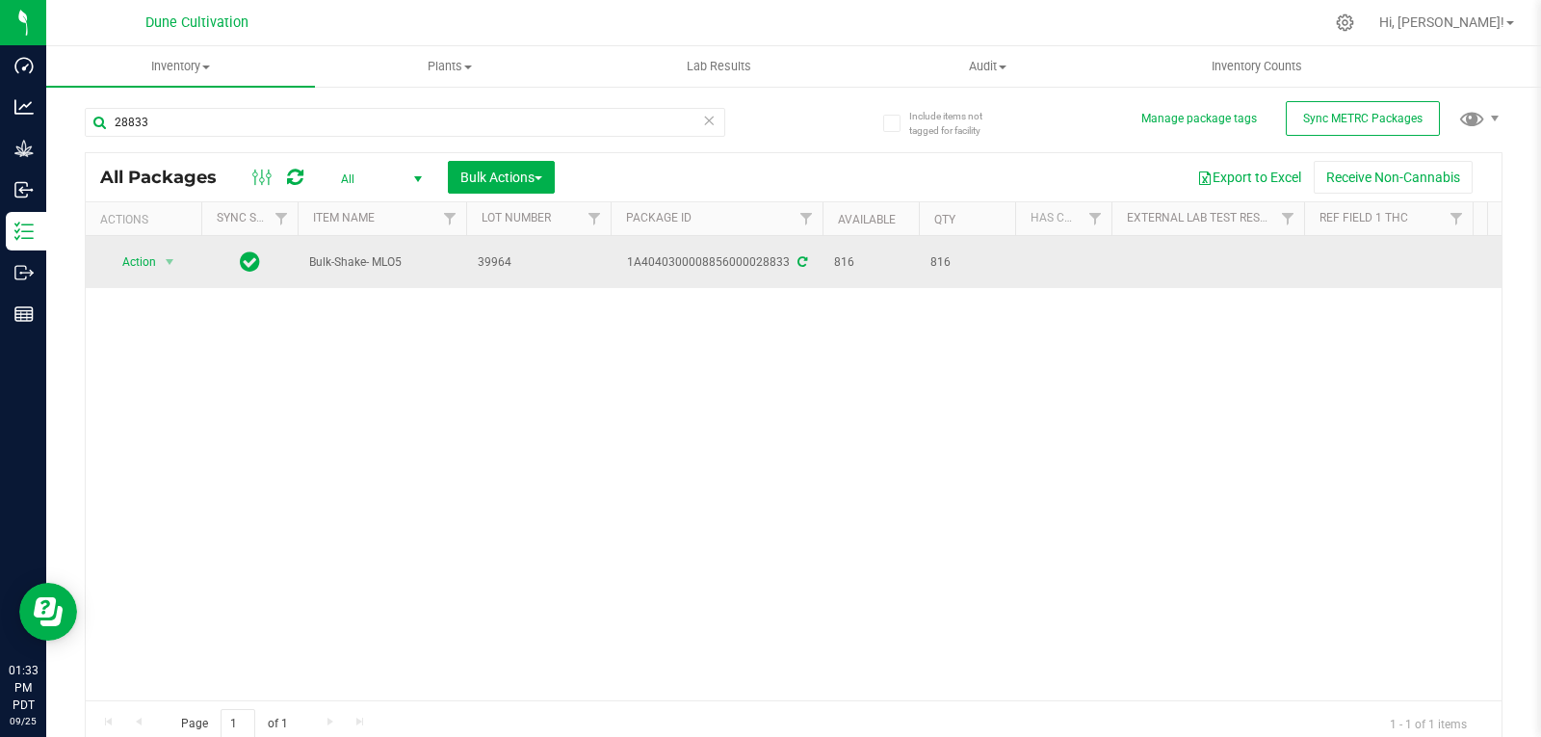
click at [360, 259] on span "Bulk-Shake- MLO5" at bounding box center [381, 262] width 145 height 18
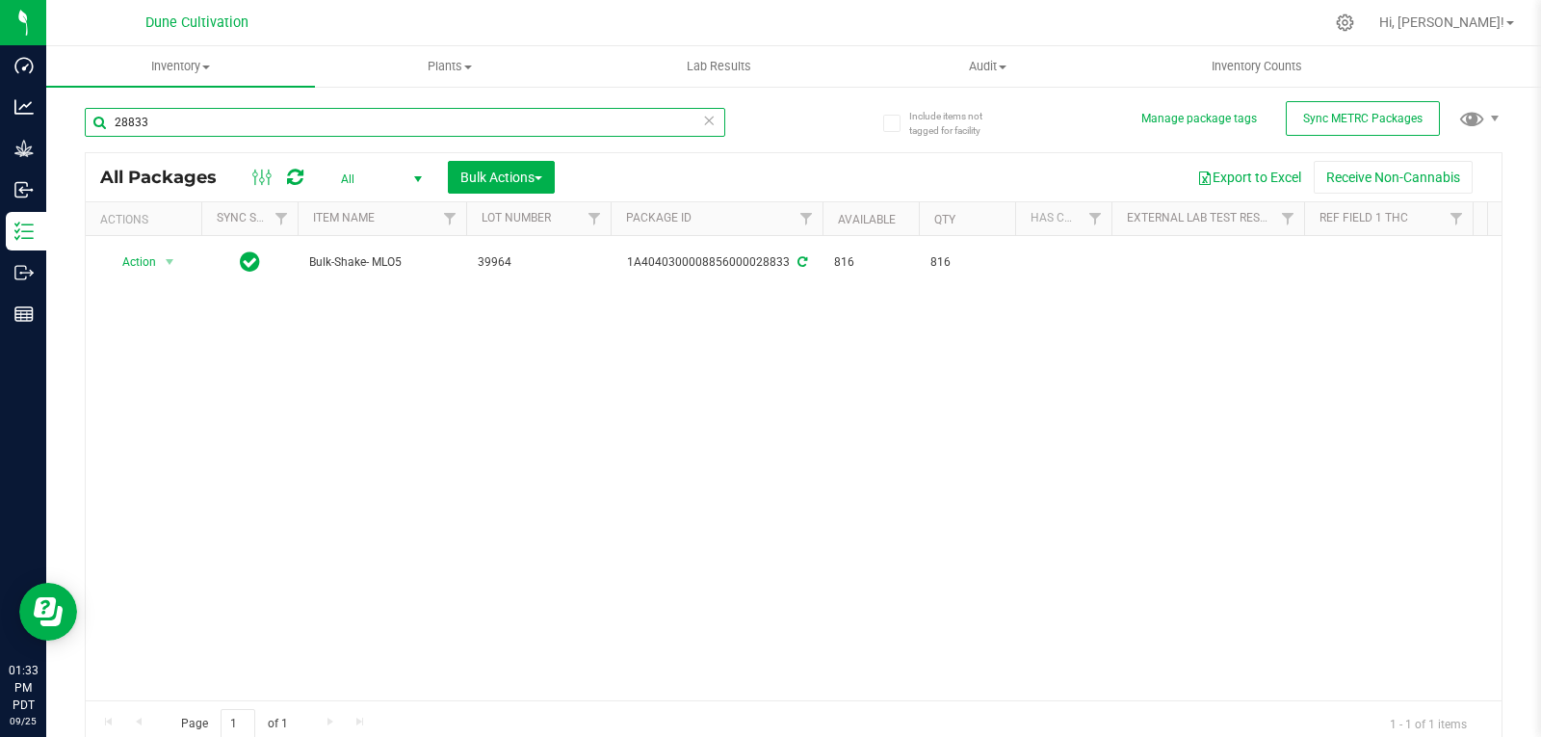
click at [299, 116] on input "28833" at bounding box center [405, 122] width 640 height 29
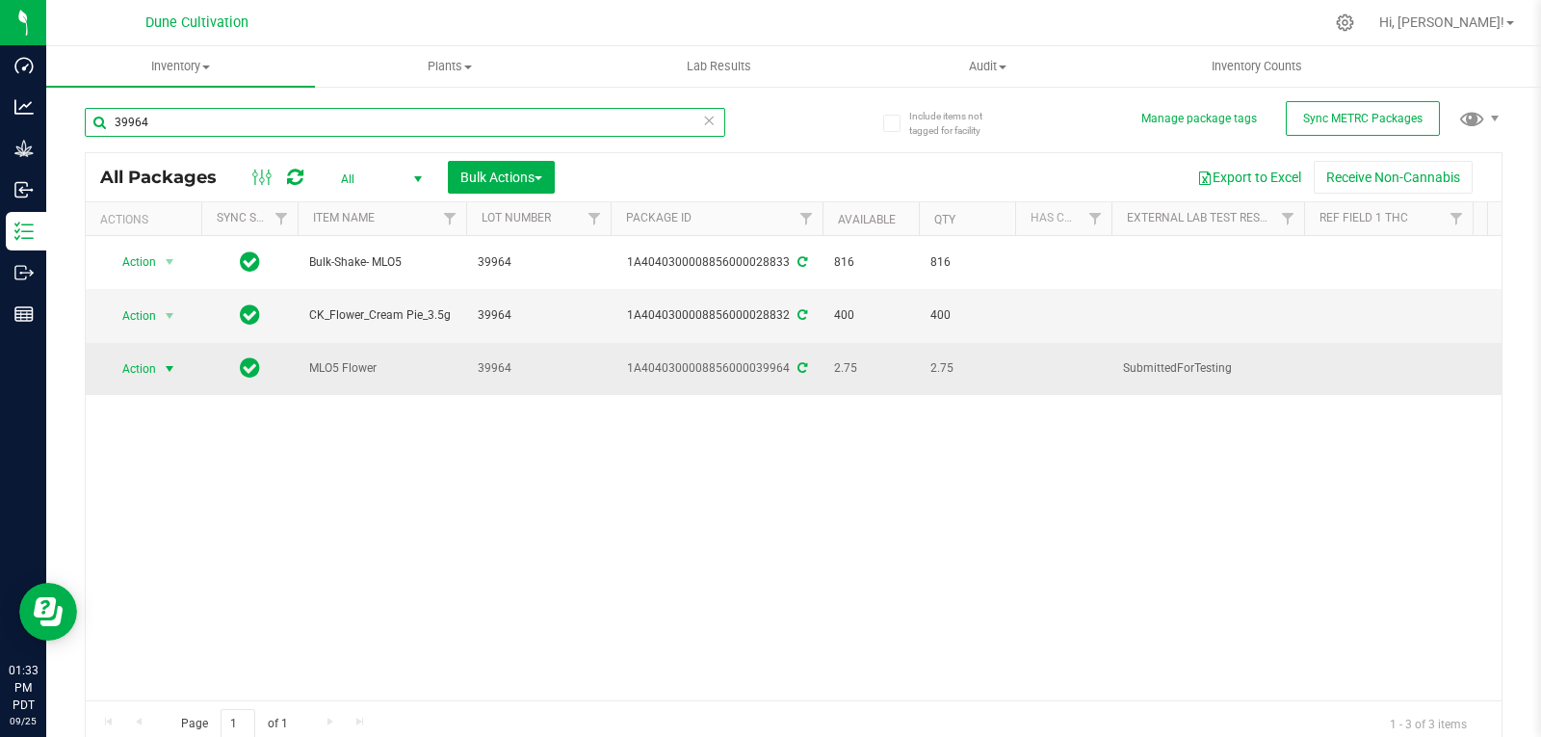
type input "39964"
click at [153, 361] on span "Action" at bounding box center [131, 368] width 52 height 27
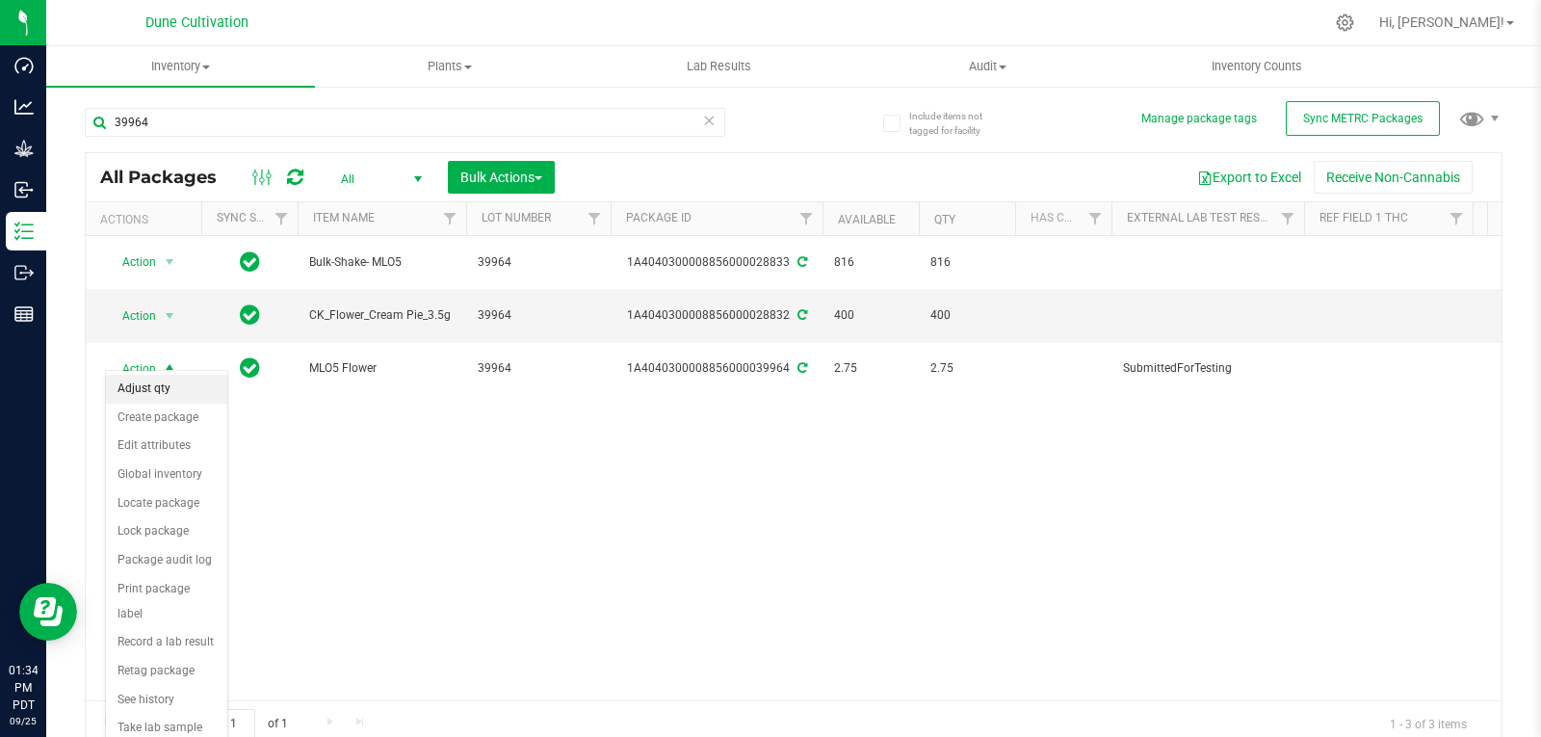
click at [169, 394] on li "Adjust qty" at bounding box center [166, 389] width 121 height 29
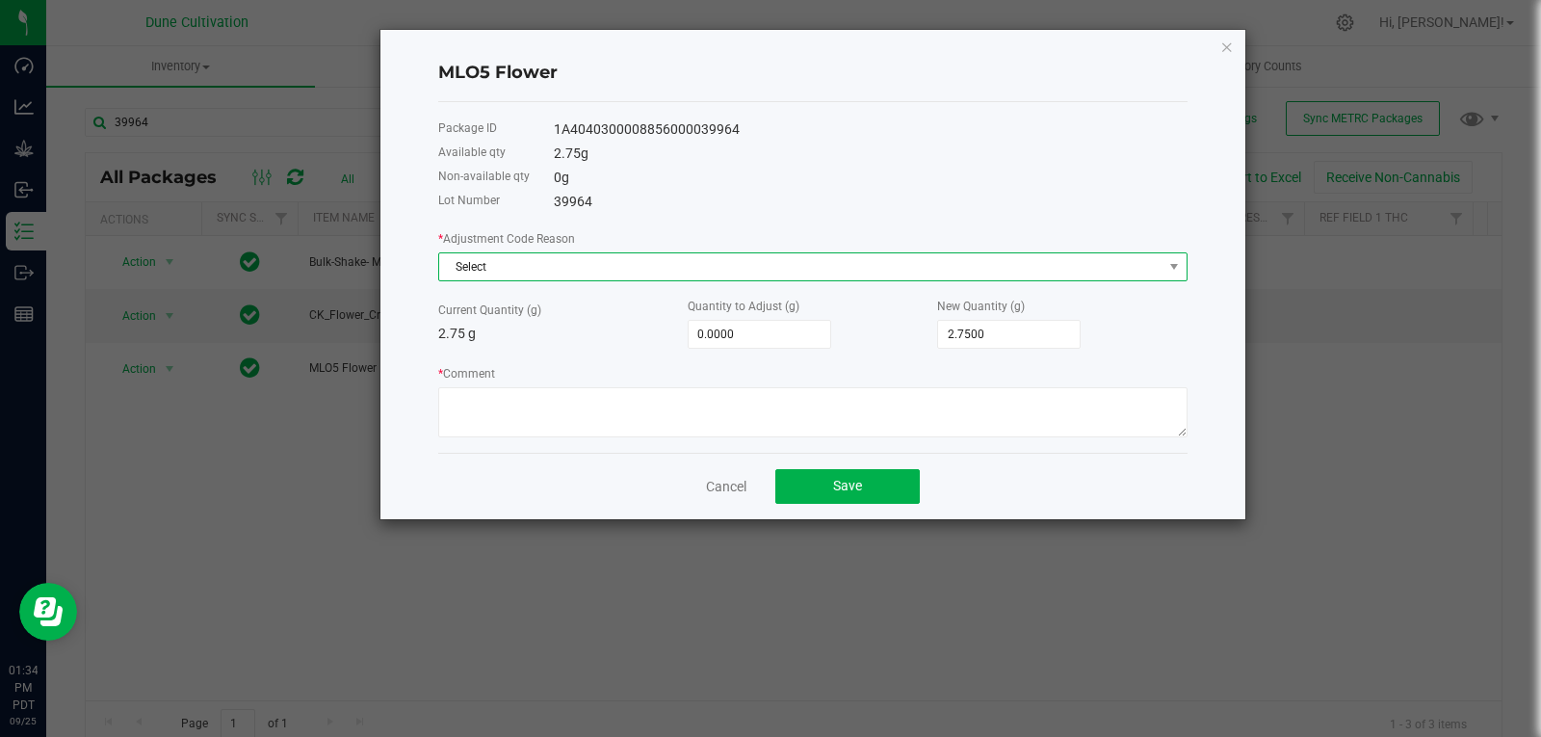
click at [699, 255] on span "Select" at bounding box center [800, 266] width 723 height 27
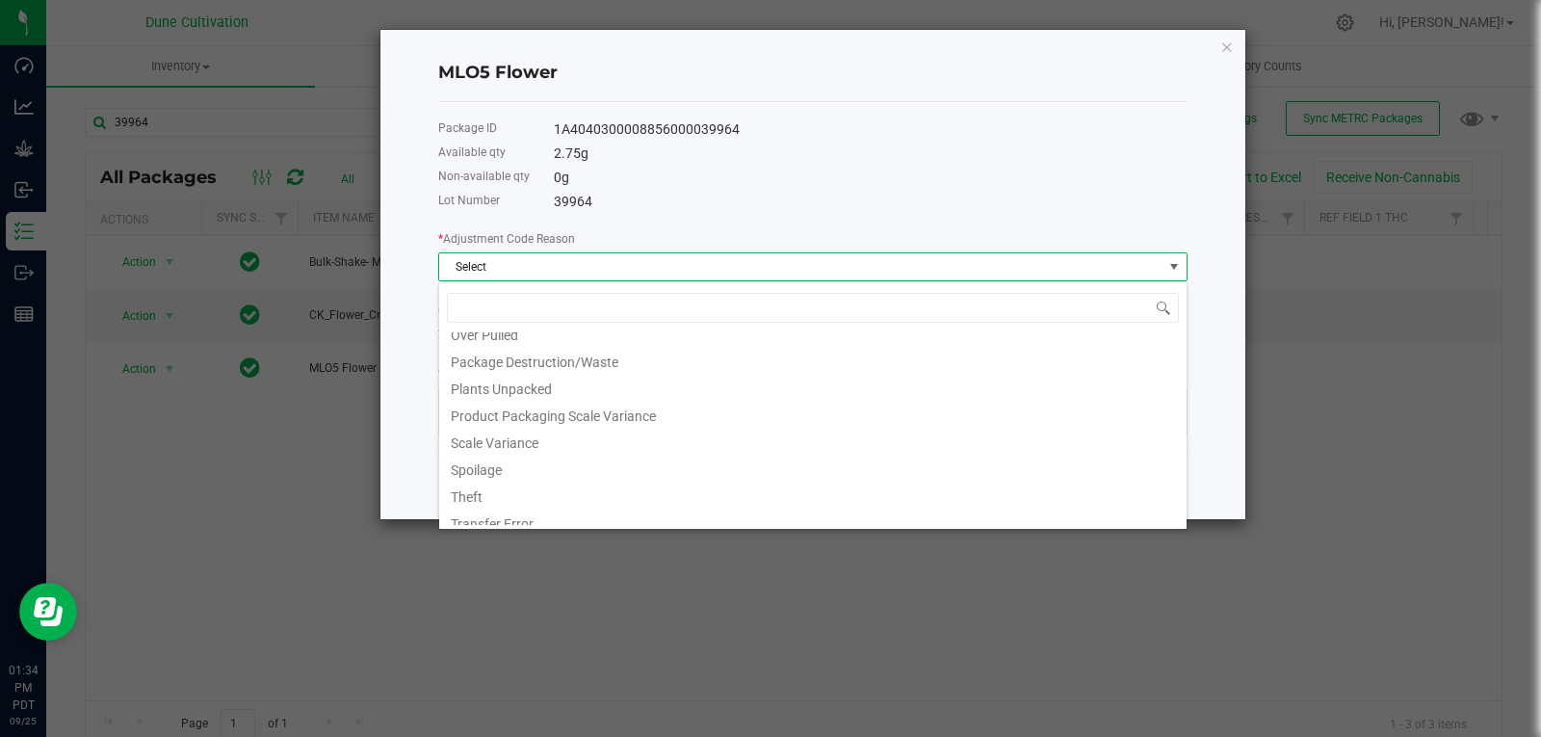
scroll to position [122, 0]
click at [644, 365] on li "Package Destruction/Waste" at bounding box center [812, 358] width 747 height 27
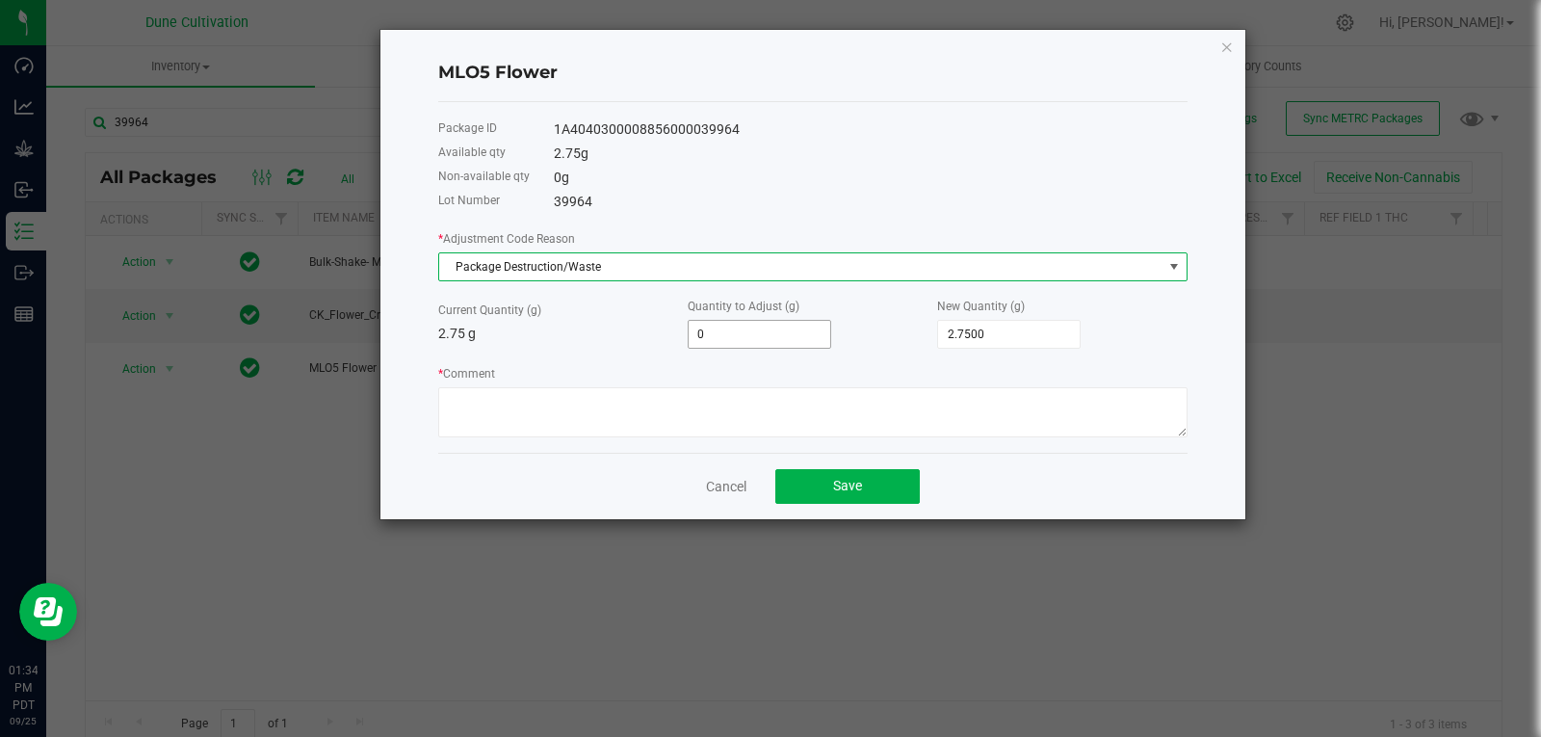
click at [800, 330] on input "0" at bounding box center [760, 334] width 142 height 27
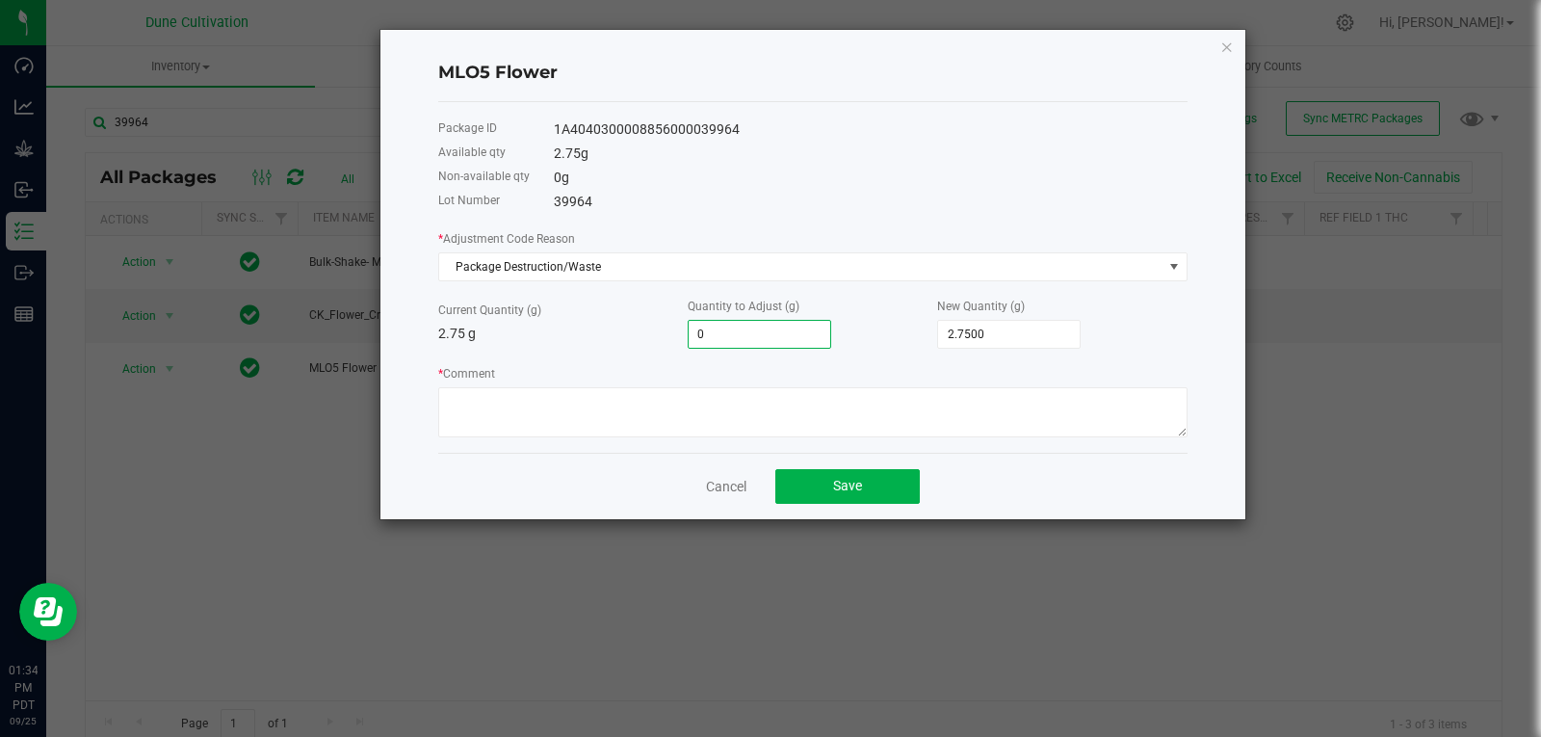
type input "2"
type input "4.7500"
type input "2.7"
type input "5.4500"
type input "2.75"
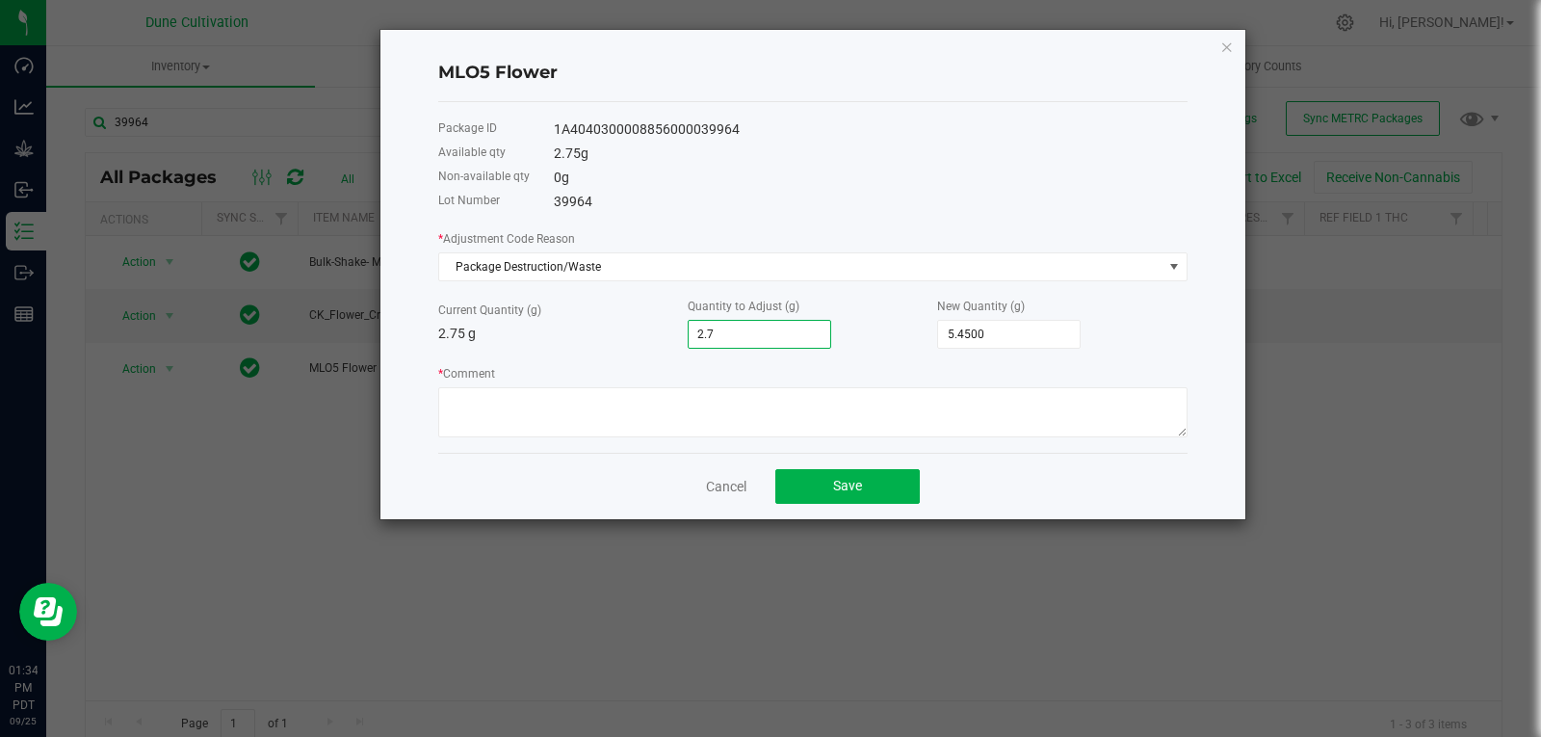
type input "5.5000"
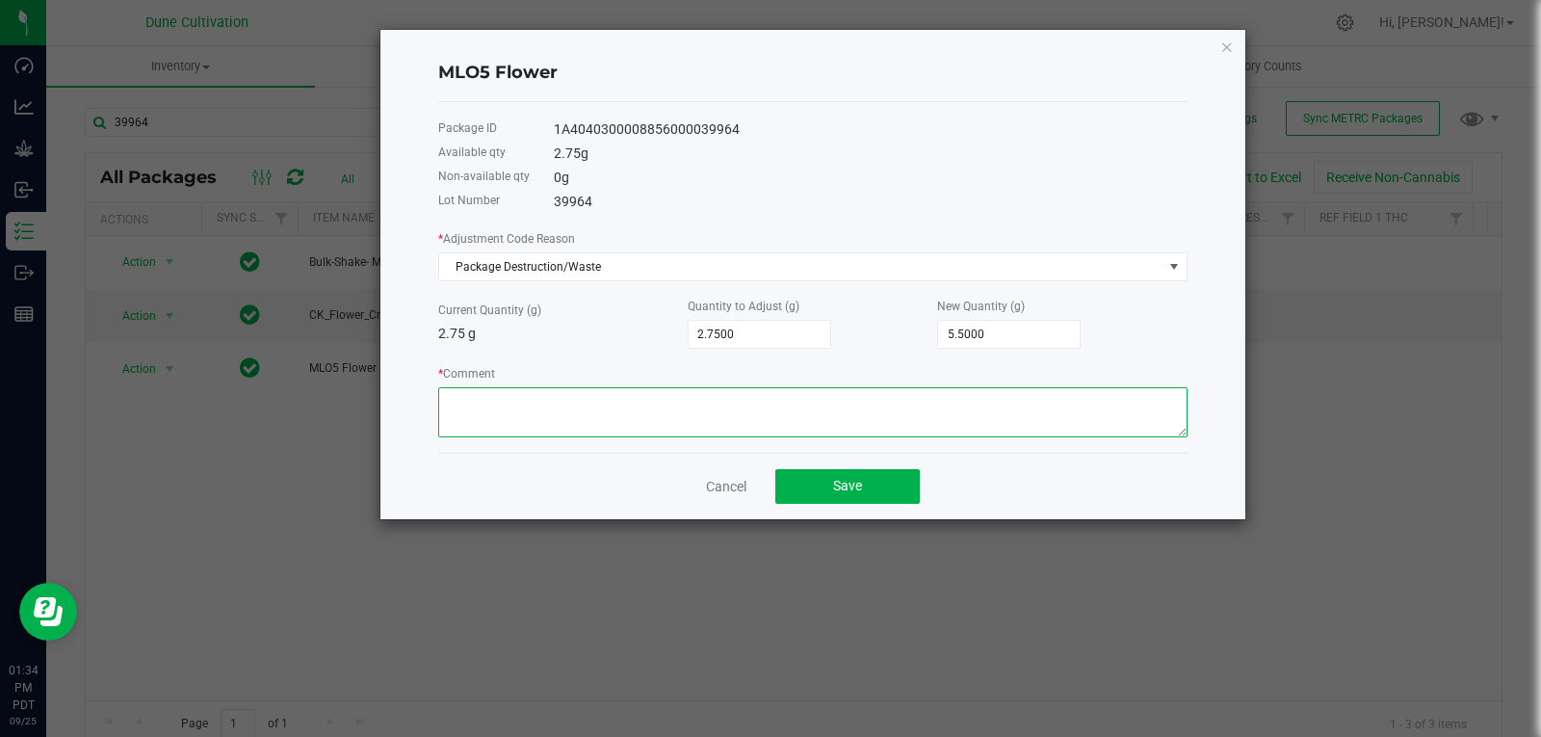
click at [758, 420] on textarea "* Comment" at bounding box center [812, 412] width 749 height 50
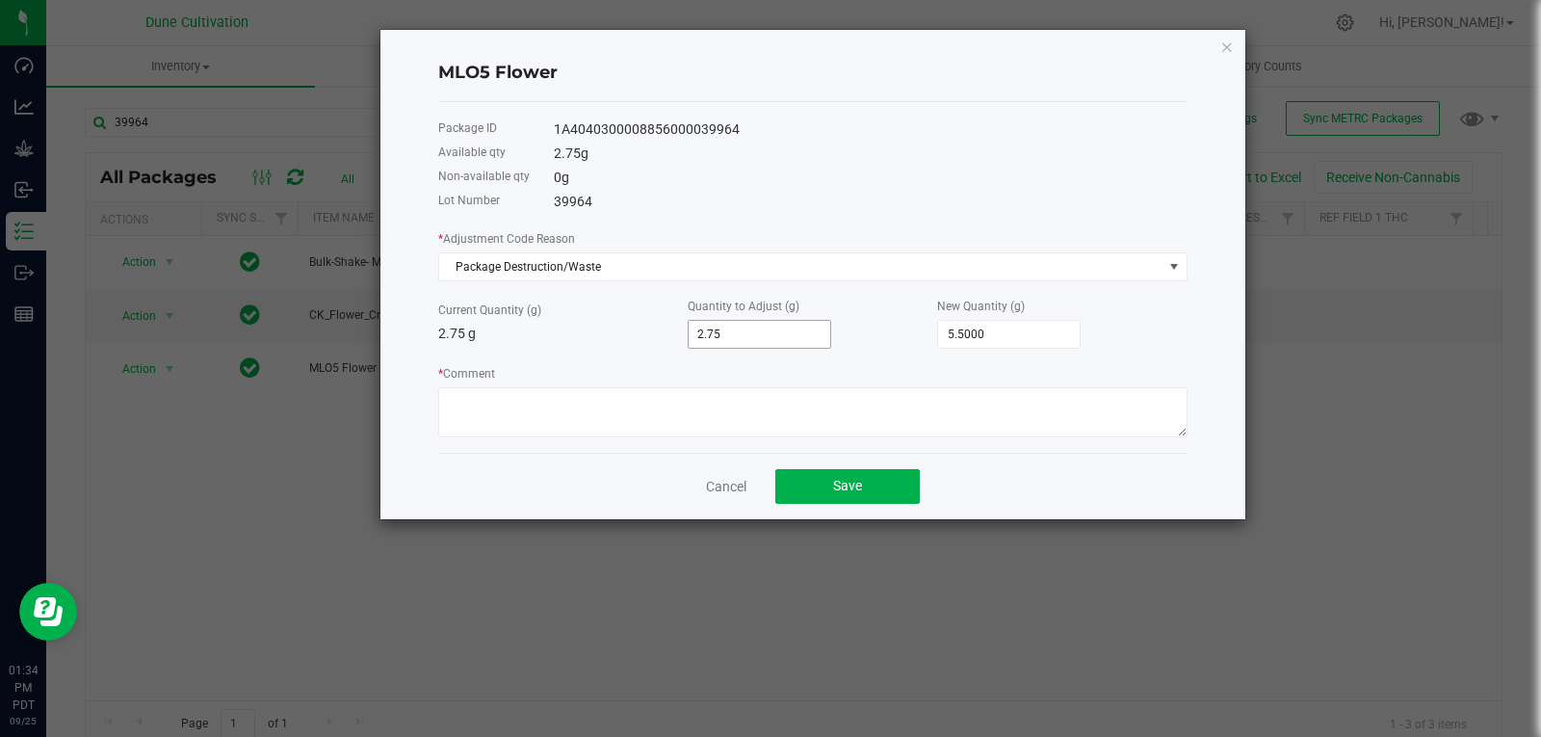
click at [703, 334] on input "2.75" at bounding box center [760, 334] width 142 height 27
type input "-"
type input "2.7500"
type input "-2"
type input "0.7500"
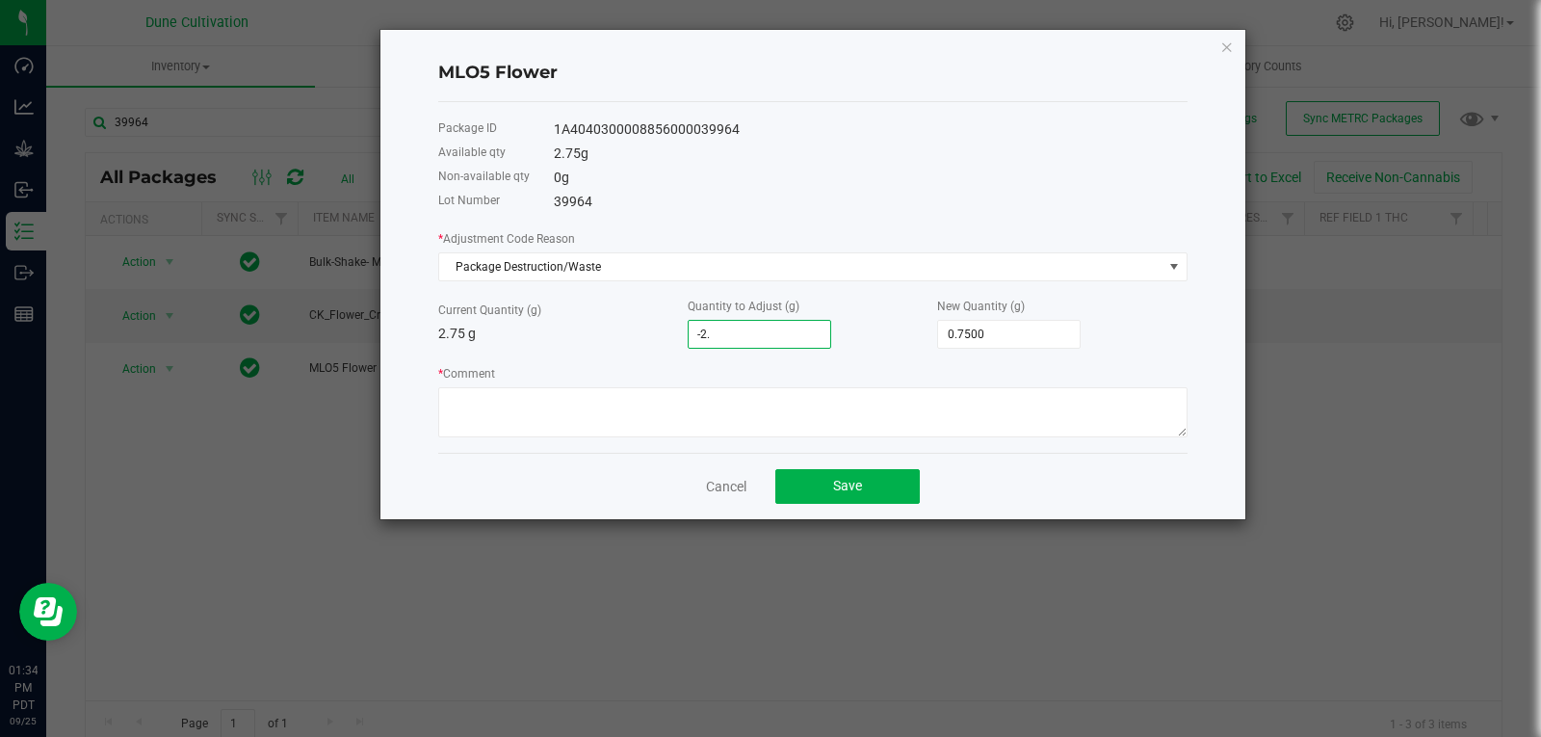
type input "-2.7"
type input "0.0500"
type input "-2.75"
type input "0.0000"
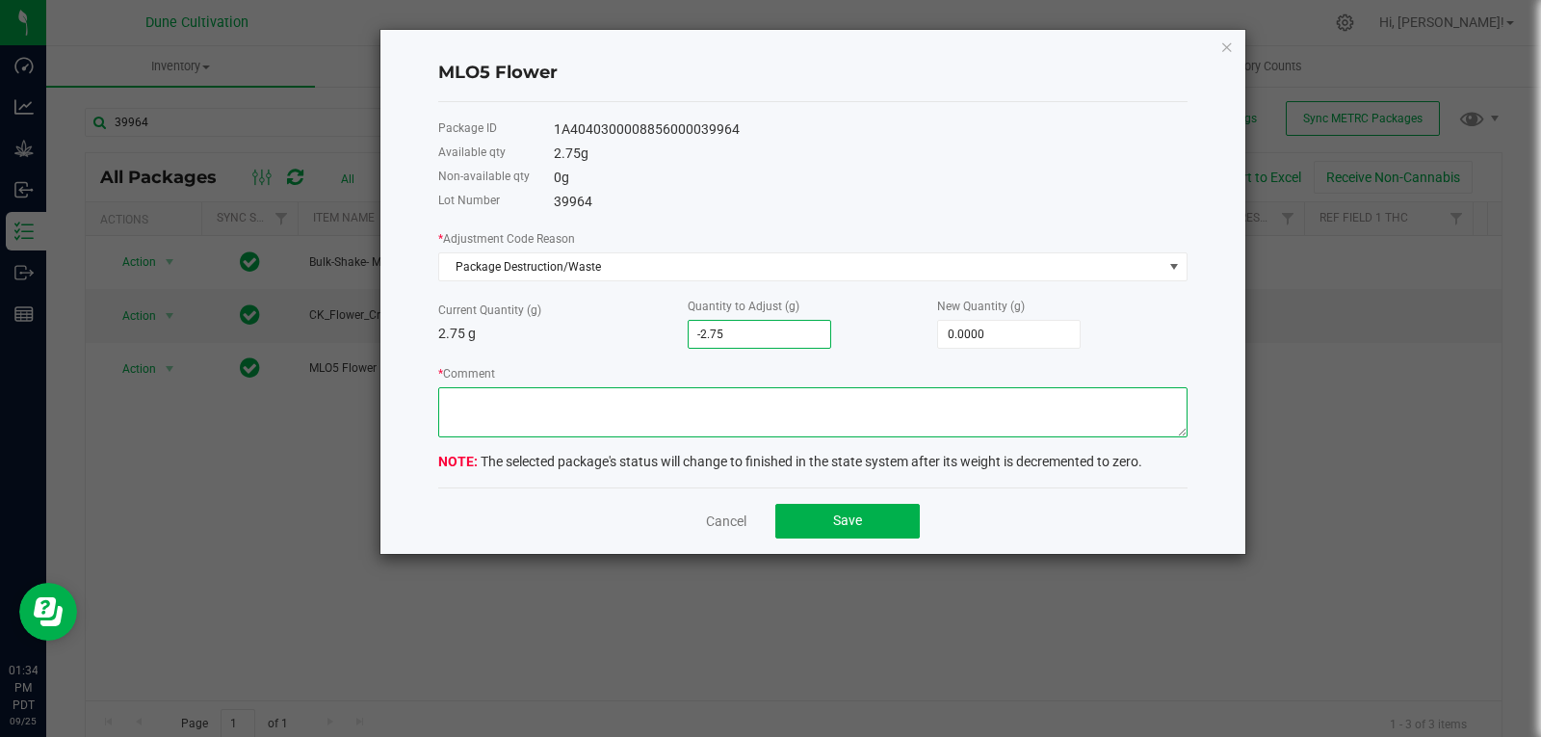
type input "-2.7500"
click at [681, 402] on textarea "* Comment" at bounding box center [812, 412] width 749 height 50
type textarea "Stem Waste"
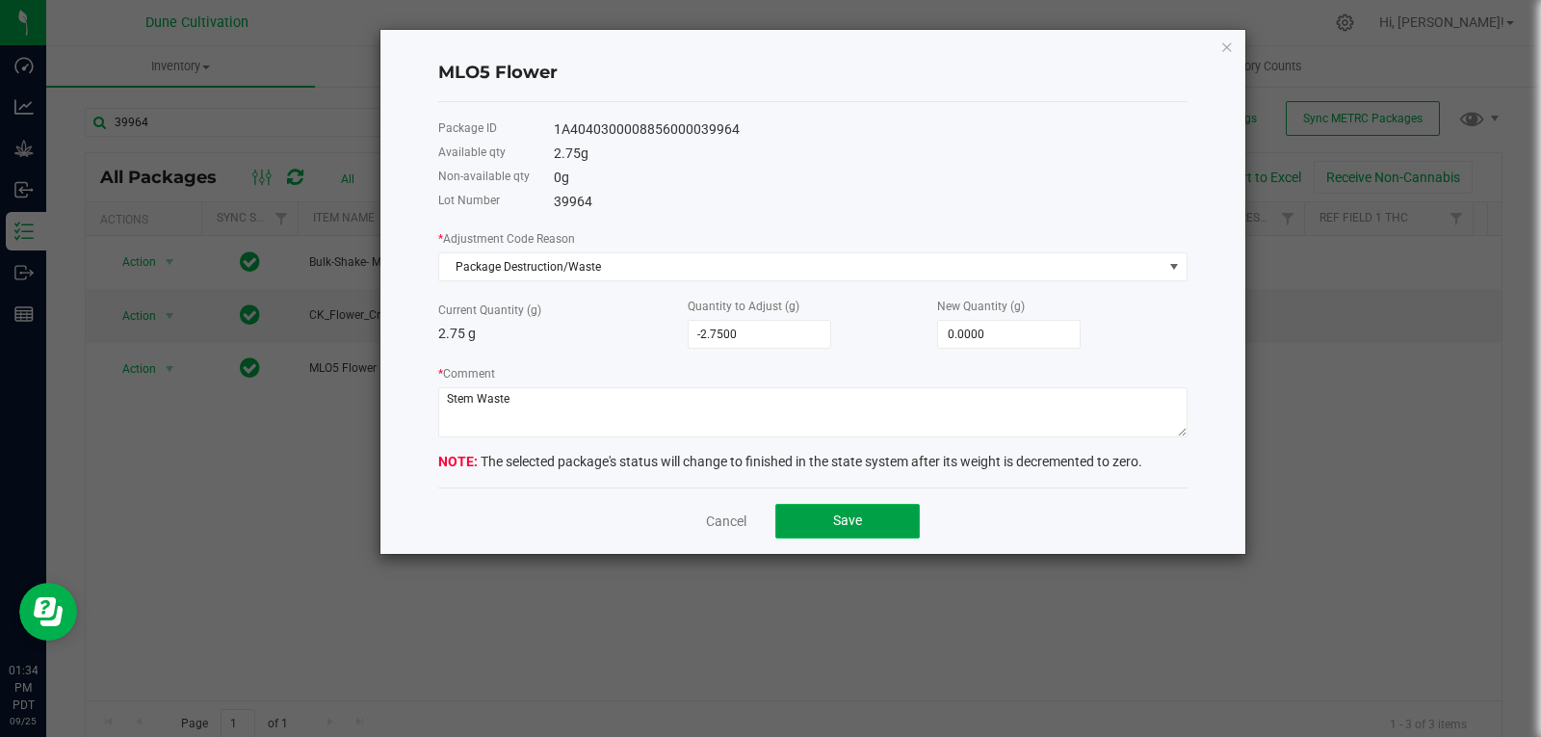
click at [824, 514] on button "Save" at bounding box center [847, 521] width 144 height 35
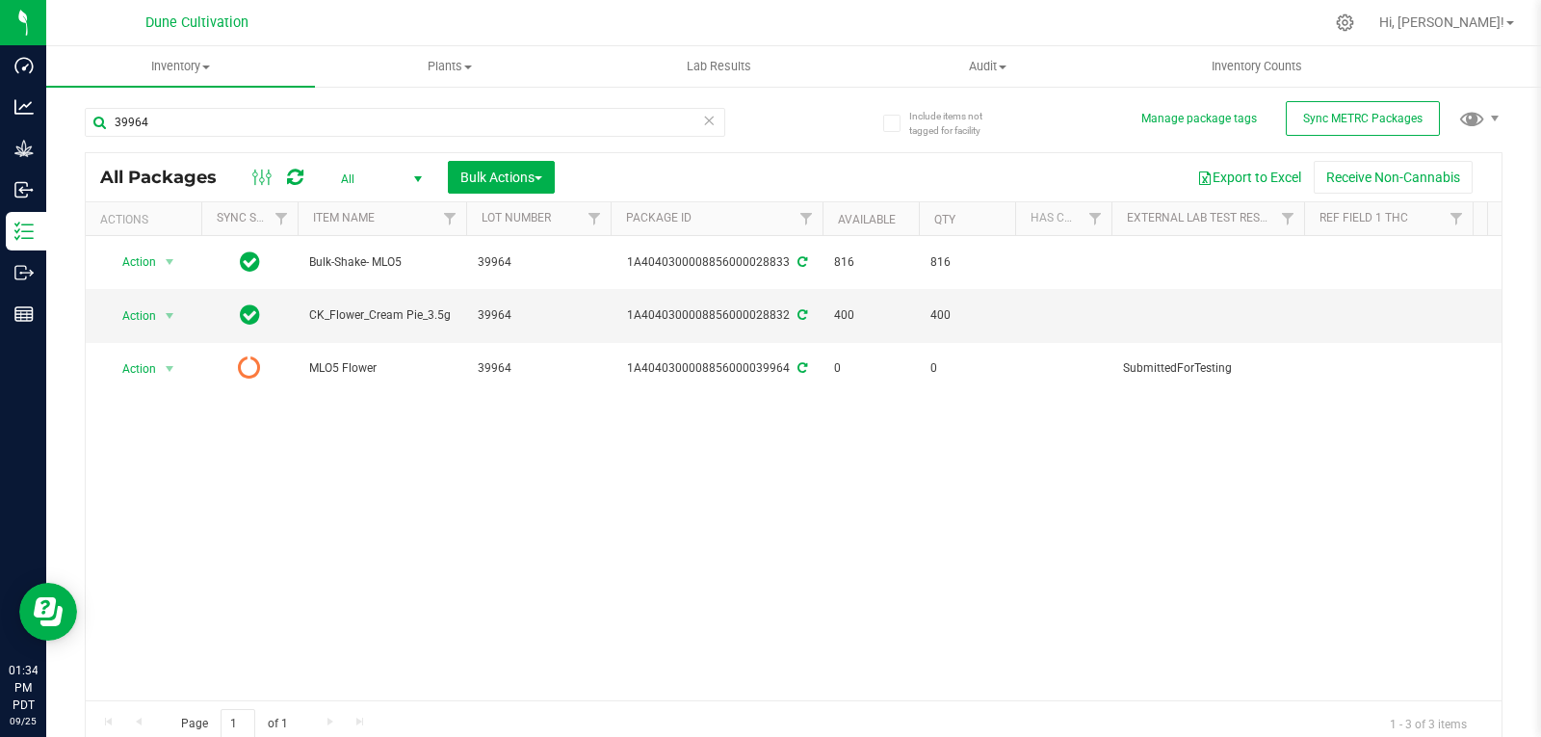
click at [303, 173] on div at bounding box center [278, 177] width 65 height 23
